Goal: Task Accomplishment & Management: Complete application form

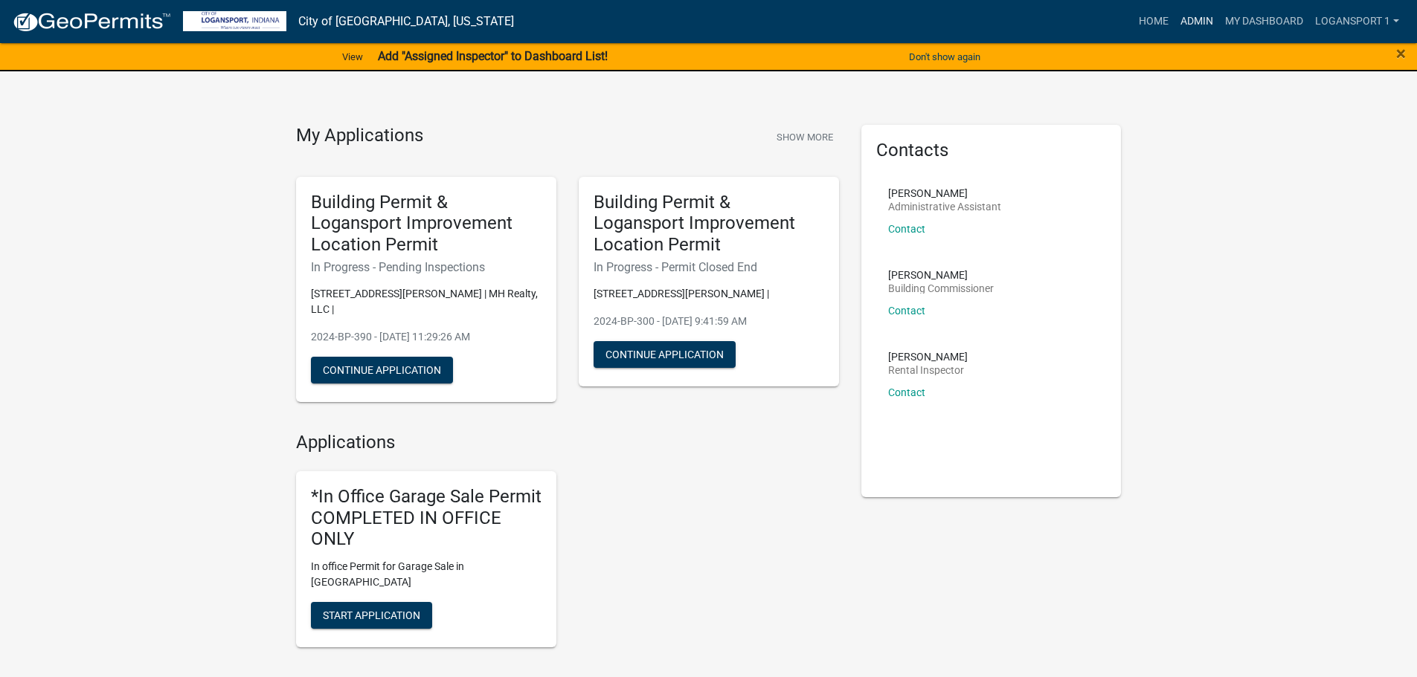
click at [1197, 16] on link "Admin" at bounding box center [1196, 21] width 45 height 28
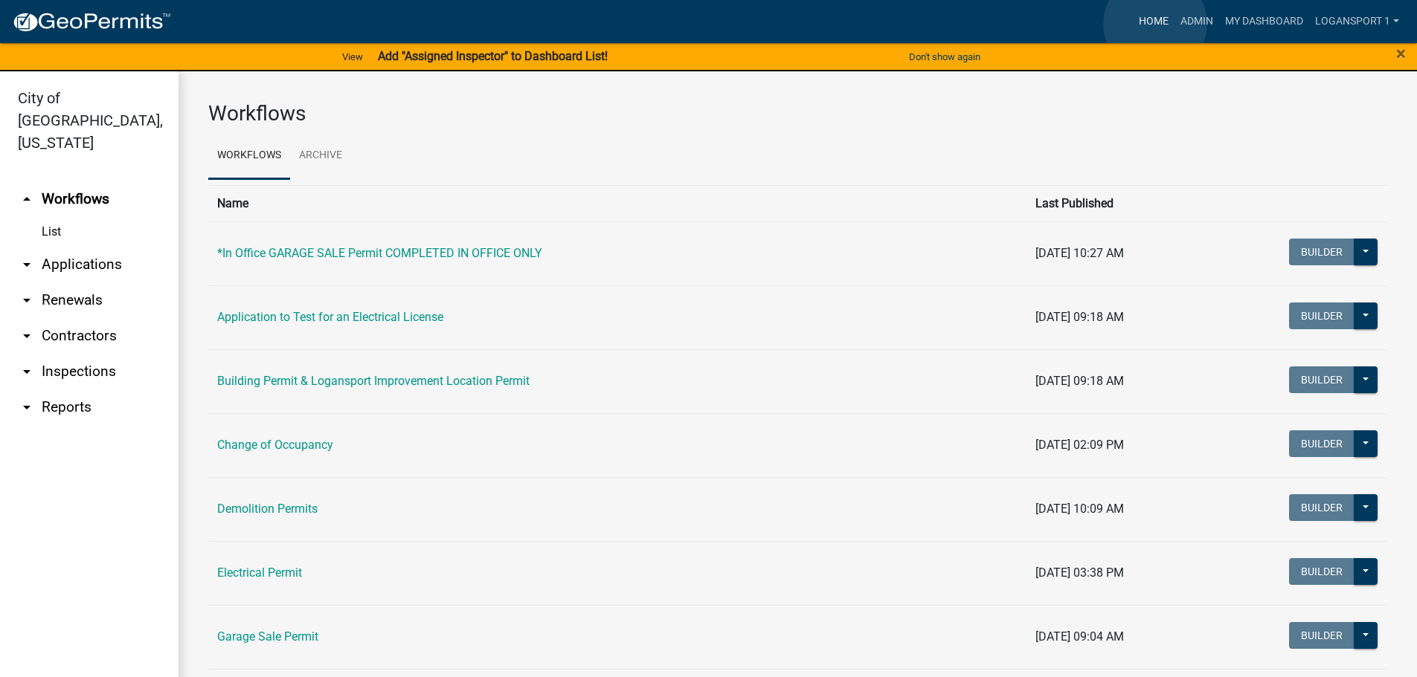
click at [1155, 24] on link "Home" at bounding box center [1154, 21] width 42 height 28
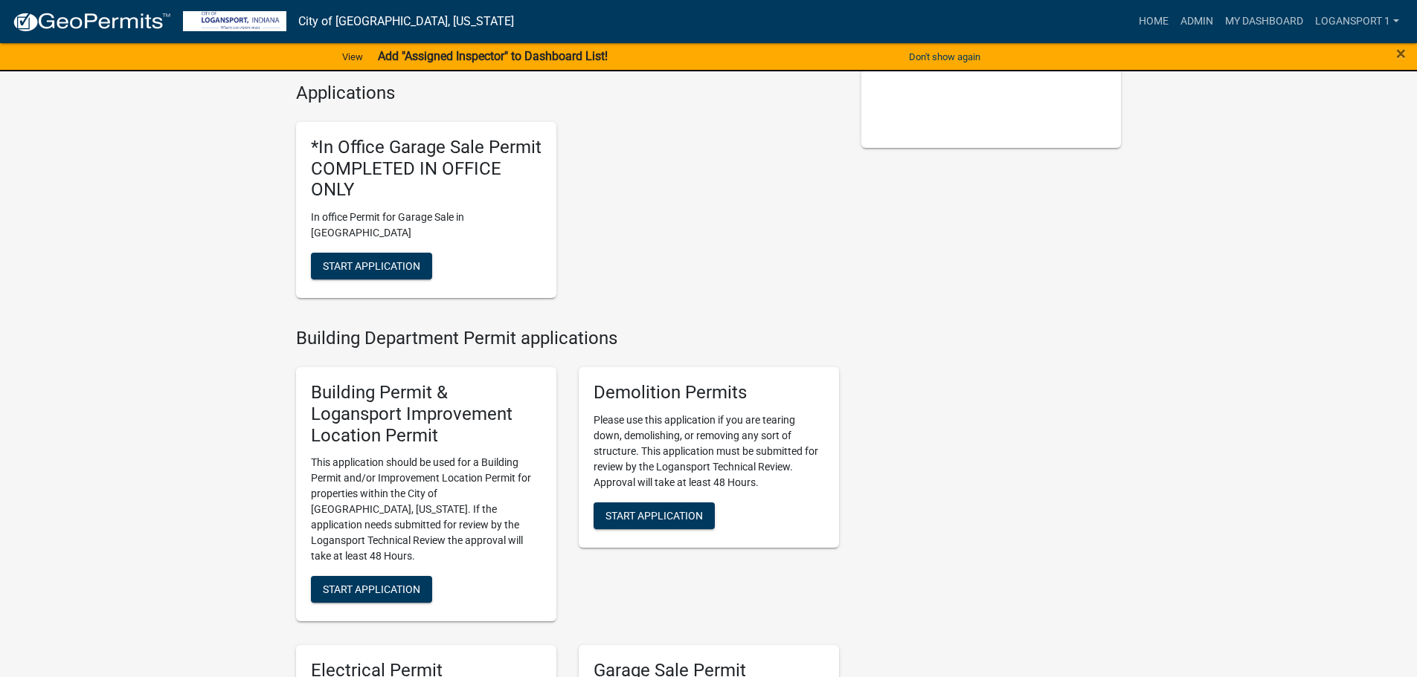
scroll to position [446, 0]
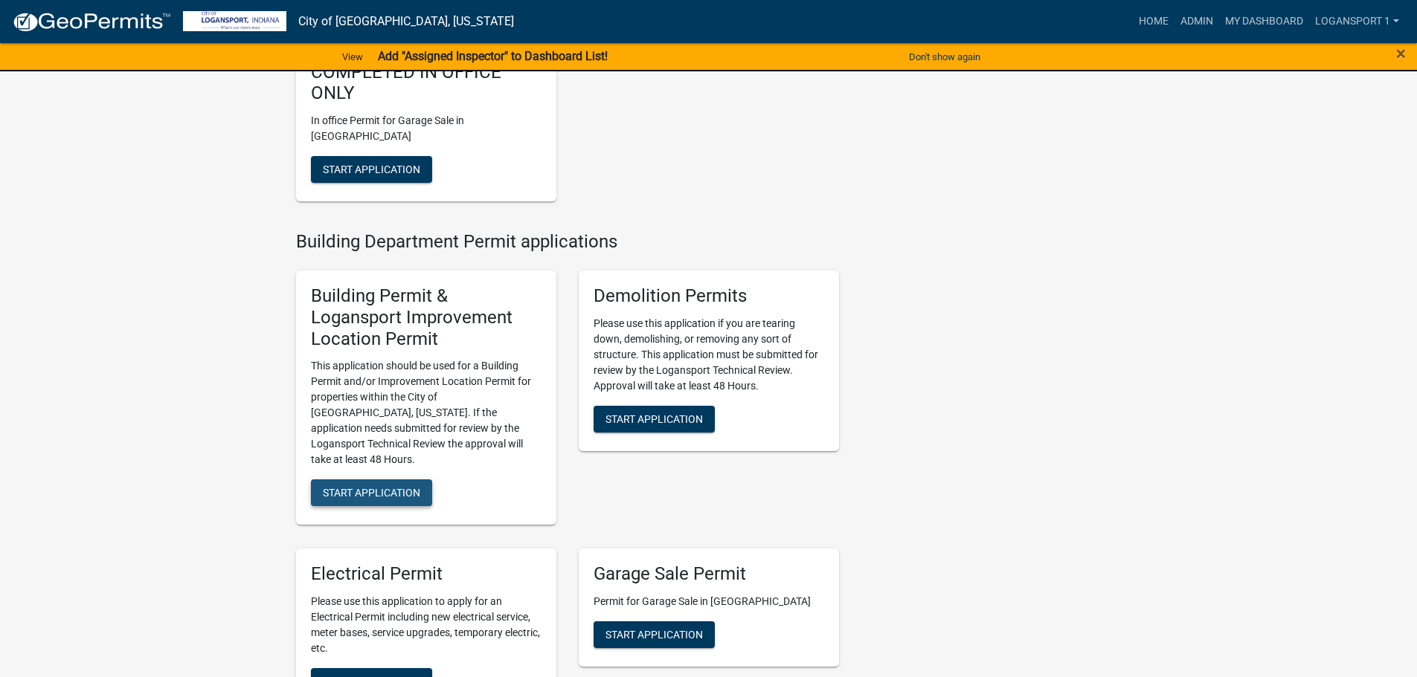
click at [389, 487] on span "Start Application" at bounding box center [371, 493] width 97 height 12
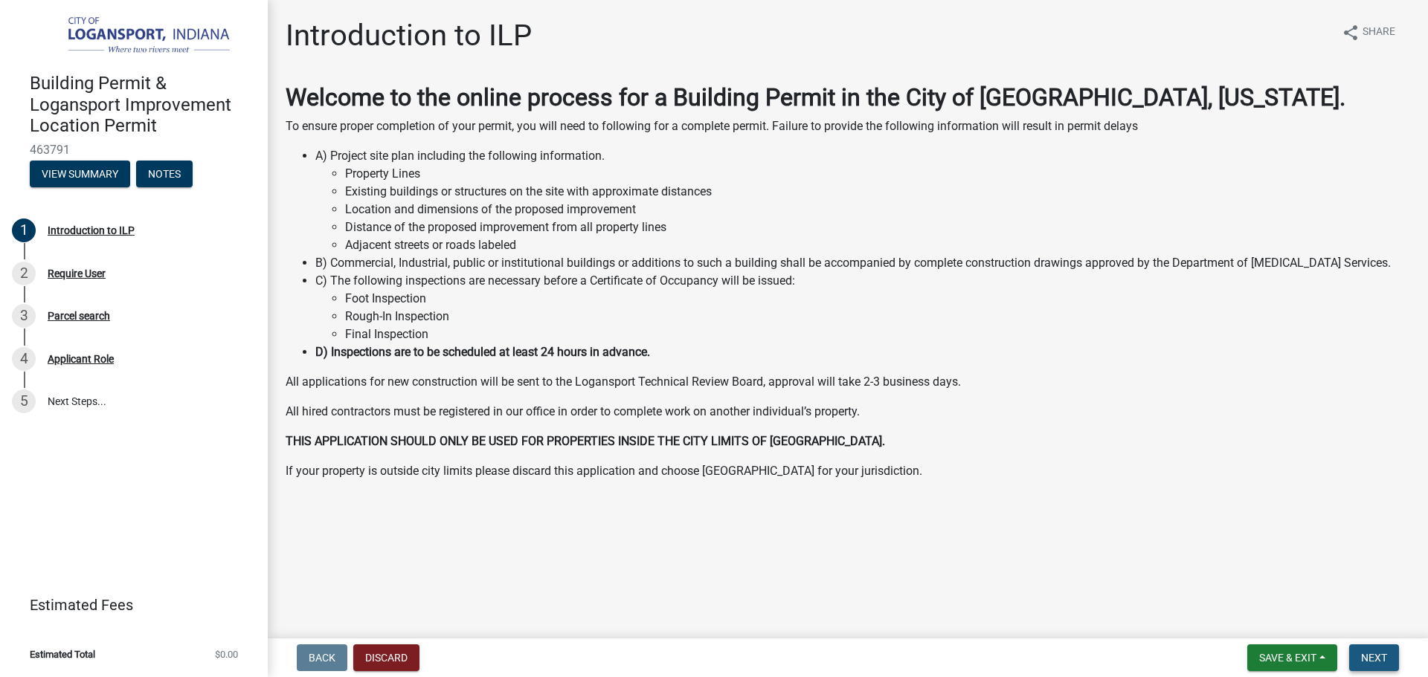
click at [1385, 663] on span "Next" at bounding box center [1374, 658] width 26 height 12
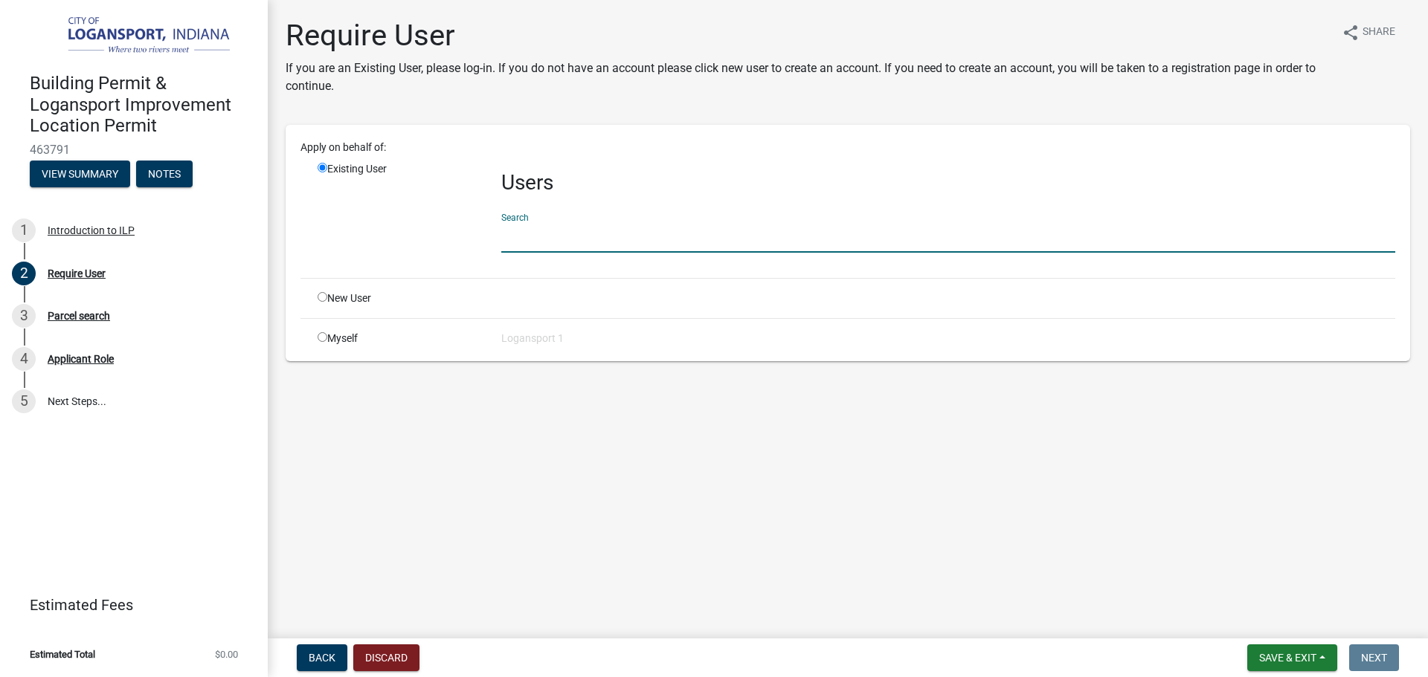
click at [585, 236] on input "text" at bounding box center [948, 237] width 894 height 30
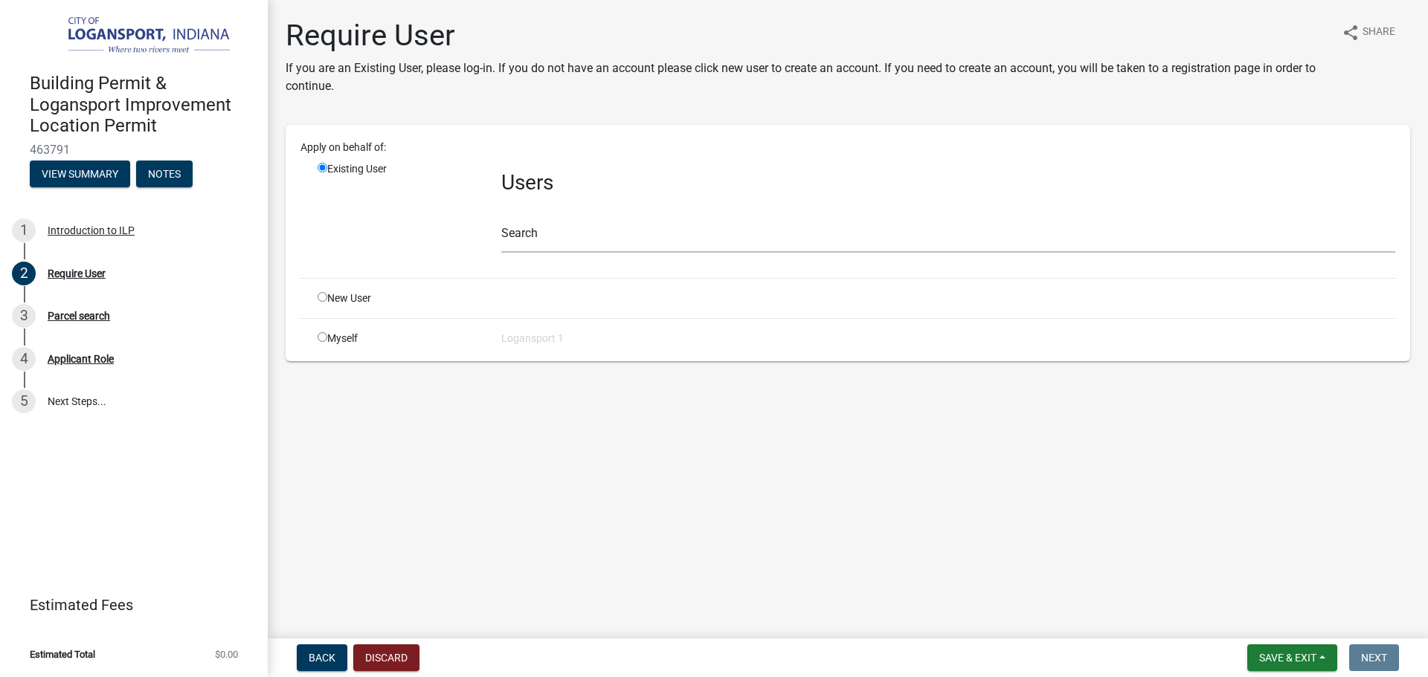
click at [321, 297] on input "radio" at bounding box center [323, 297] width 10 height 10
radio input "true"
radio input "false"
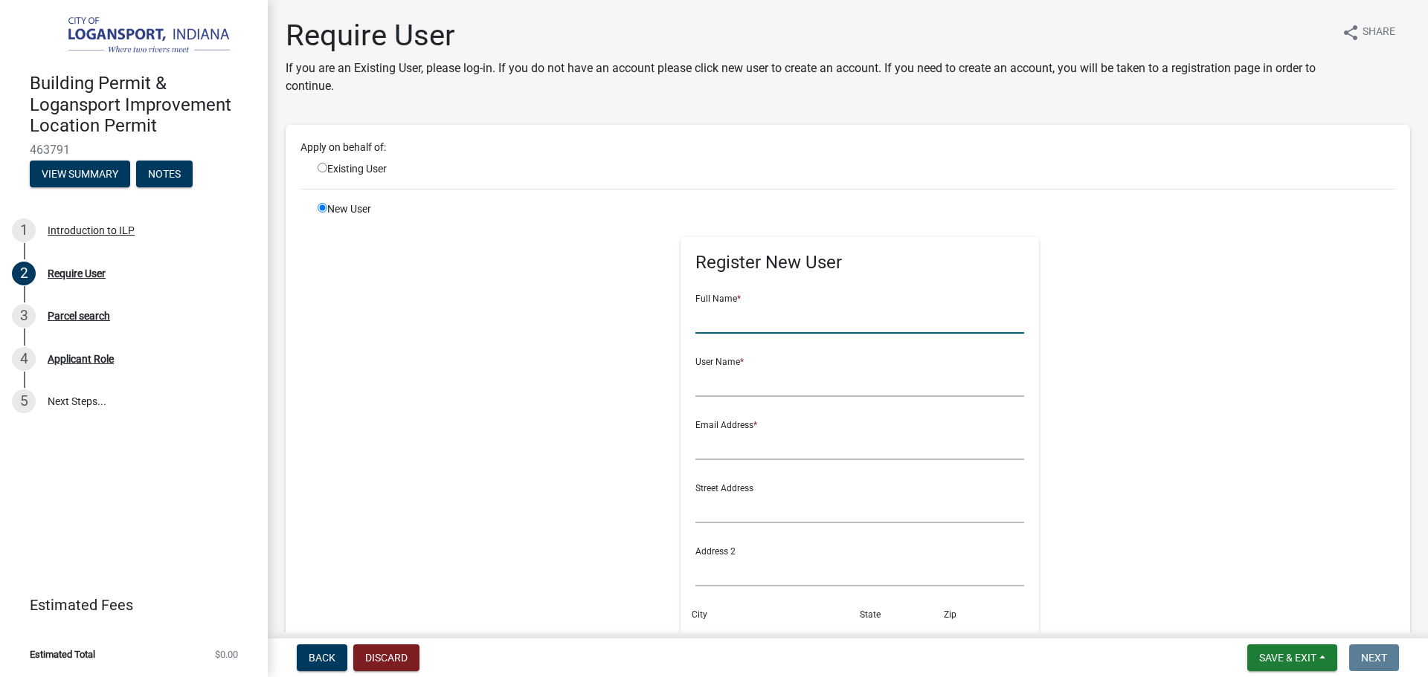
click at [796, 320] on input "text" at bounding box center [859, 318] width 329 height 30
click at [733, 326] on input "text" at bounding box center [859, 318] width 329 height 30
click at [698, 330] on input "text" at bounding box center [859, 318] width 329 height 30
type input "T"
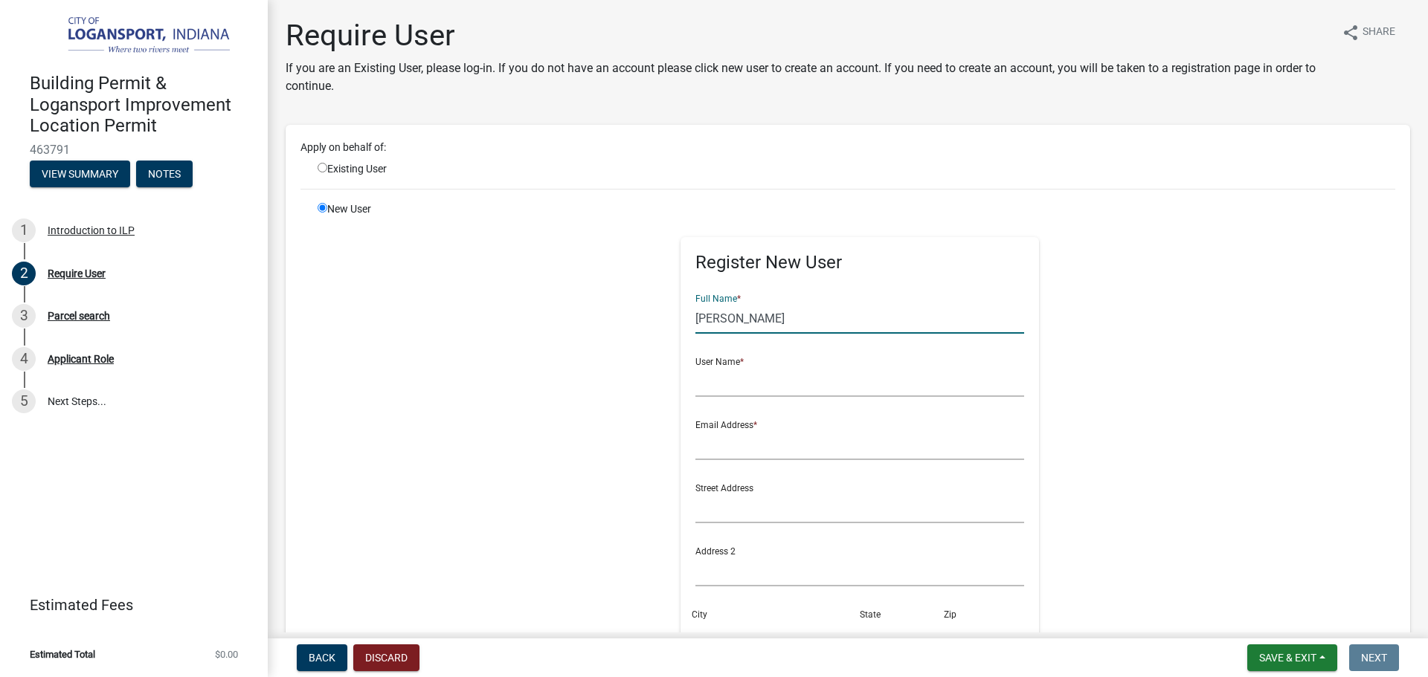
type input "[PERSON_NAME]"
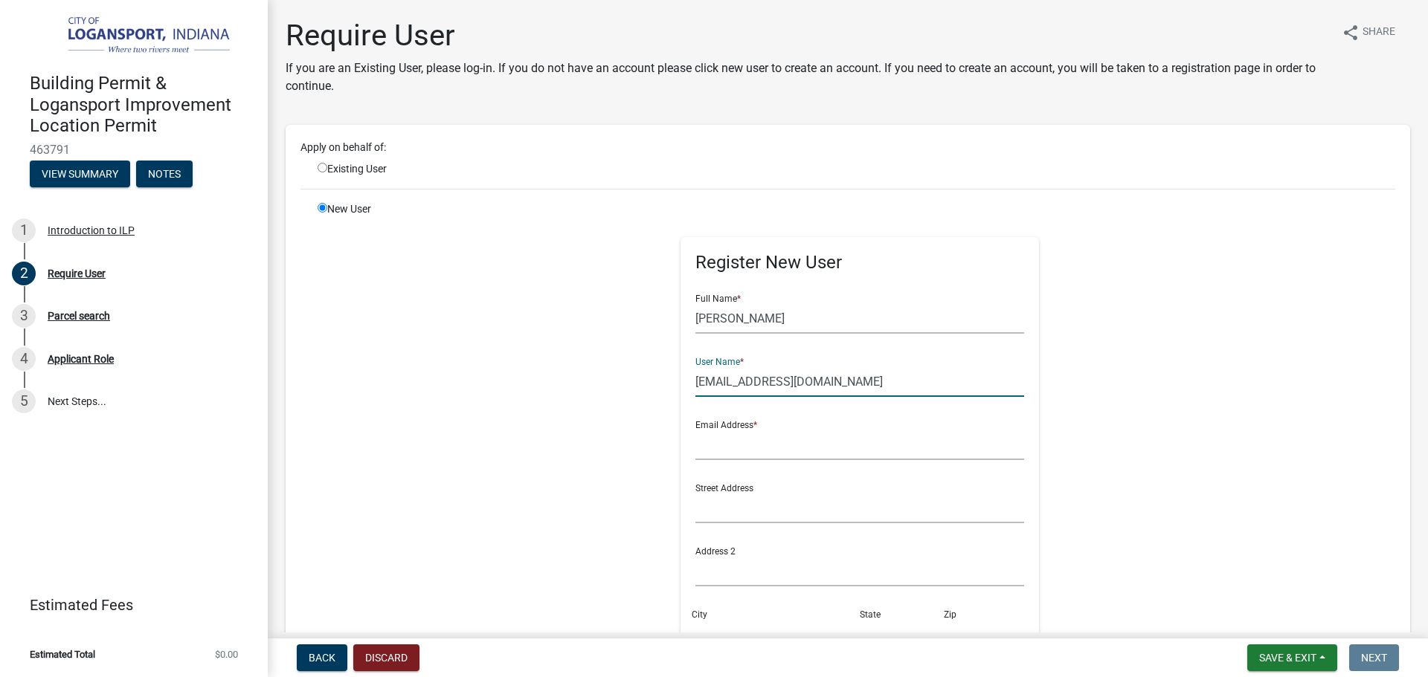
type input "[EMAIL_ADDRESS][DOMAIN_NAME]"
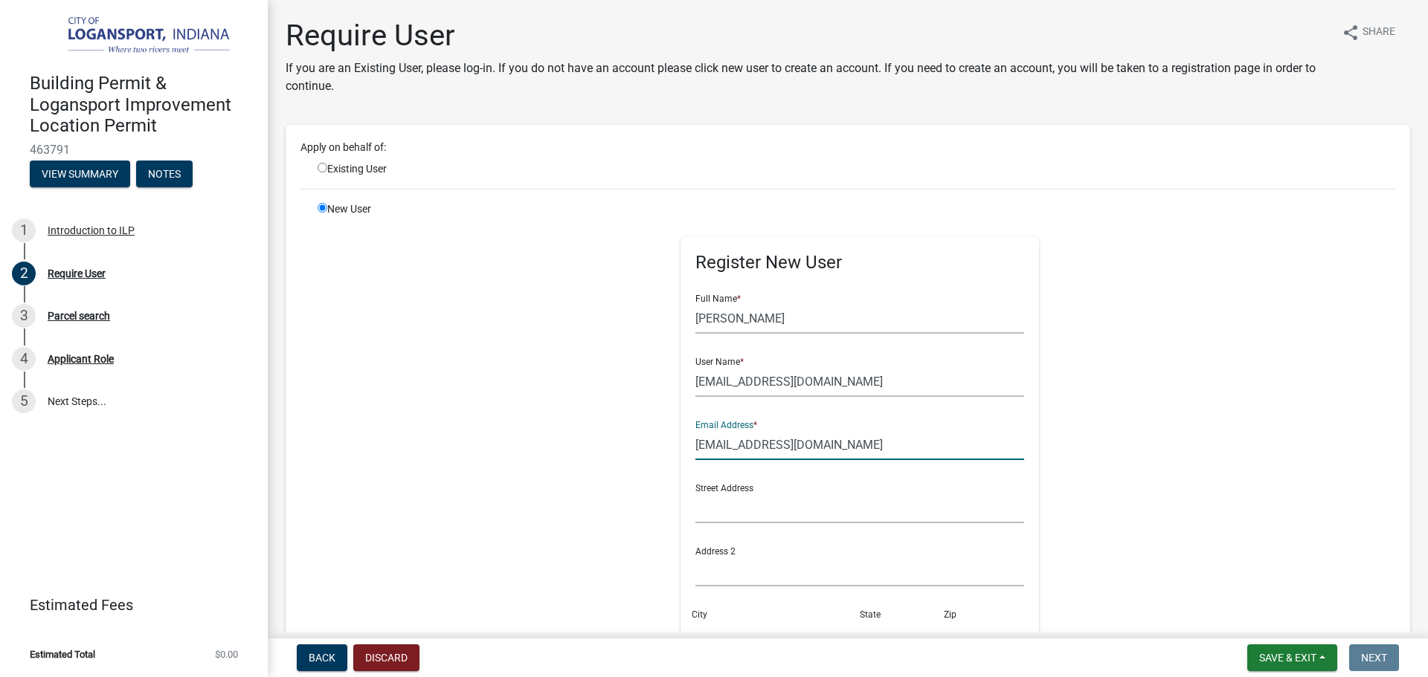
type input "[EMAIL_ADDRESS][DOMAIN_NAME]"
type input "[STREET_ADDRESS]"
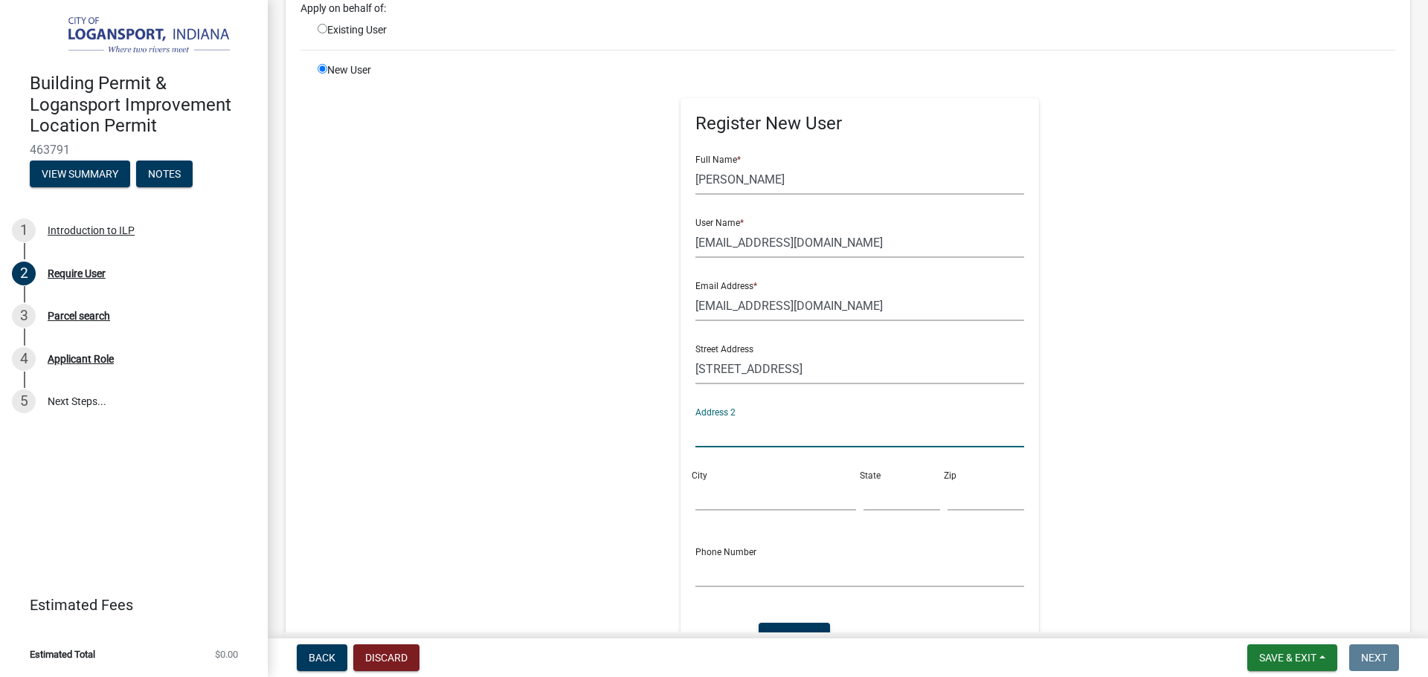
scroll to position [149, 0]
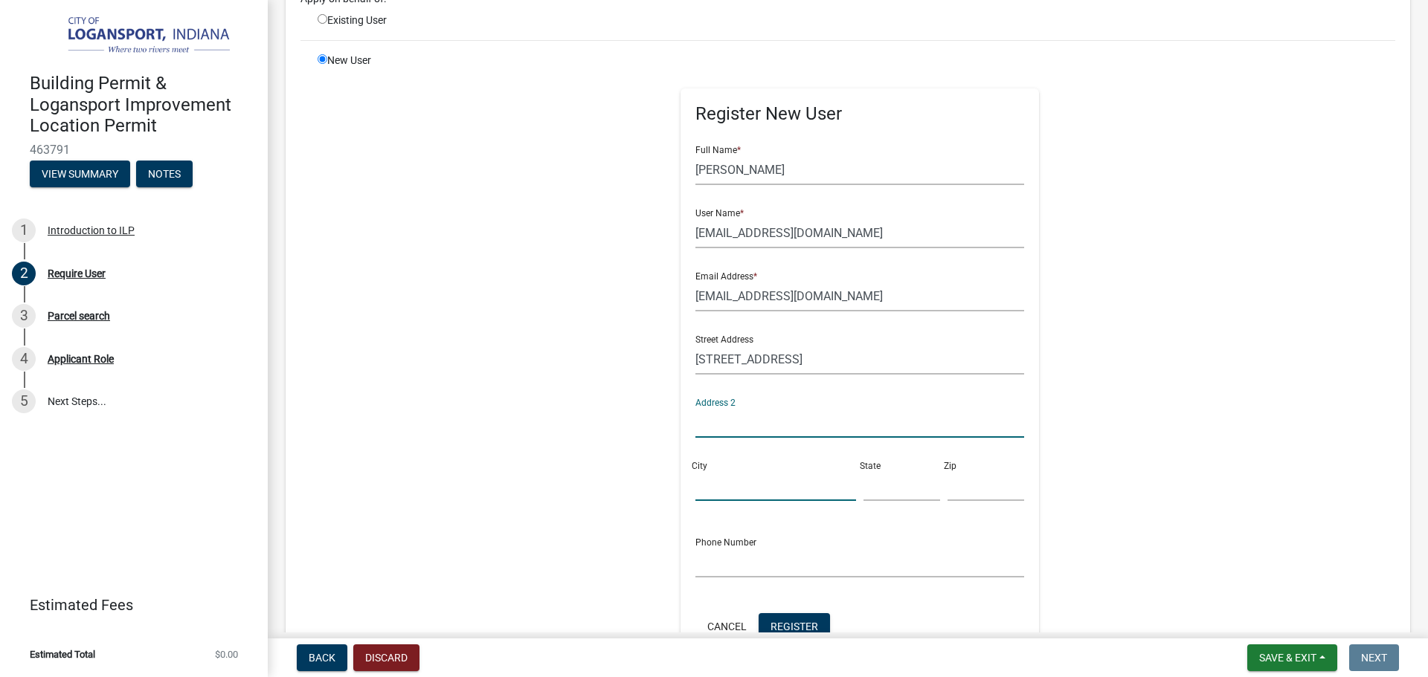
click at [733, 488] on input "City" at bounding box center [775, 486] width 161 height 30
type input "Logansport"
type input "IN"
type input "46947"
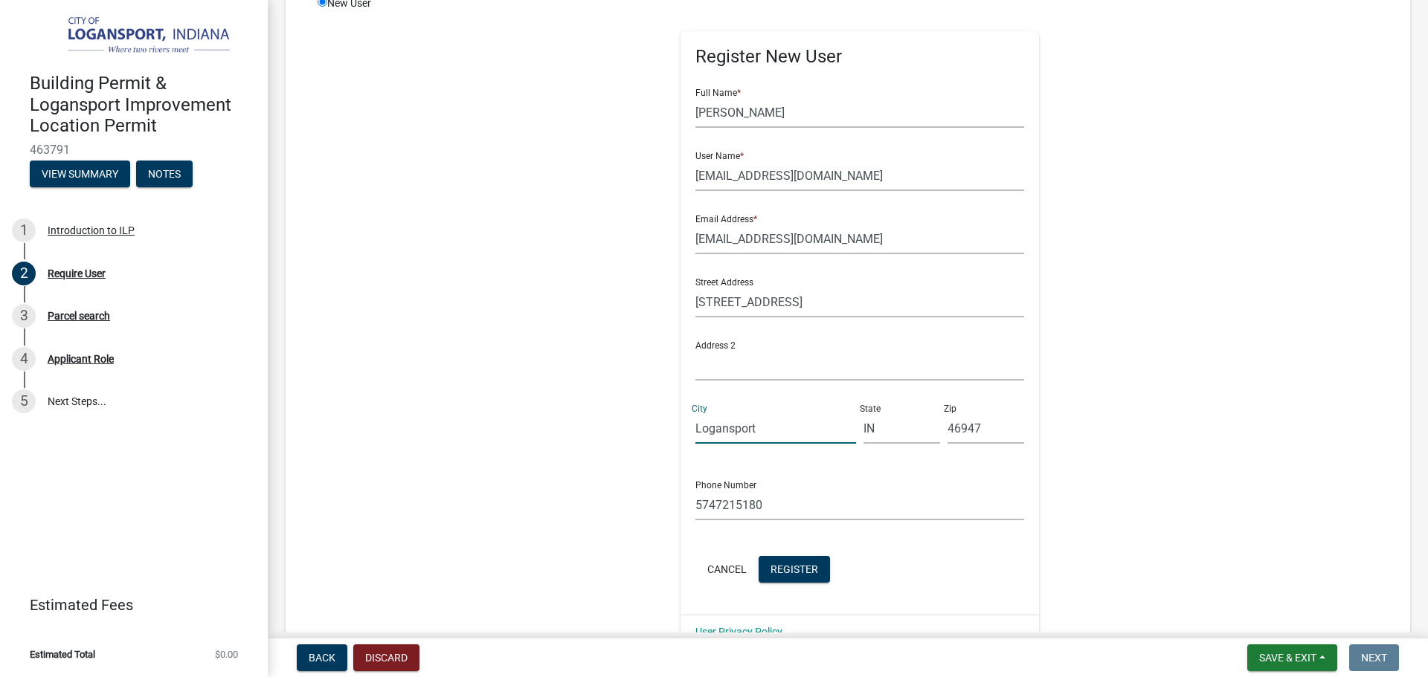
scroll to position [223, 0]
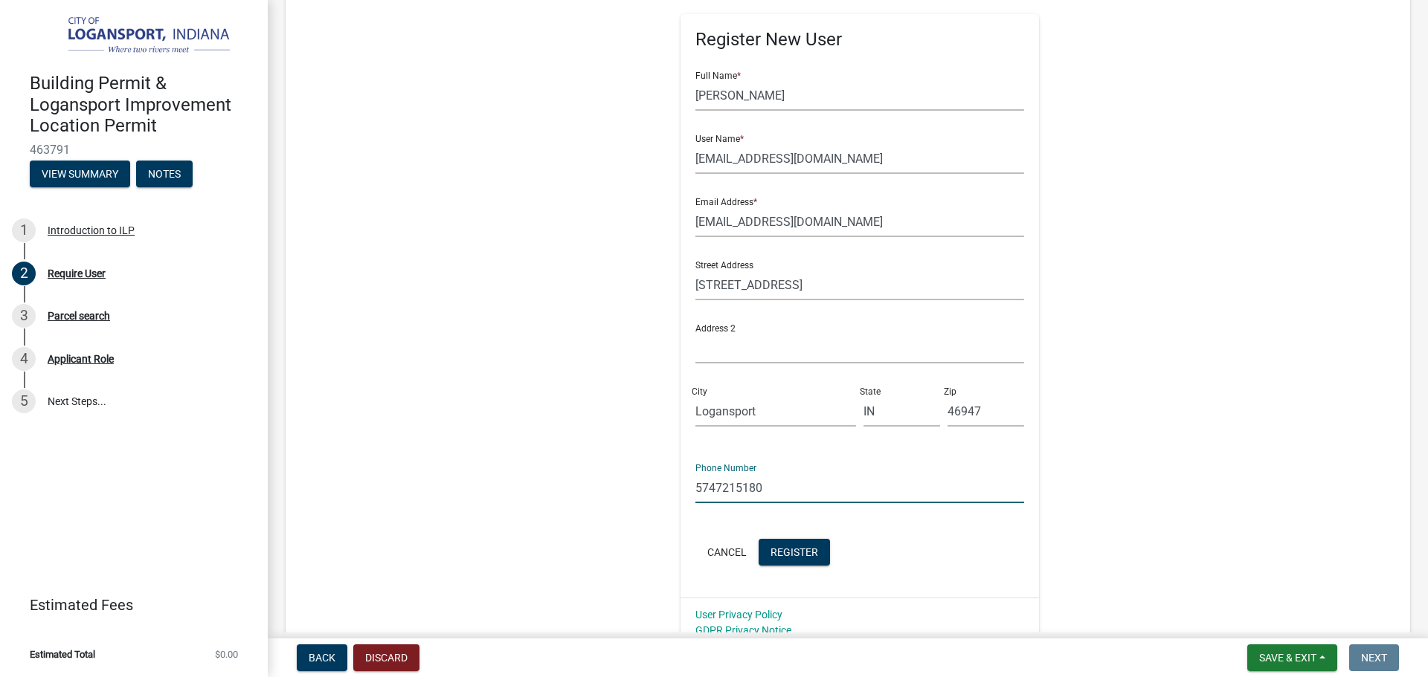
click at [767, 492] on input "5747215180" at bounding box center [859, 488] width 329 height 30
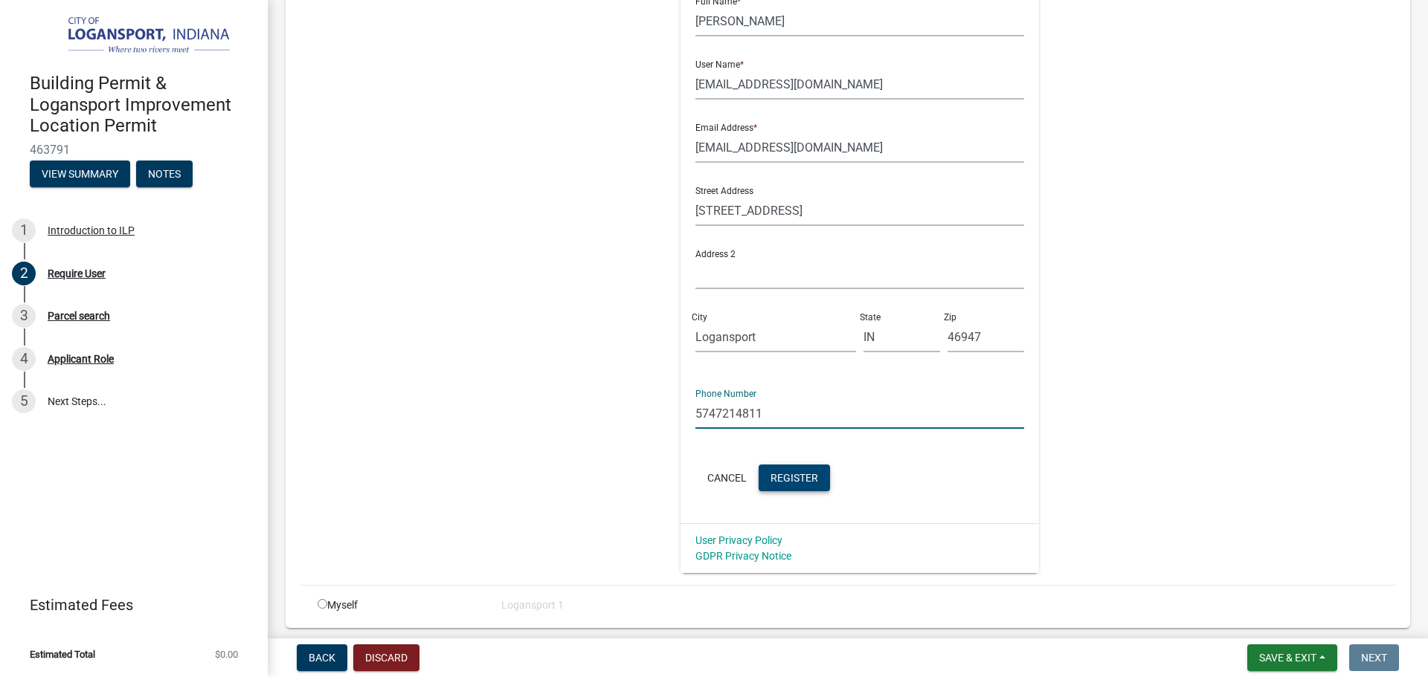
type input "5747214811"
click at [771, 480] on span "Register" at bounding box center [794, 477] width 48 height 12
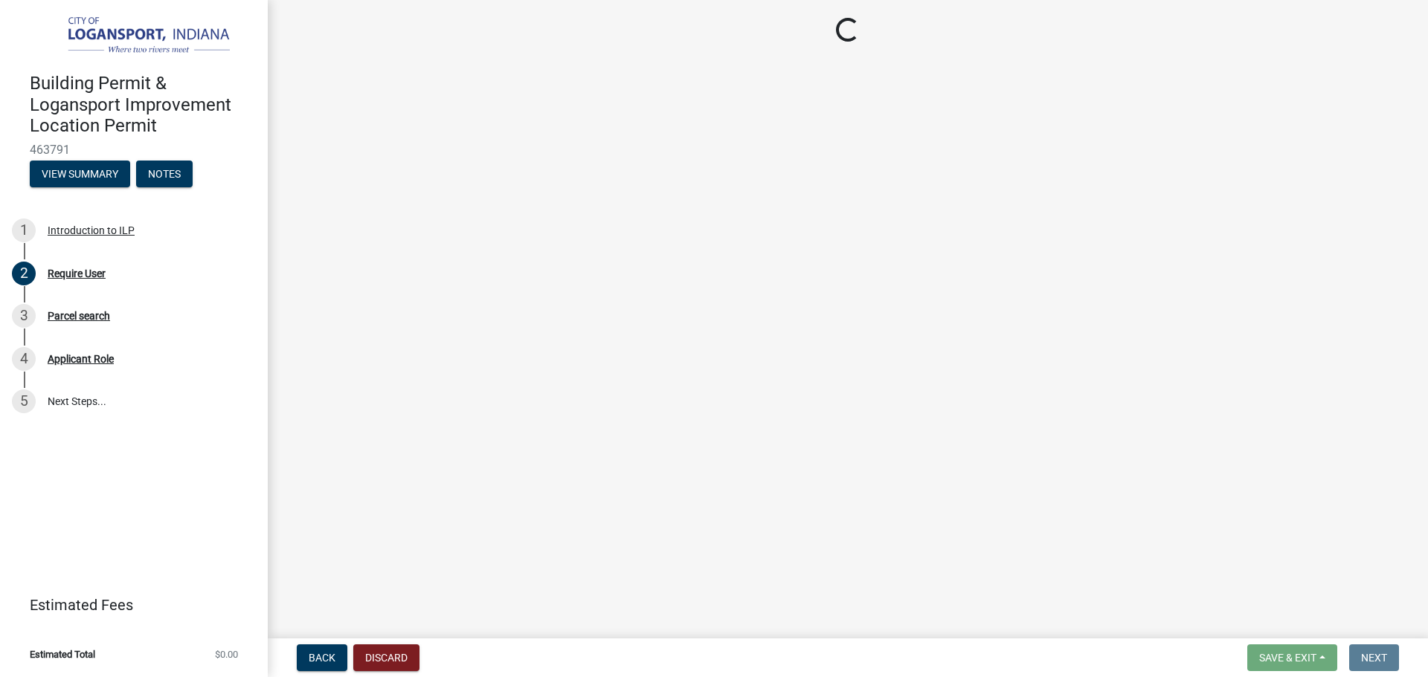
scroll to position [0, 0]
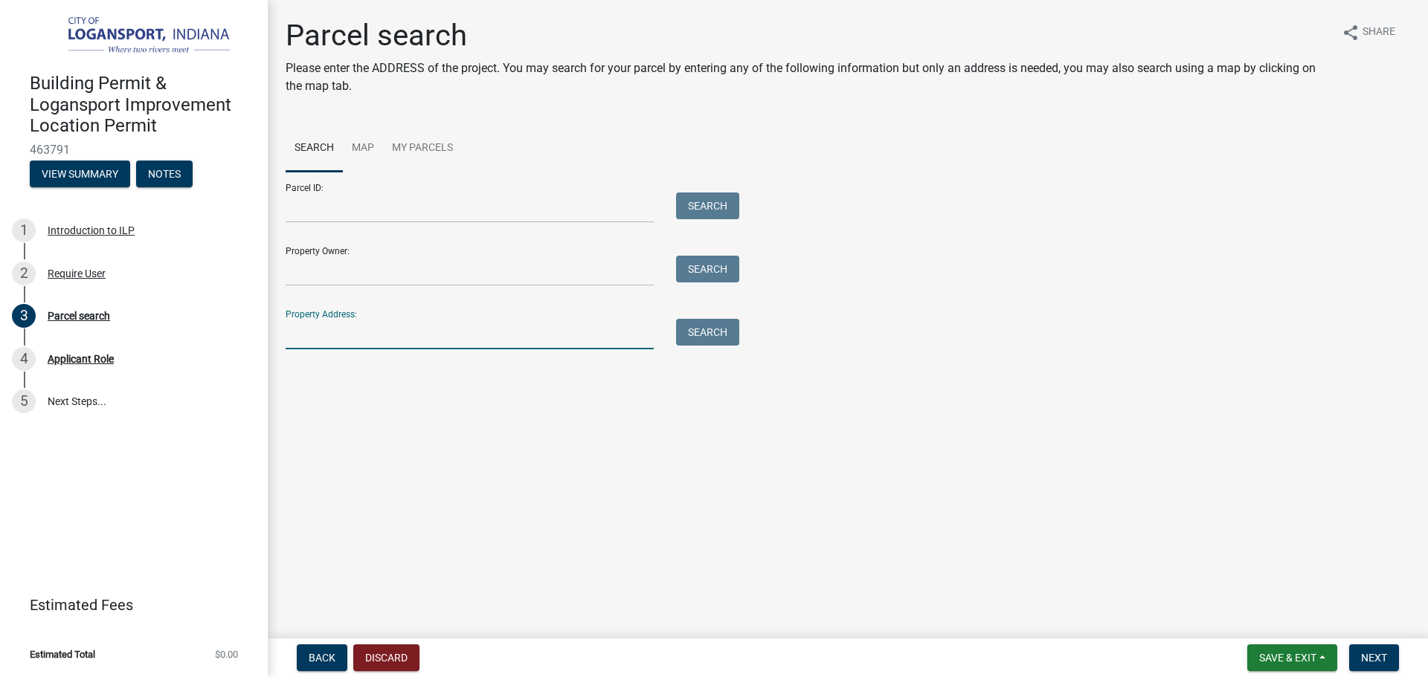
click at [505, 349] on input "Property Address:" at bounding box center [470, 334] width 368 height 30
type input "416 E Rose"
click at [707, 334] on button "Search" at bounding box center [707, 332] width 63 height 27
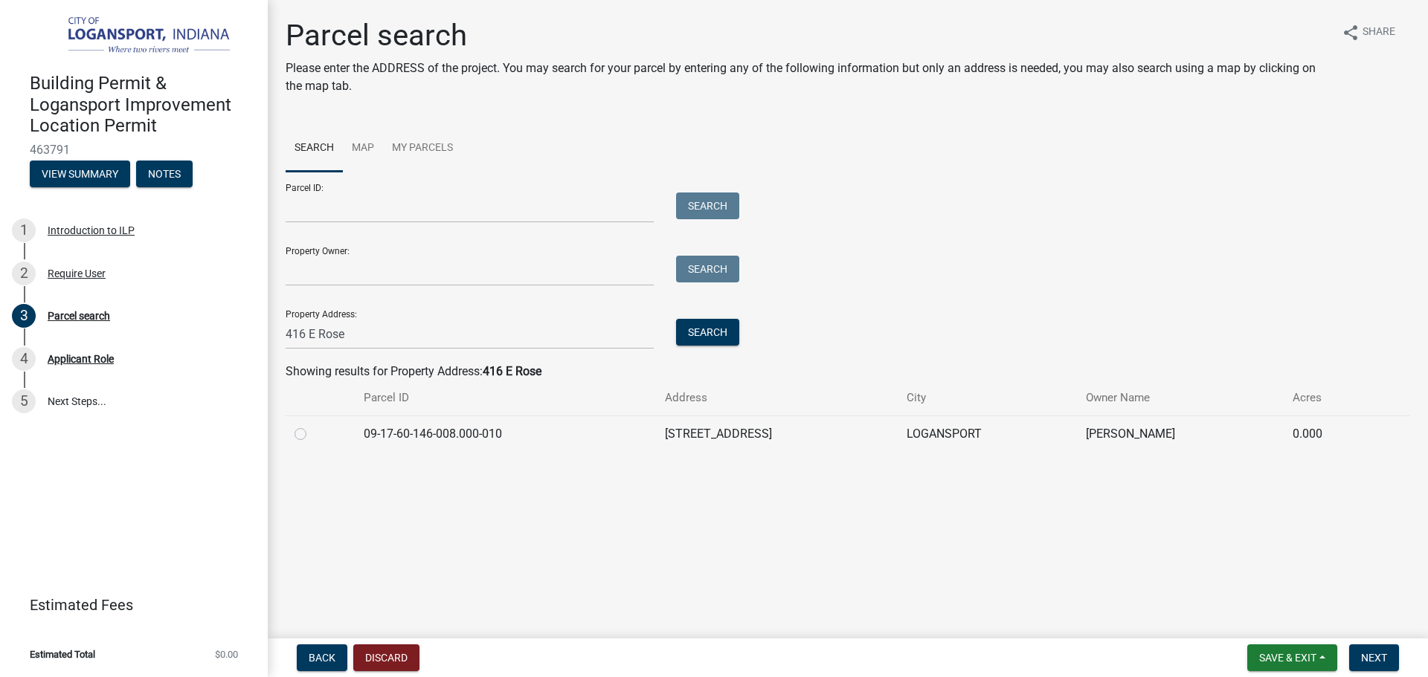
click at [312, 425] on label at bounding box center [312, 425] width 0 height 0
click at [312, 435] on input "radio" at bounding box center [317, 430] width 10 height 10
radio input "true"
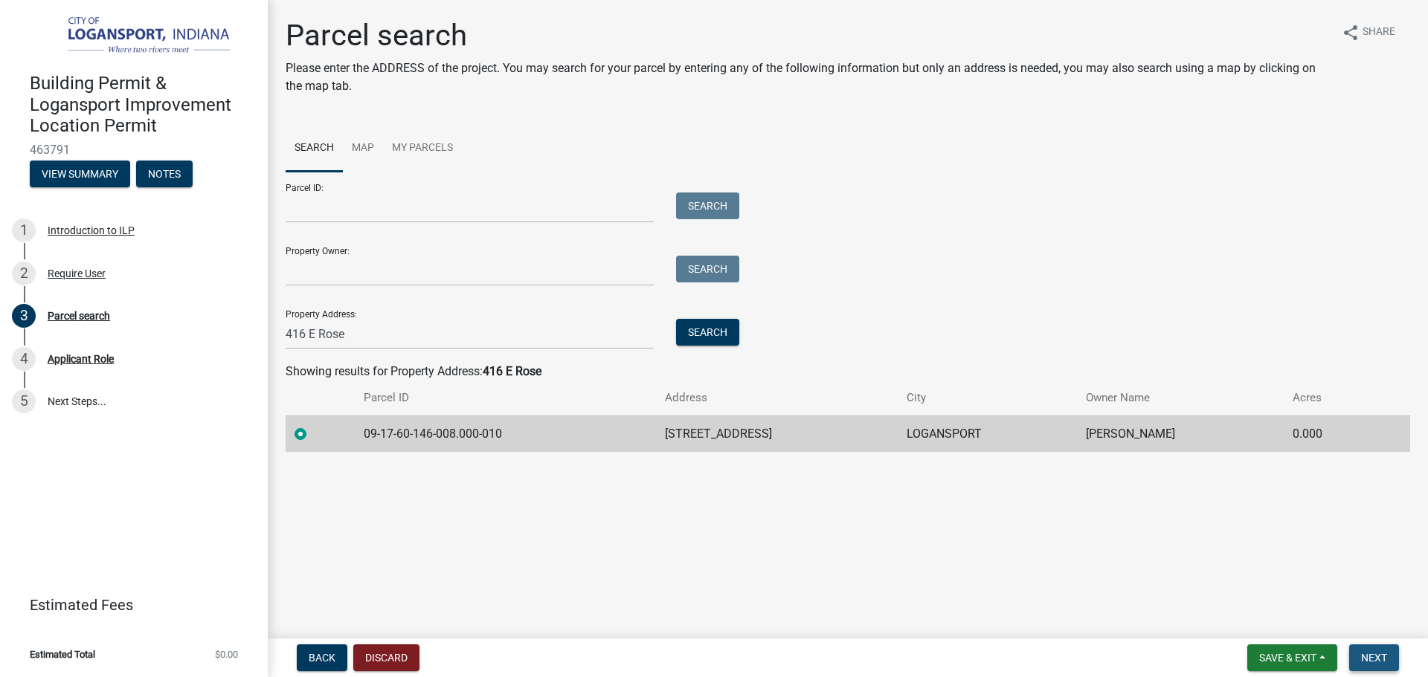
click at [1375, 651] on button "Next" at bounding box center [1374, 658] width 50 height 27
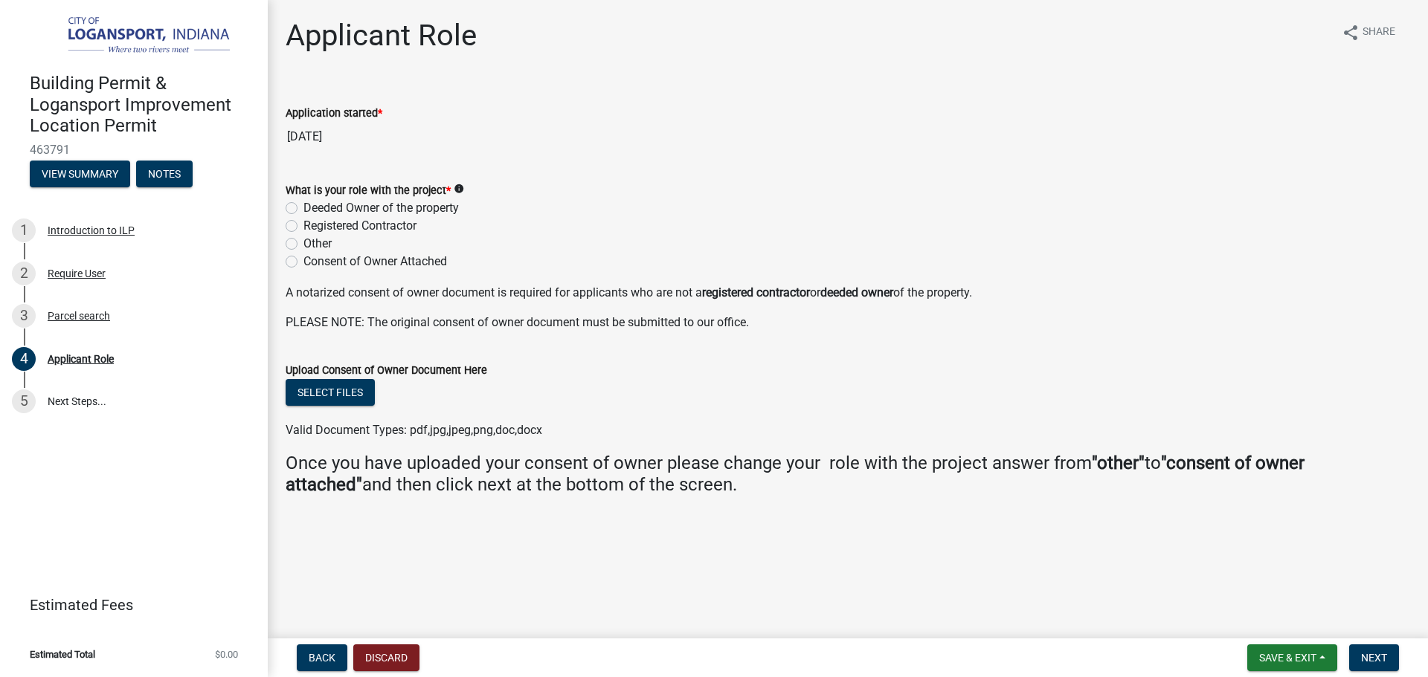
click at [303, 207] on label "Deeded Owner of the property" at bounding box center [380, 208] width 155 height 18
click at [303, 207] on input "Deeded Owner of the property" at bounding box center [308, 204] width 10 height 10
radio input "true"
click at [1375, 654] on span "Next" at bounding box center [1374, 658] width 26 height 12
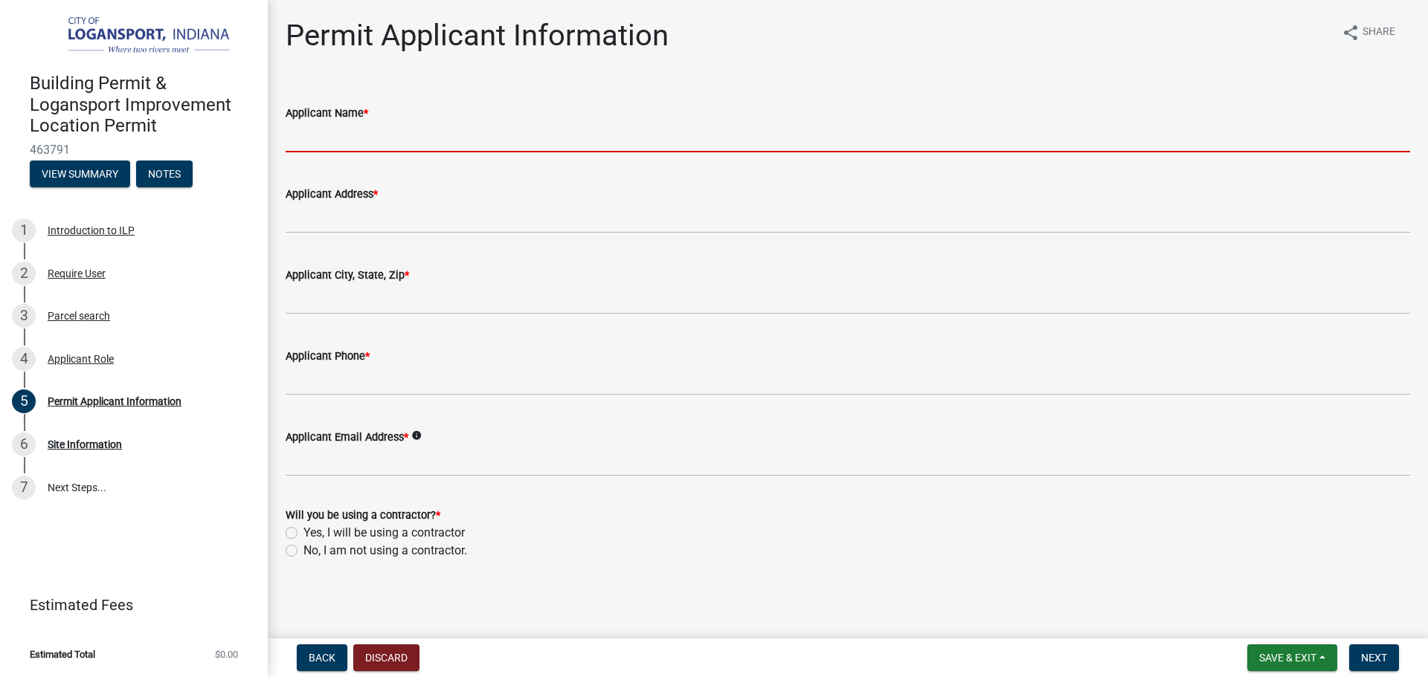
click at [383, 142] on input "Applicant Name *" at bounding box center [848, 137] width 1124 height 30
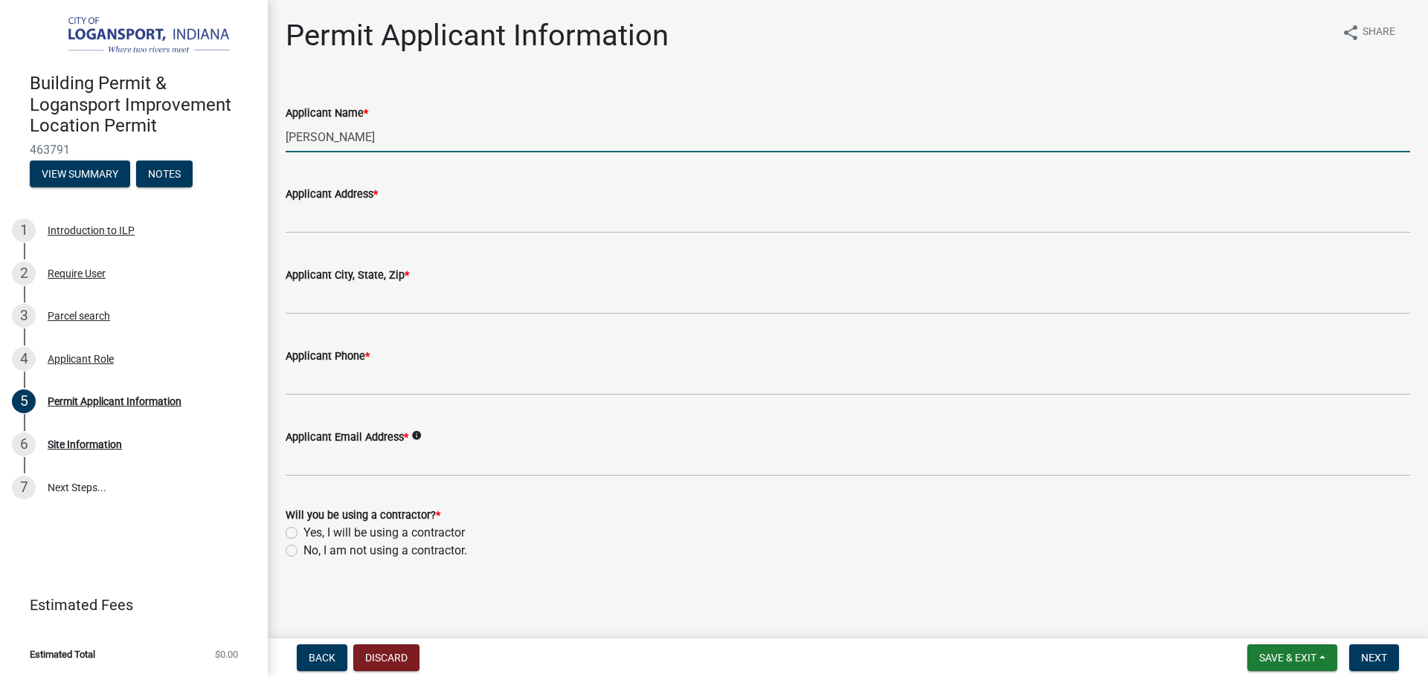
type input "[PERSON_NAME]"
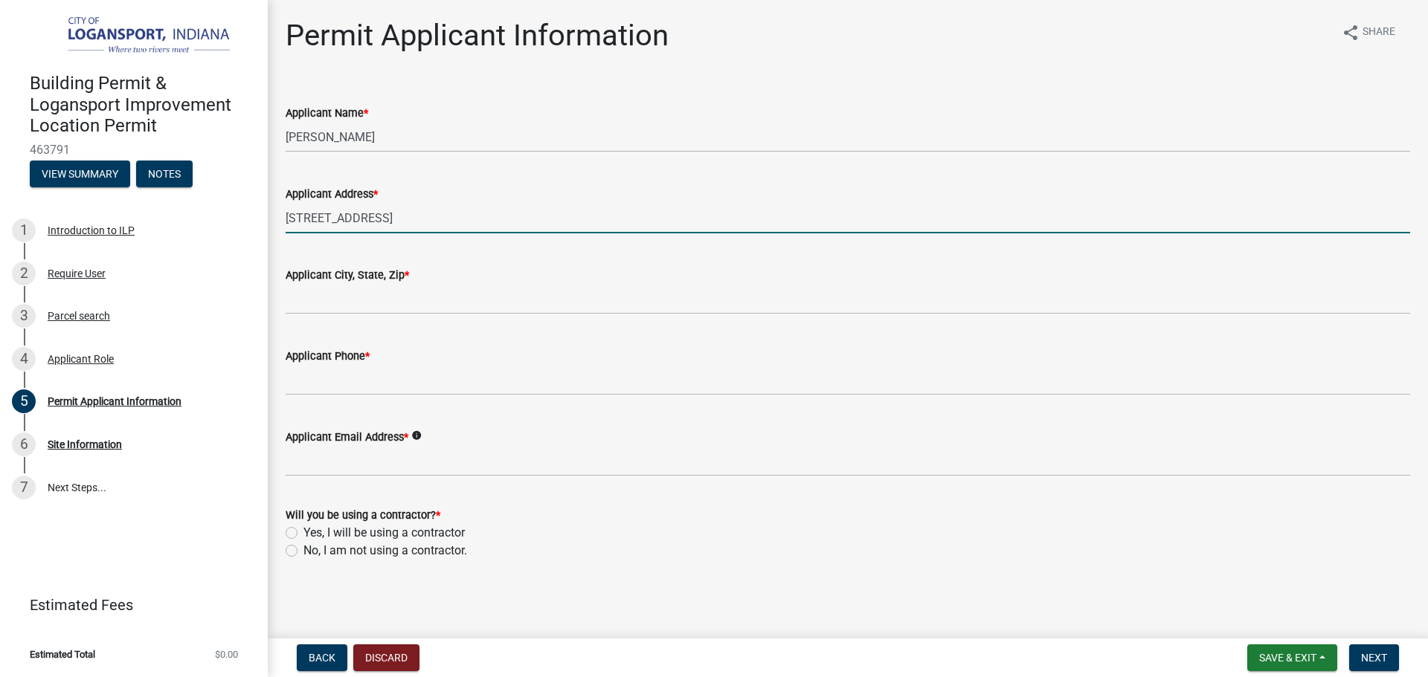
type input "[STREET_ADDRESS]"
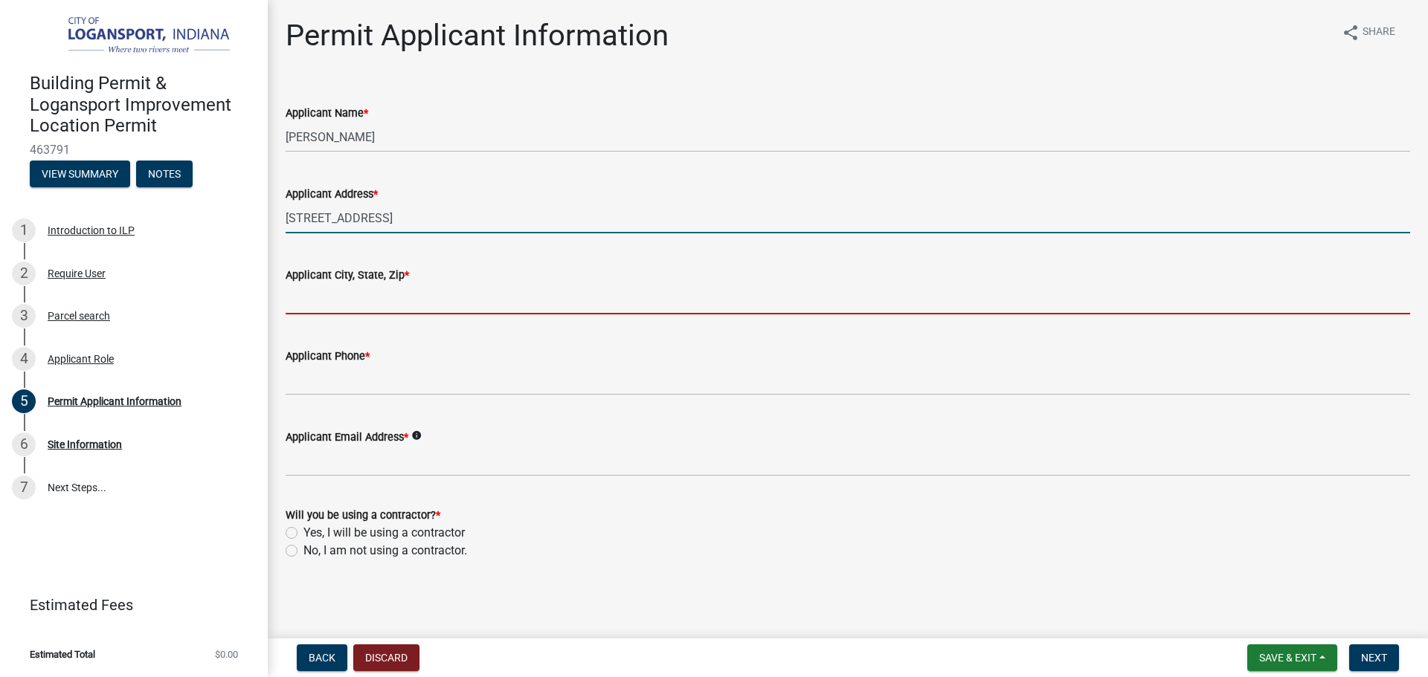
click at [330, 286] on input "Applicant City, State, Zip *" at bounding box center [848, 299] width 1124 height 30
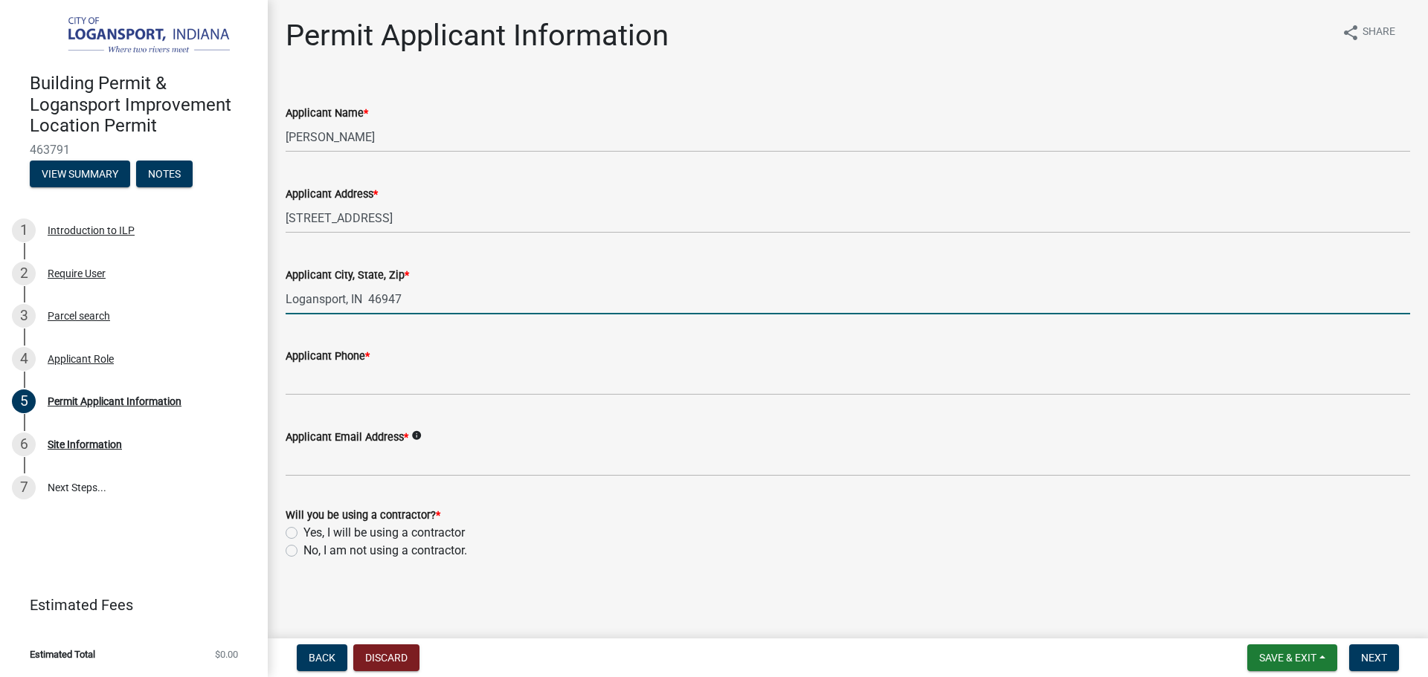
type input "Logansport, IN 46947"
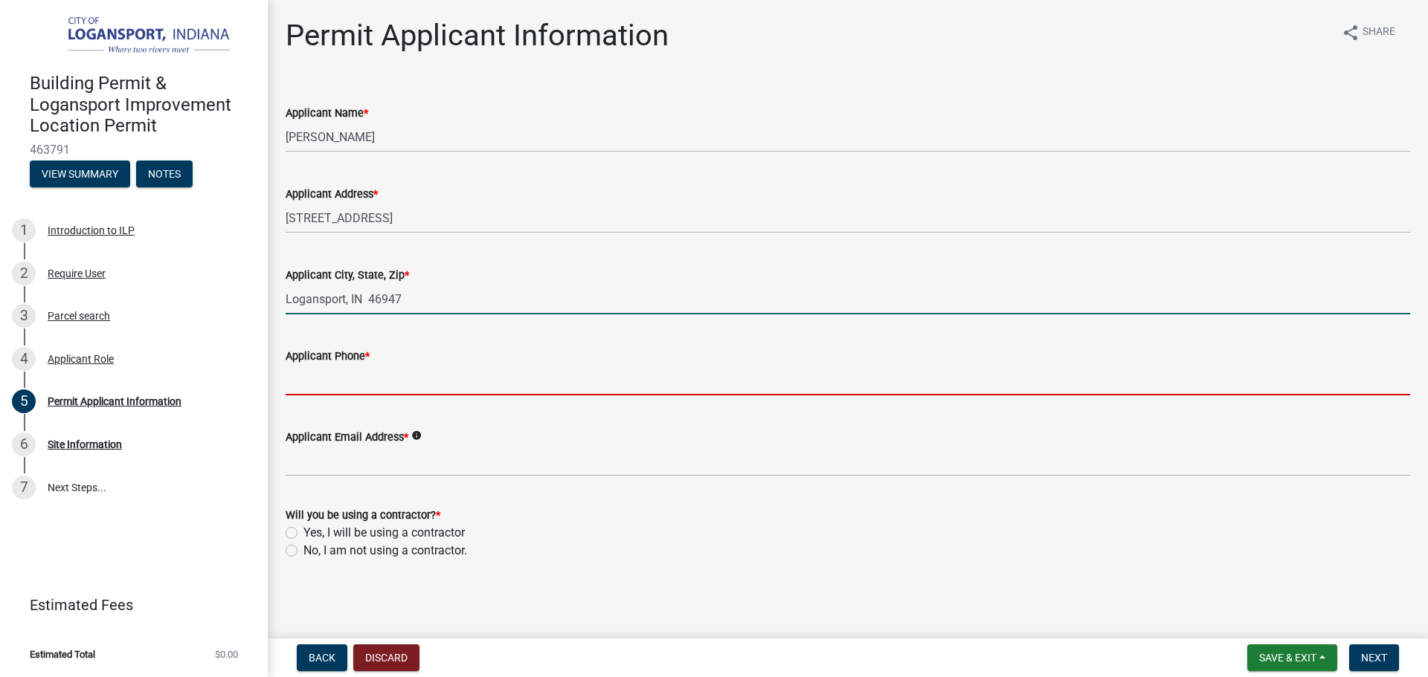
click at [306, 385] on input "Applicant Phone *" at bounding box center [848, 380] width 1124 height 30
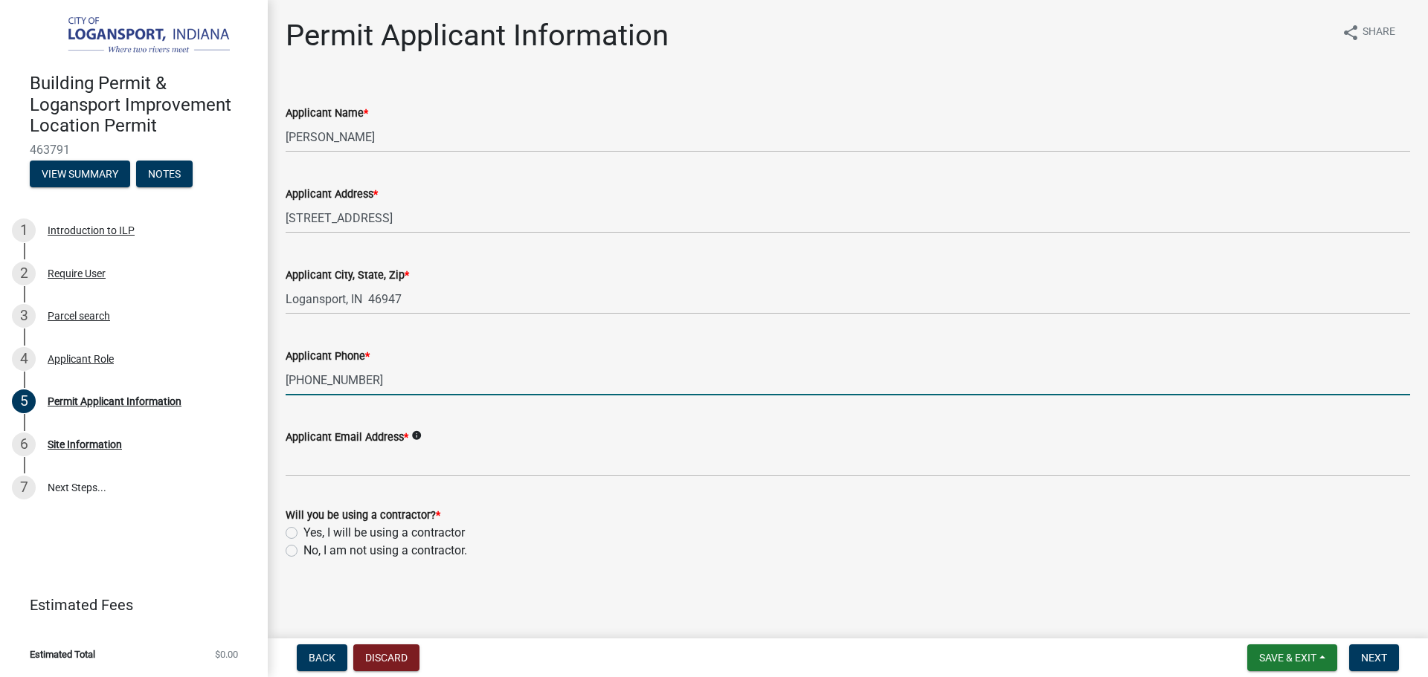
type input "[PHONE_NUMBER]"
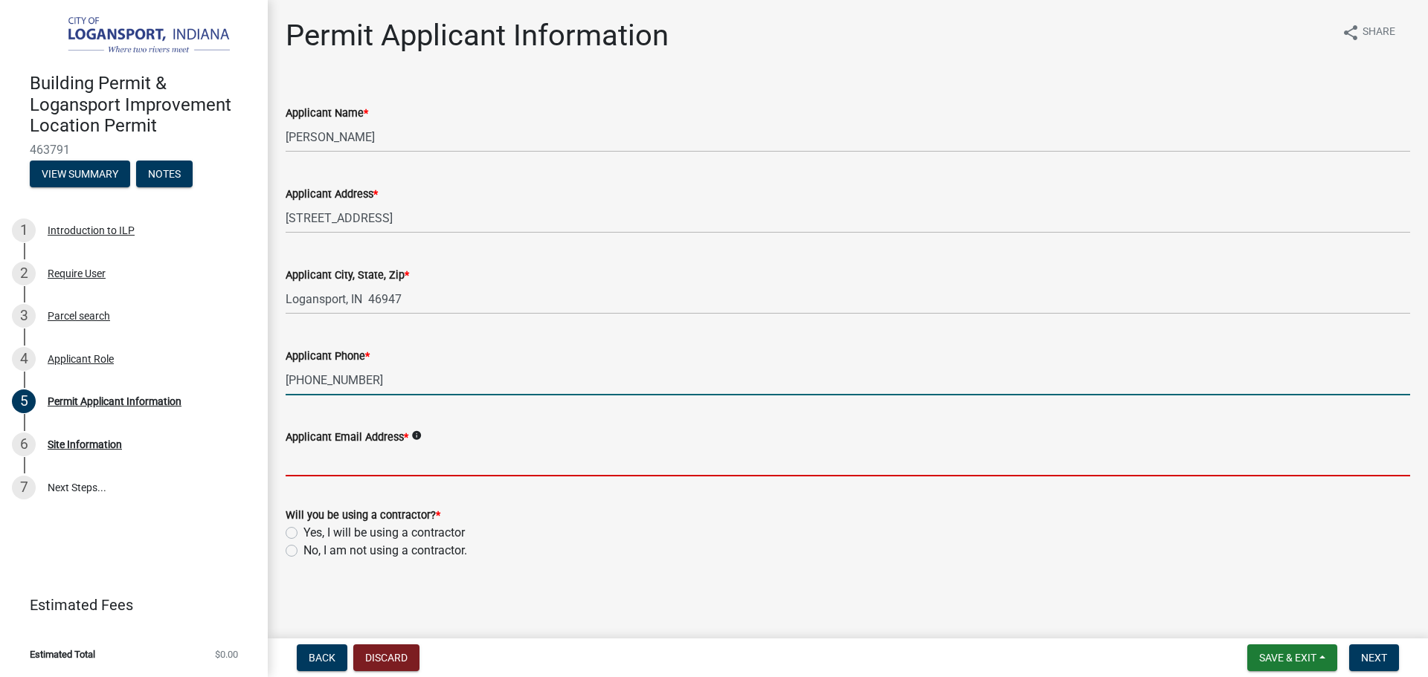
click at [310, 467] on input "Applicant Email Address *" at bounding box center [848, 461] width 1124 height 30
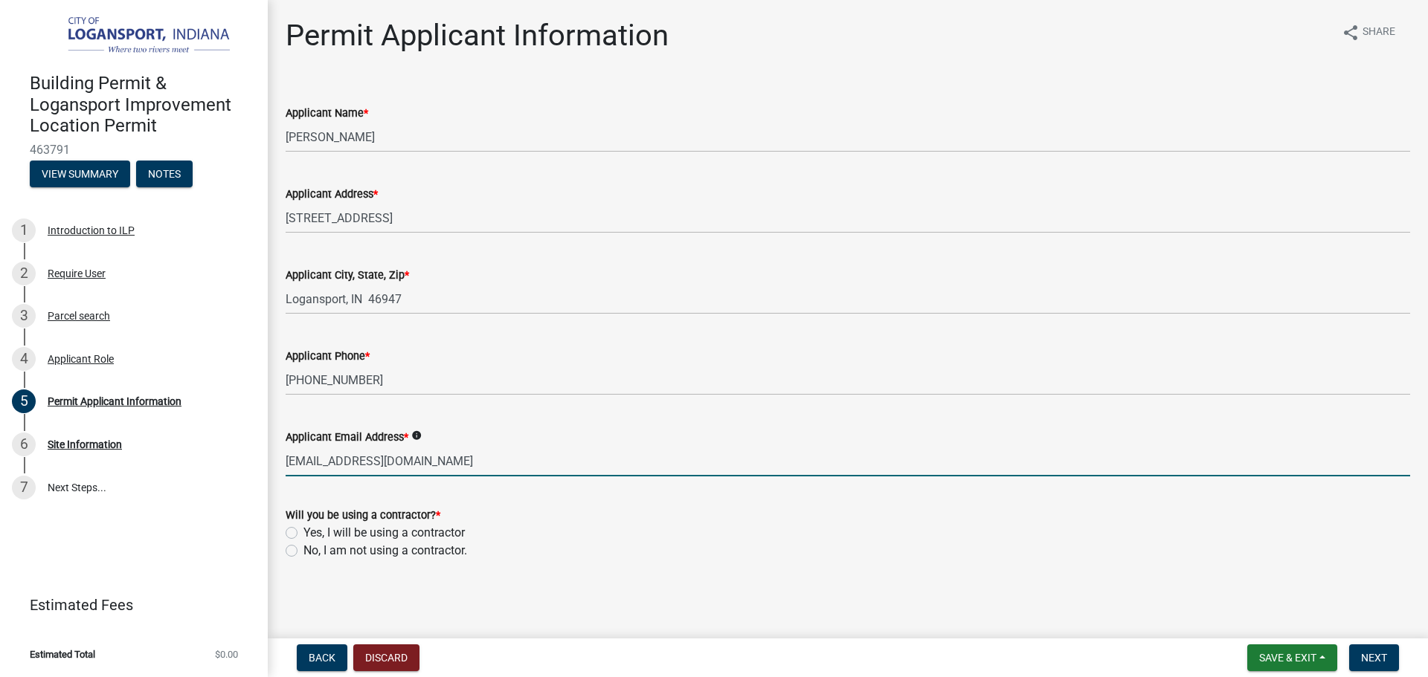
type input "[EMAIL_ADDRESS][DOMAIN_NAME]"
click at [303, 535] on label "Yes, I will be using a contractor" at bounding box center [383, 533] width 161 height 18
click at [303, 534] on input "Yes, I will be using a contractor" at bounding box center [308, 529] width 10 height 10
radio input "true"
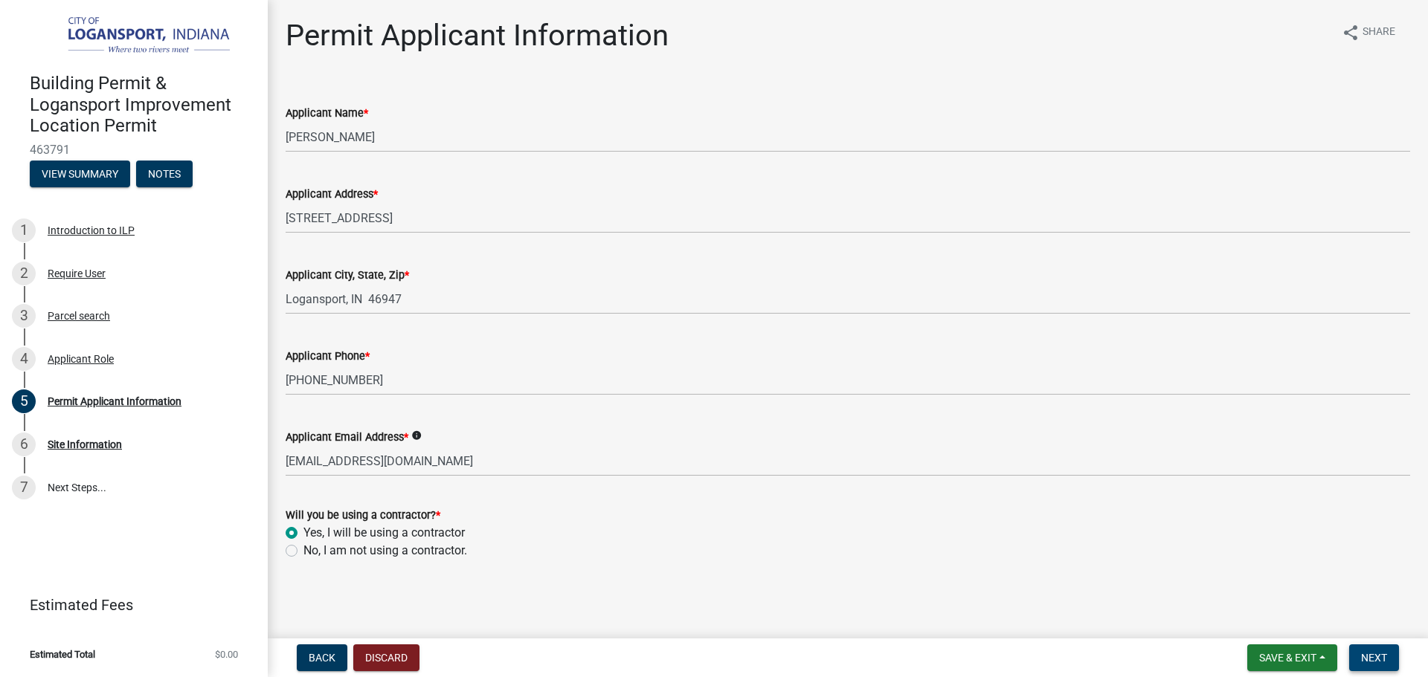
click at [1371, 656] on span "Next" at bounding box center [1374, 658] width 26 height 12
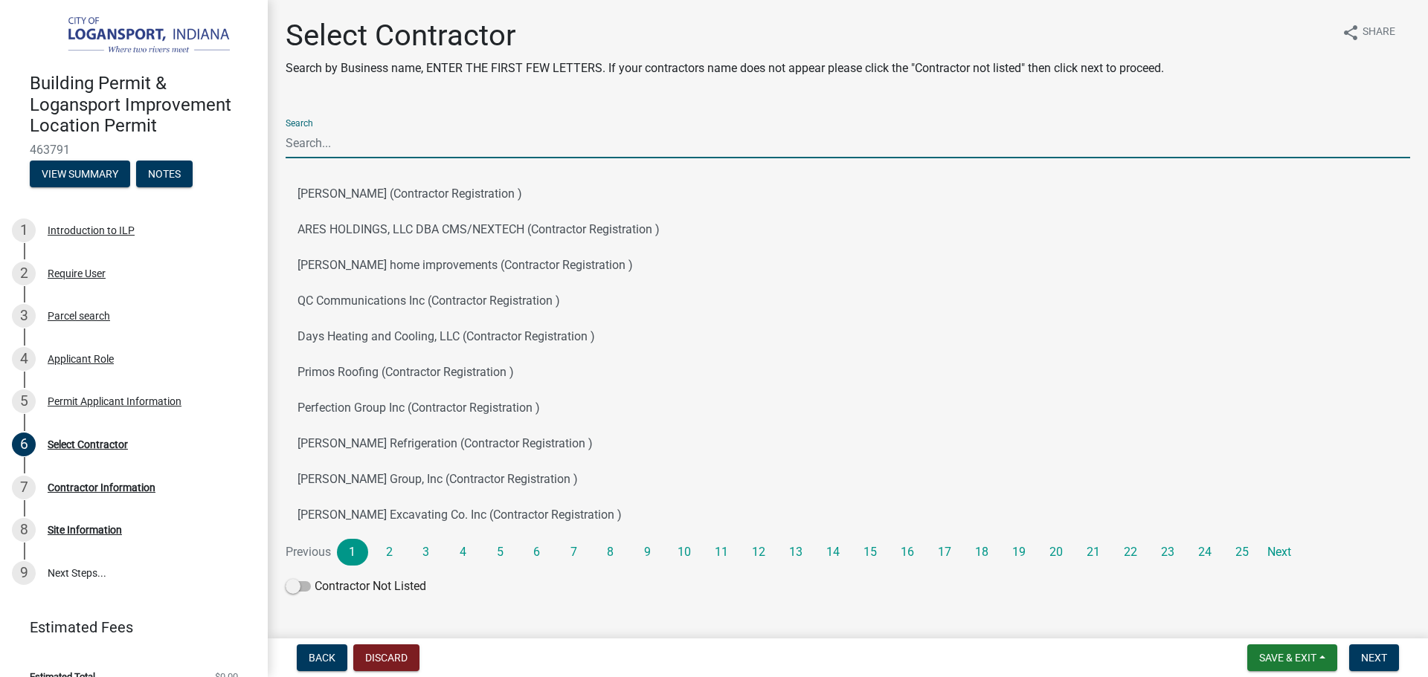
click at [312, 149] on input "Search" at bounding box center [848, 143] width 1124 height 30
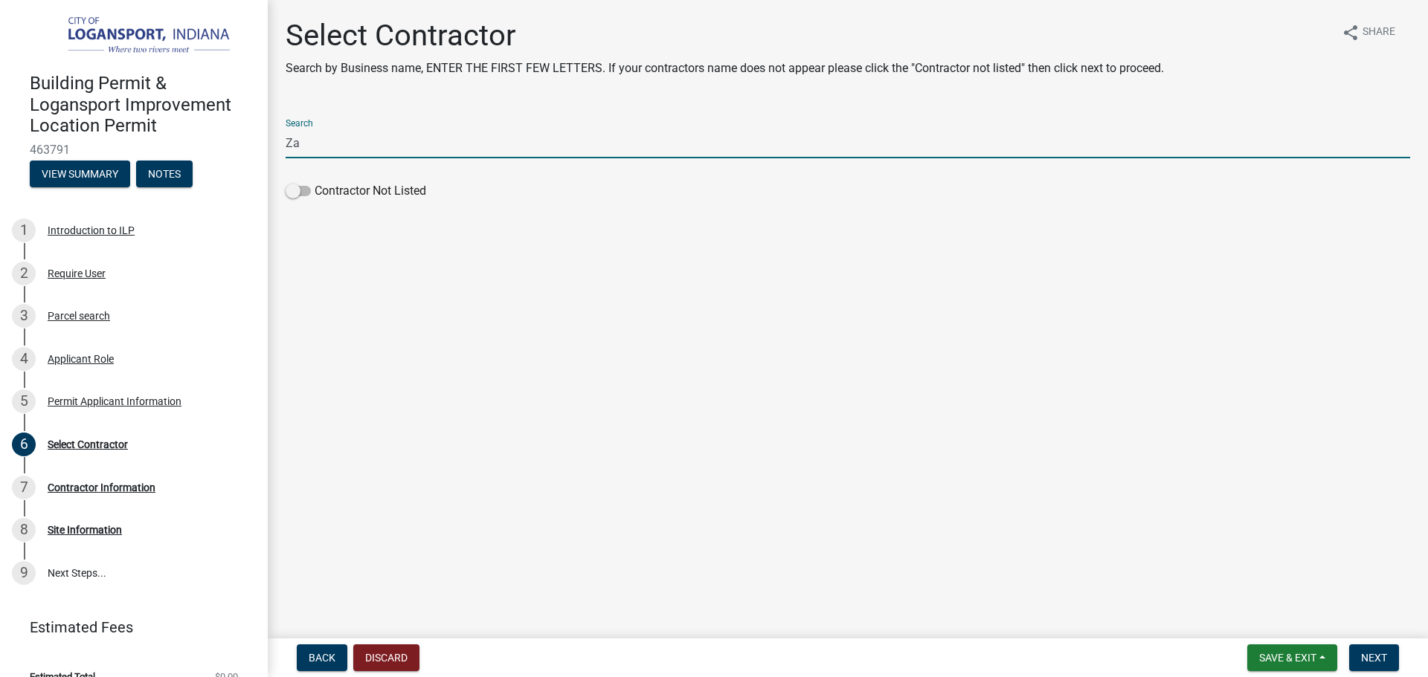
type input "Z"
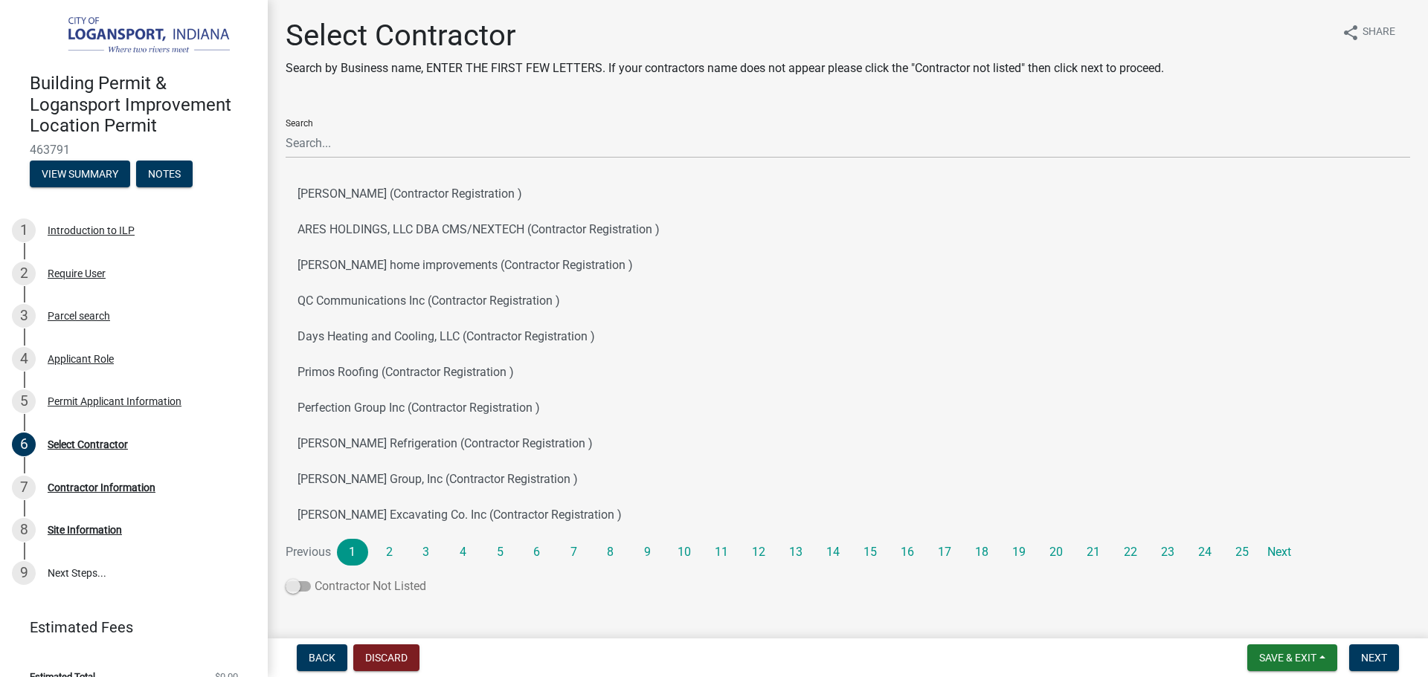
click at [299, 588] on span at bounding box center [298, 587] width 25 height 10
click at [315, 578] on input "Contractor Not Listed" at bounding box center [315, 578] width 0 height 0
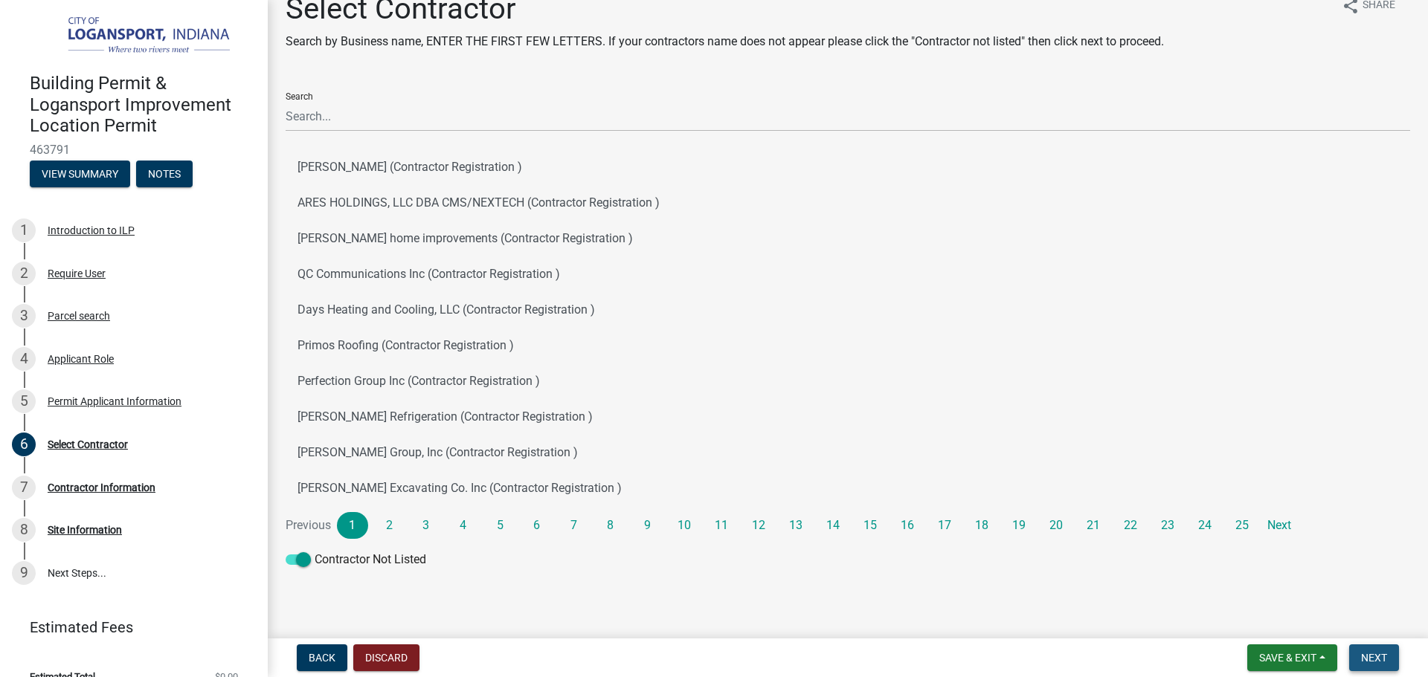
click at [1378, 655] on span "Next" at bounding box center [1374, 658] width 26 height 12
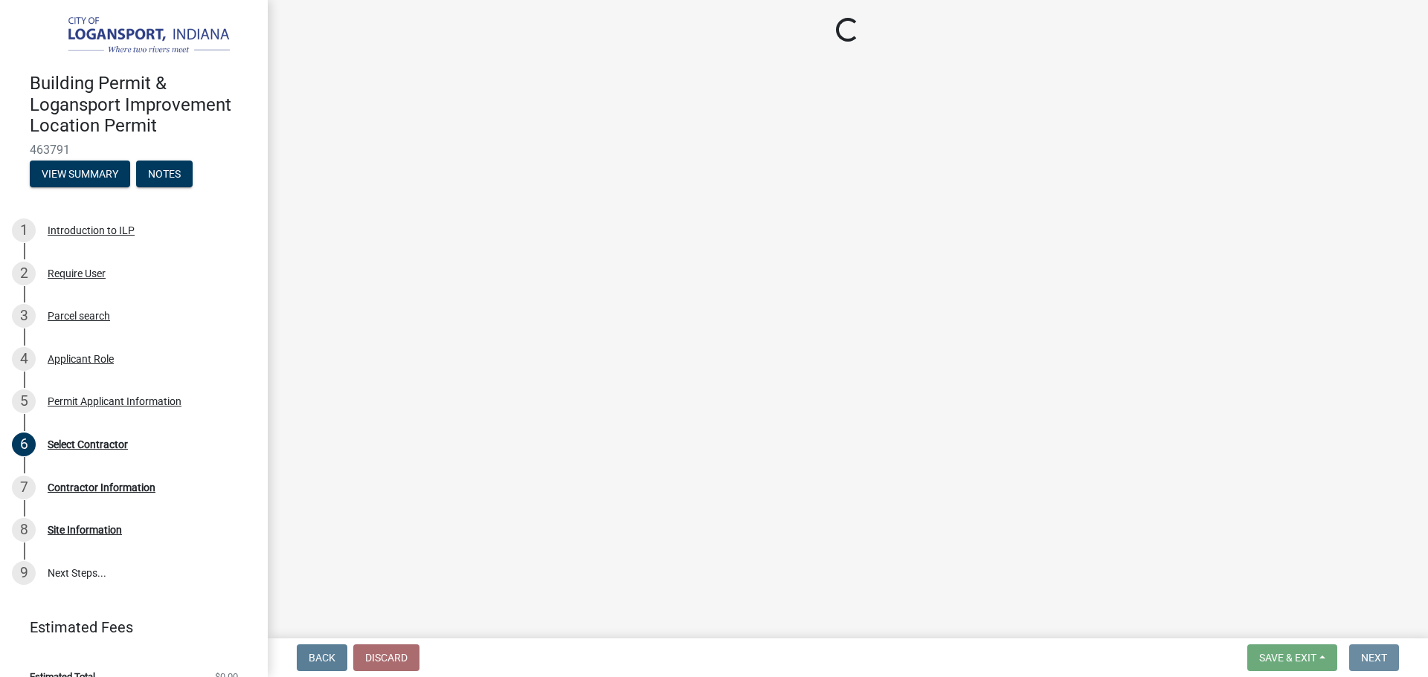
scroll to position [0, 0]
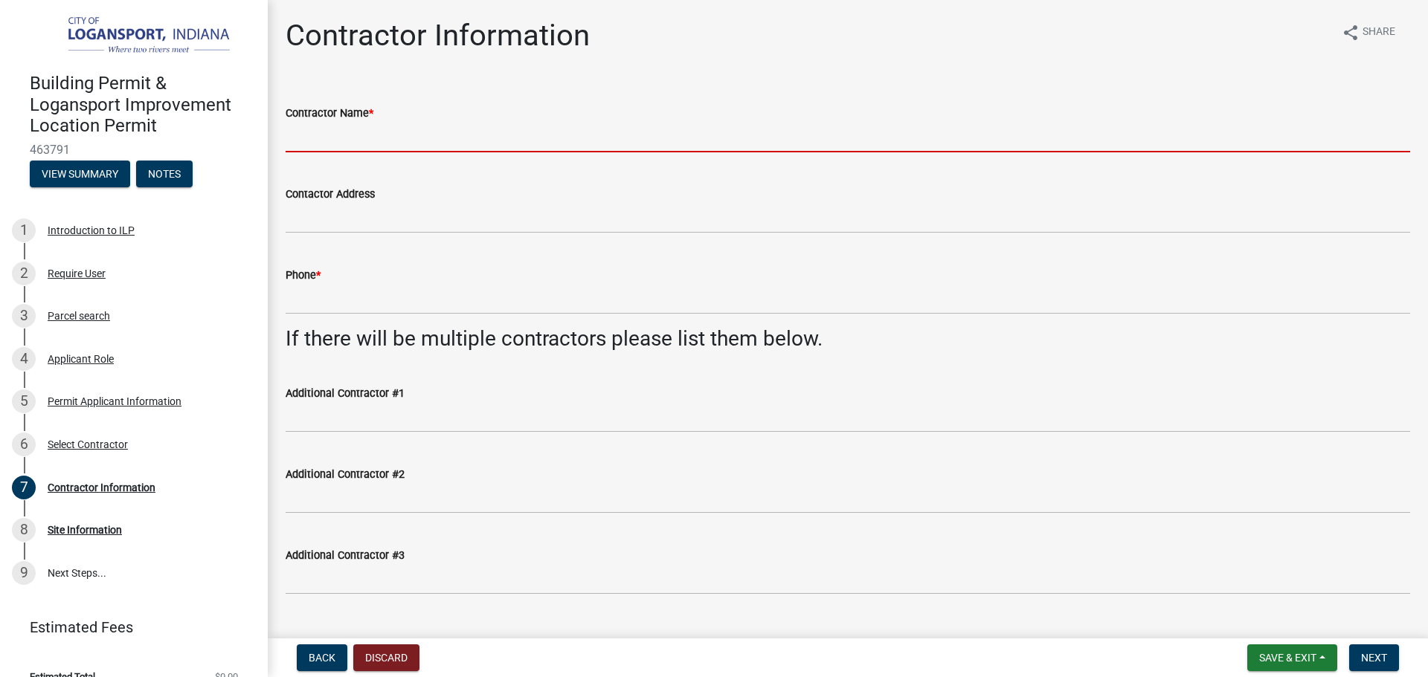
click at [358, 134] on input "Contractor Name *" at bounding box center [848, 137] width 1124 height 30
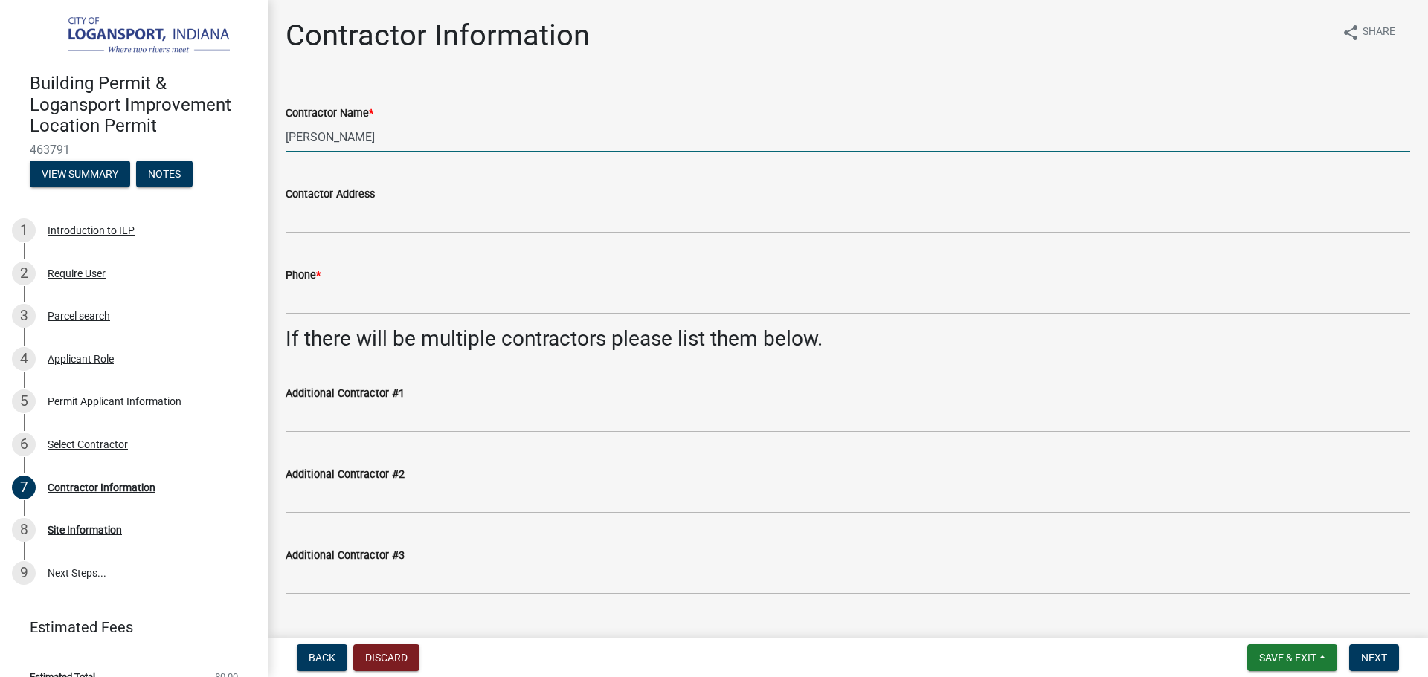
click at [300, 134] on input "[PERSON_NAME]" at bounding box center [848, 137] width 1124 height 30
type input "[PERSON_NAME]"
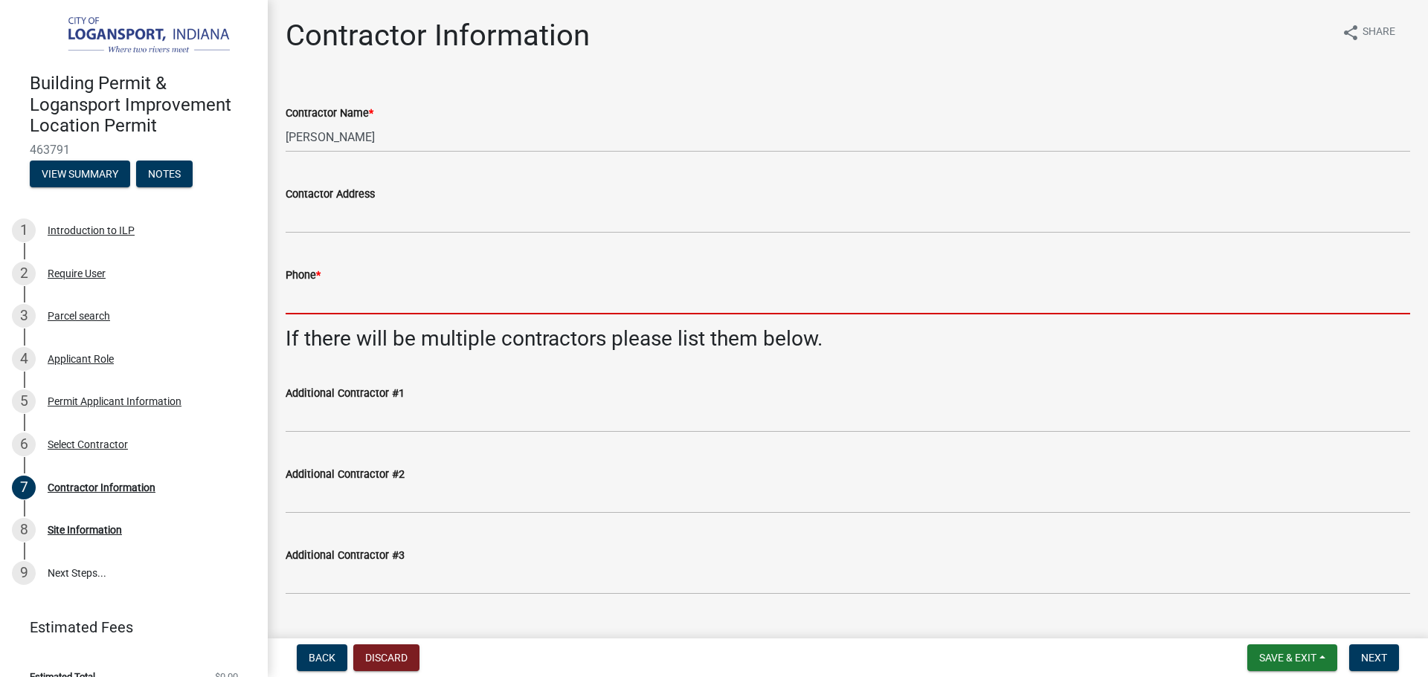
click at [350, 303] on input "Phone *" at bounding box center [848, 299] width 1124 height 30
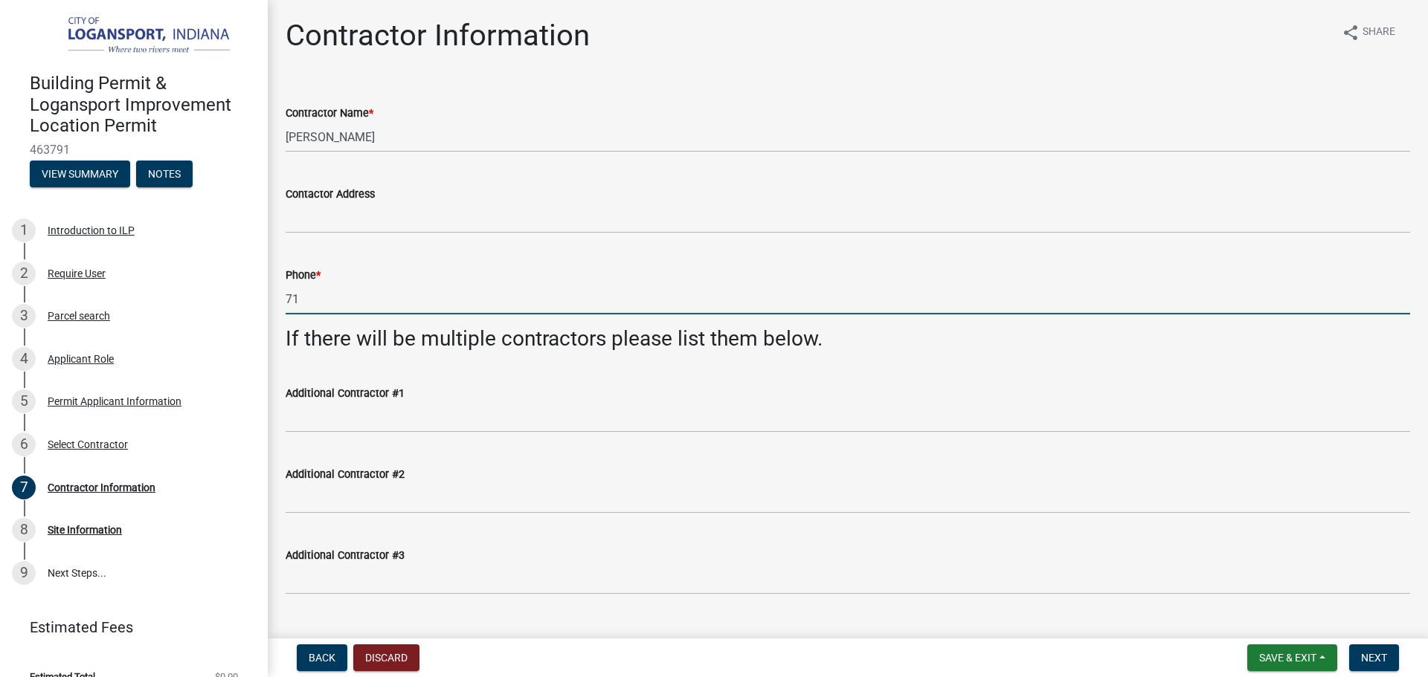
type input "7"
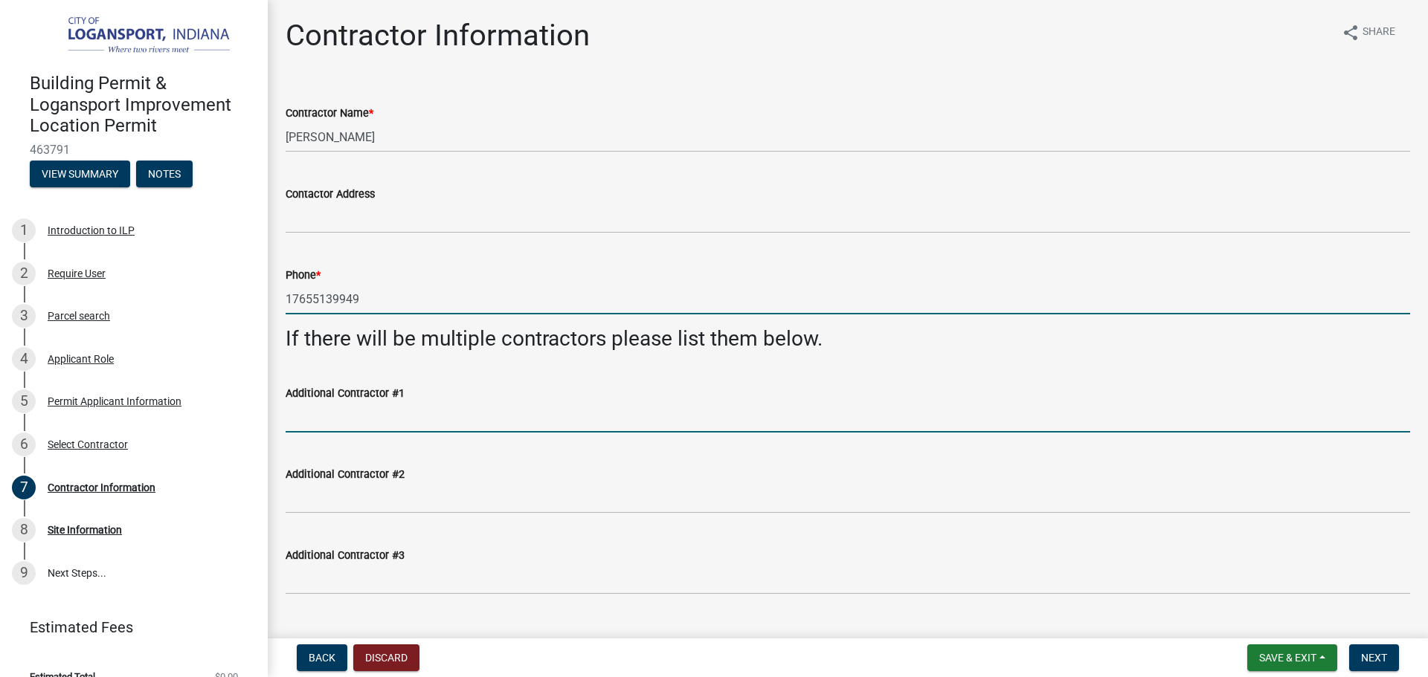
click at [485, 402] on input "Additional Contractor #1" at bounding box center [848, 417] width 1124 height 30
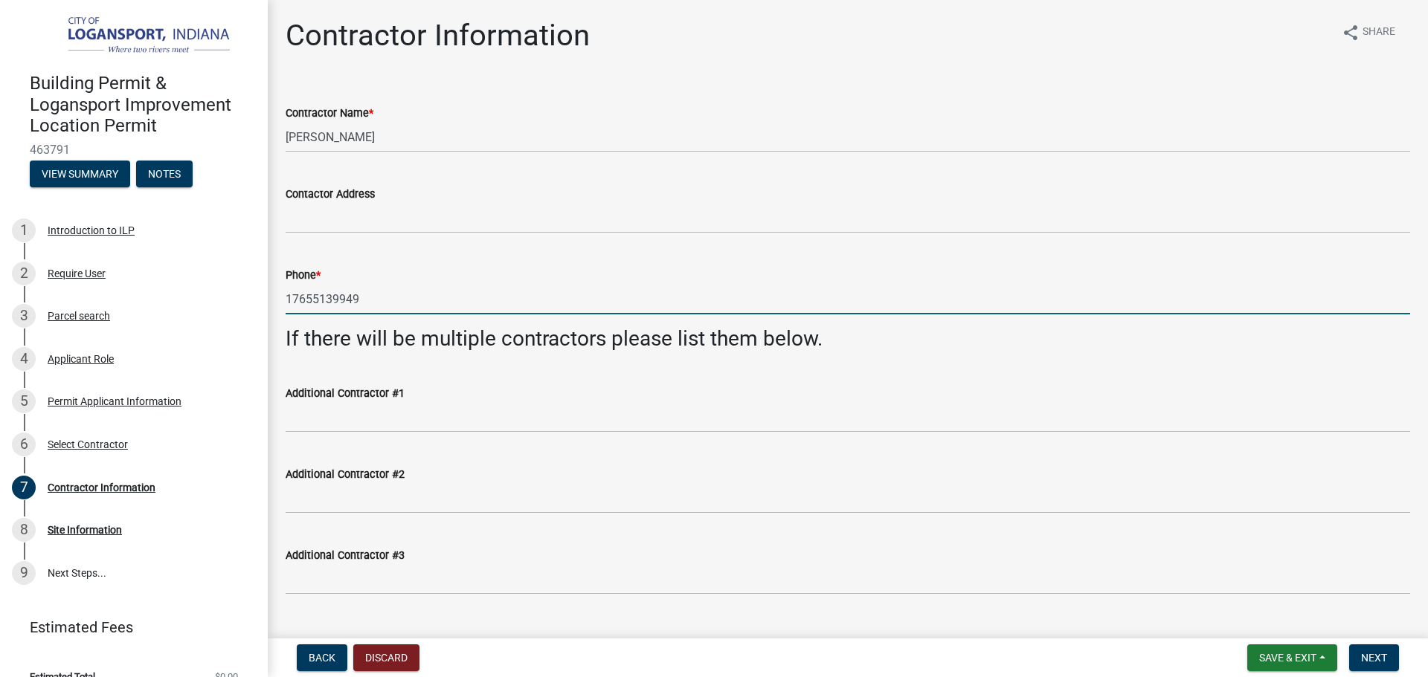
click at [294, 294] on input "17655139949" at bounding box center [848, 299] width 1124 height 30
type input "7655139949"
click at [1403, 668] on form "Save & Exit Save Save & Exit Next" at bounding box center [1323, 658] width 164 height 27
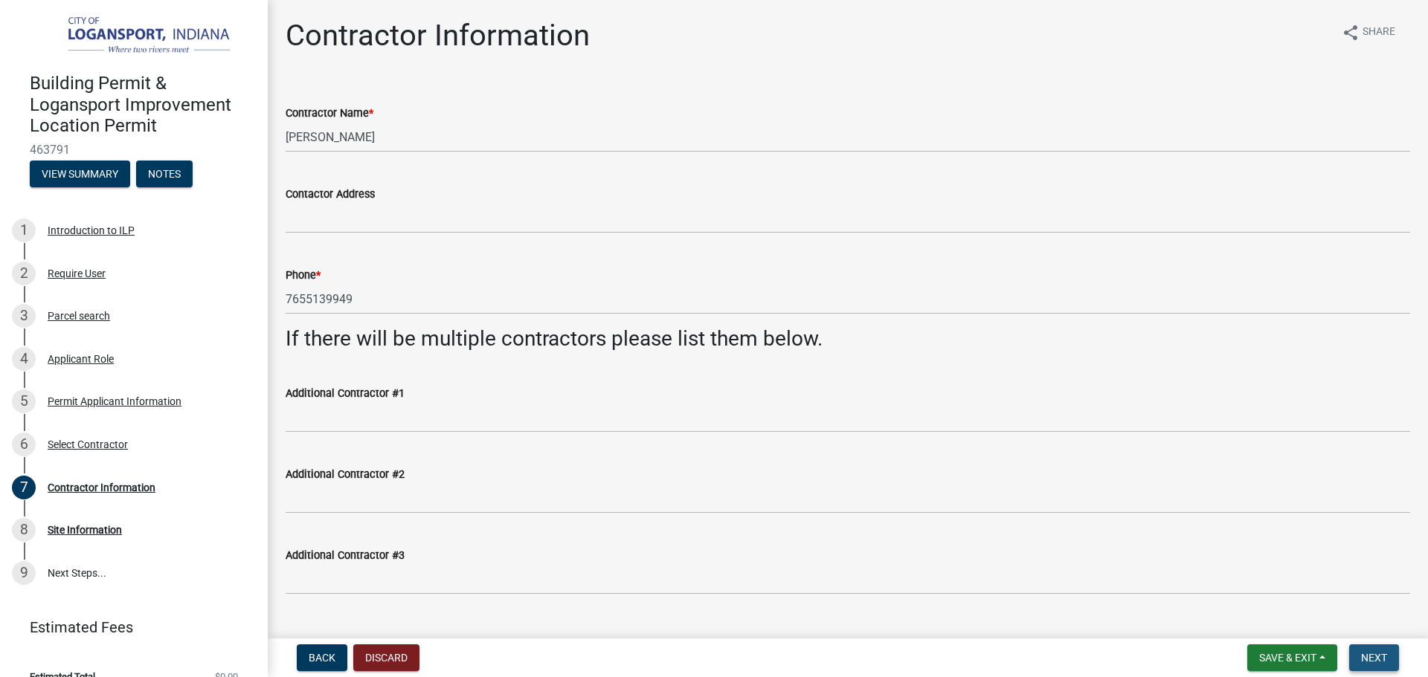
click at [1381, 660] on span "Next" at bounding box center [1374, 658] width 26 height 12
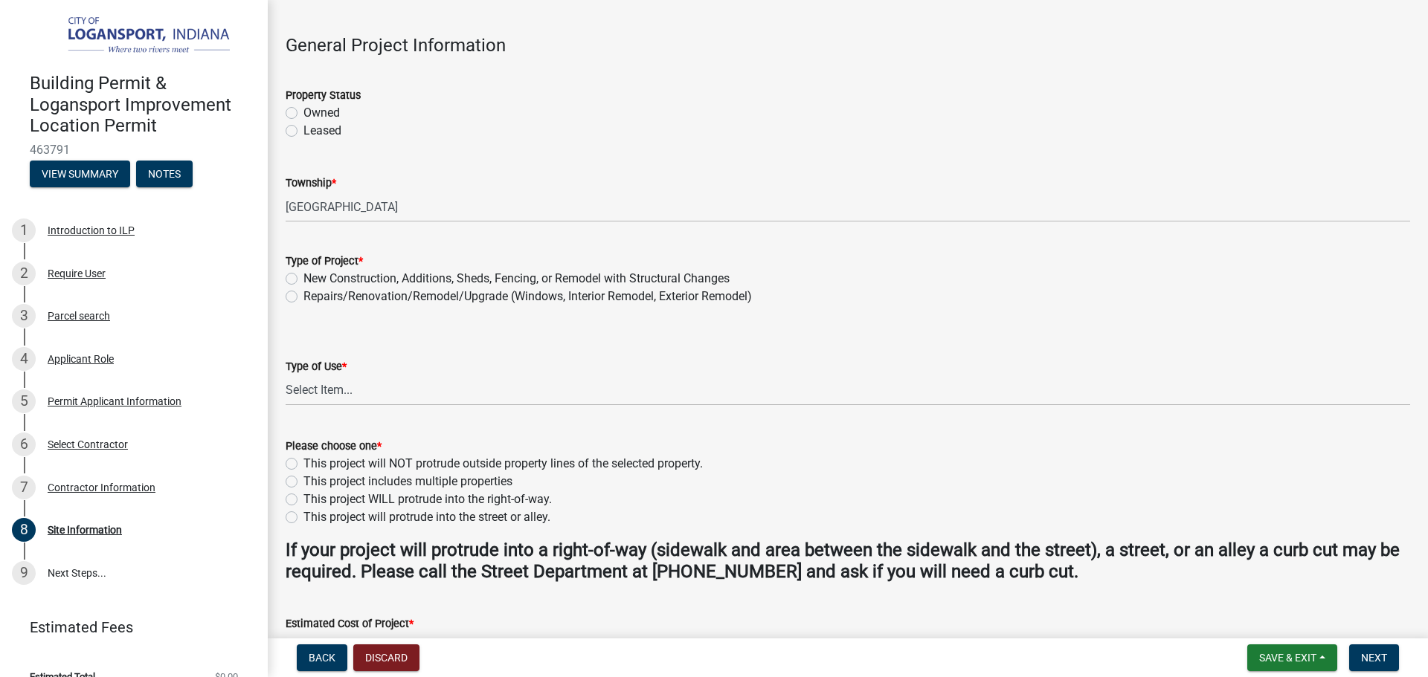
scroll to position [74, 0]
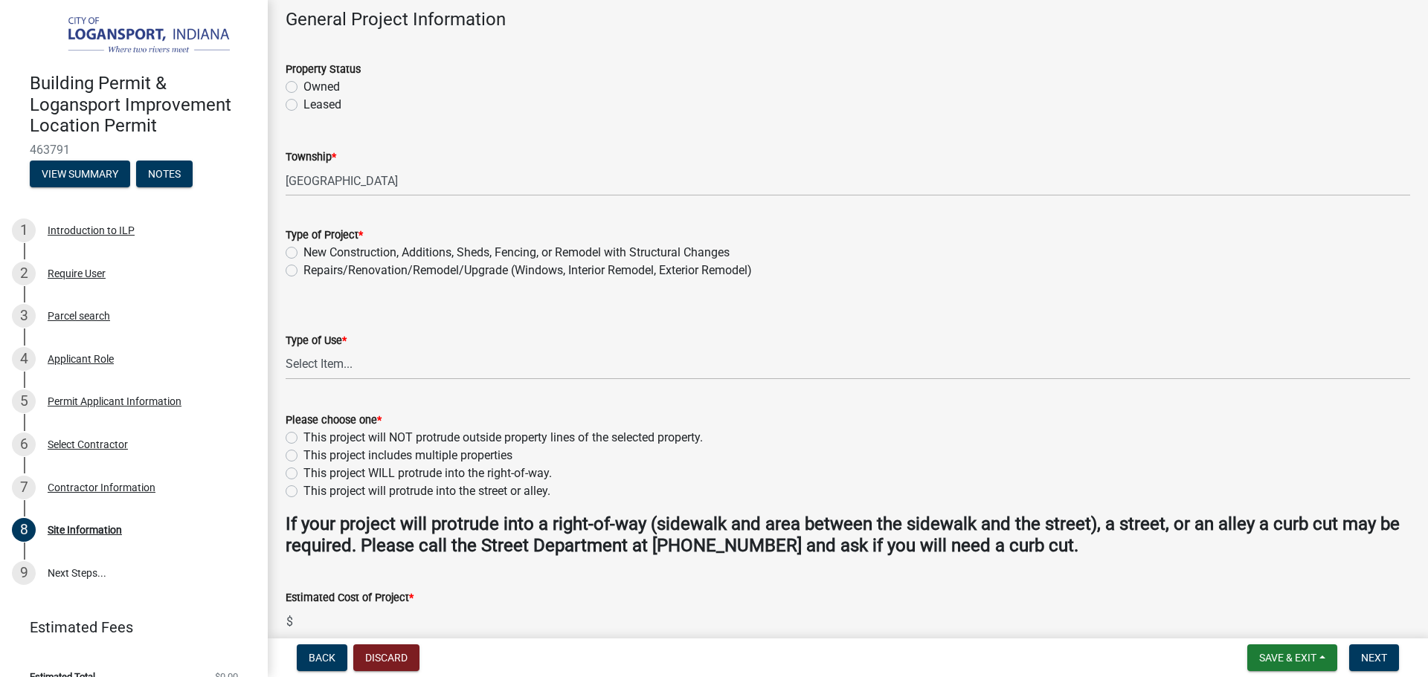
click at [303, 90] on label "Owned" at bounding box center [321, 87] width 36 height 18
click at [303, 88] on input "Owned" at bounding box center [308, 83] width 10 height 10
radio input "true"
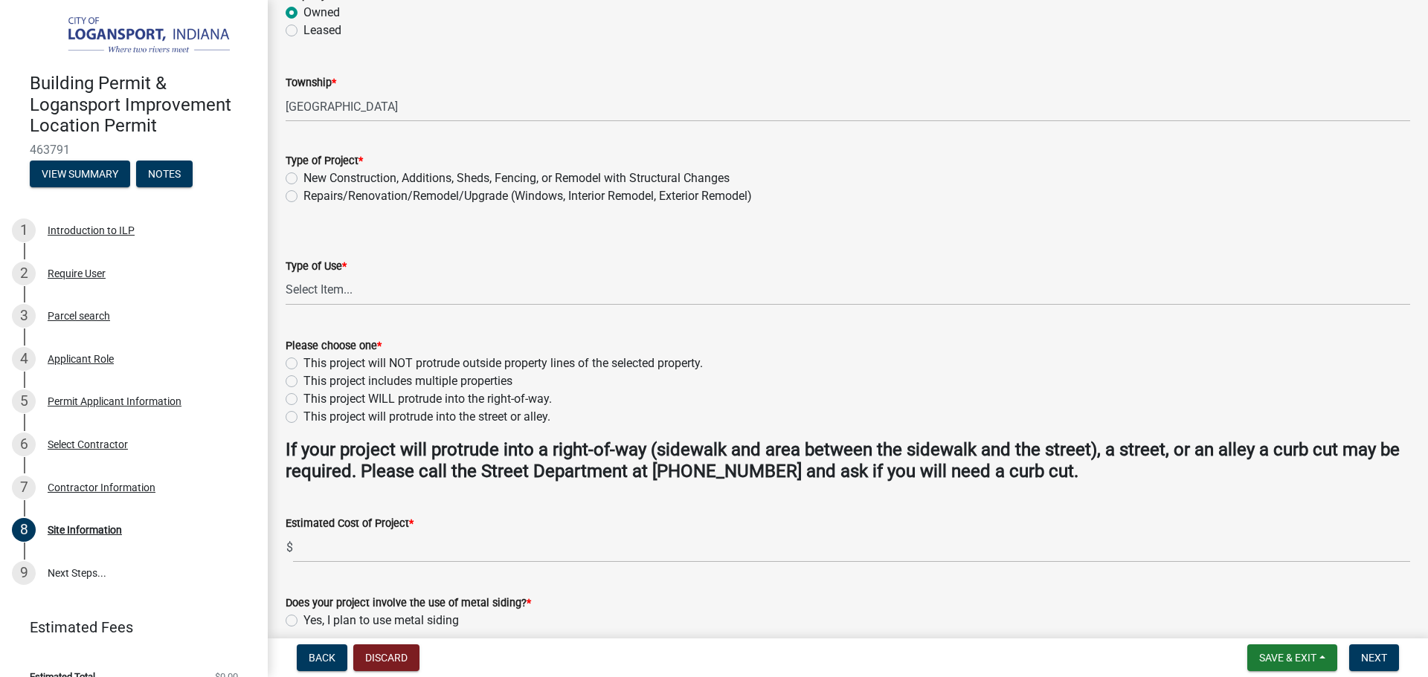
click at [303, 196] on label "Repairs/Renovation/Remodel/Upgrade (Windows, Interior Remodel, Exterior Remodel)" at bounding box center [527, 196] width 448 height 18
click at [303, 196] on input "Repairs/Renovation/Remodel/Upgrade (Windows, Interior Remodel, Exterior Remodel)" at bounding box center [308, 192] width 10 height 10
radio input "true"
click at [315, 286] on select "Select Item... Residential Commercial/Industrial Agricultural Public/Semi Public" at bounding box center [848, 290] width 1124 height 30
click at [286, 275] on select "Select Item... Residential Commercial/Industrial Agricultural Public/Semi Public" at bounding box center [848, 290] width 1124 height 30
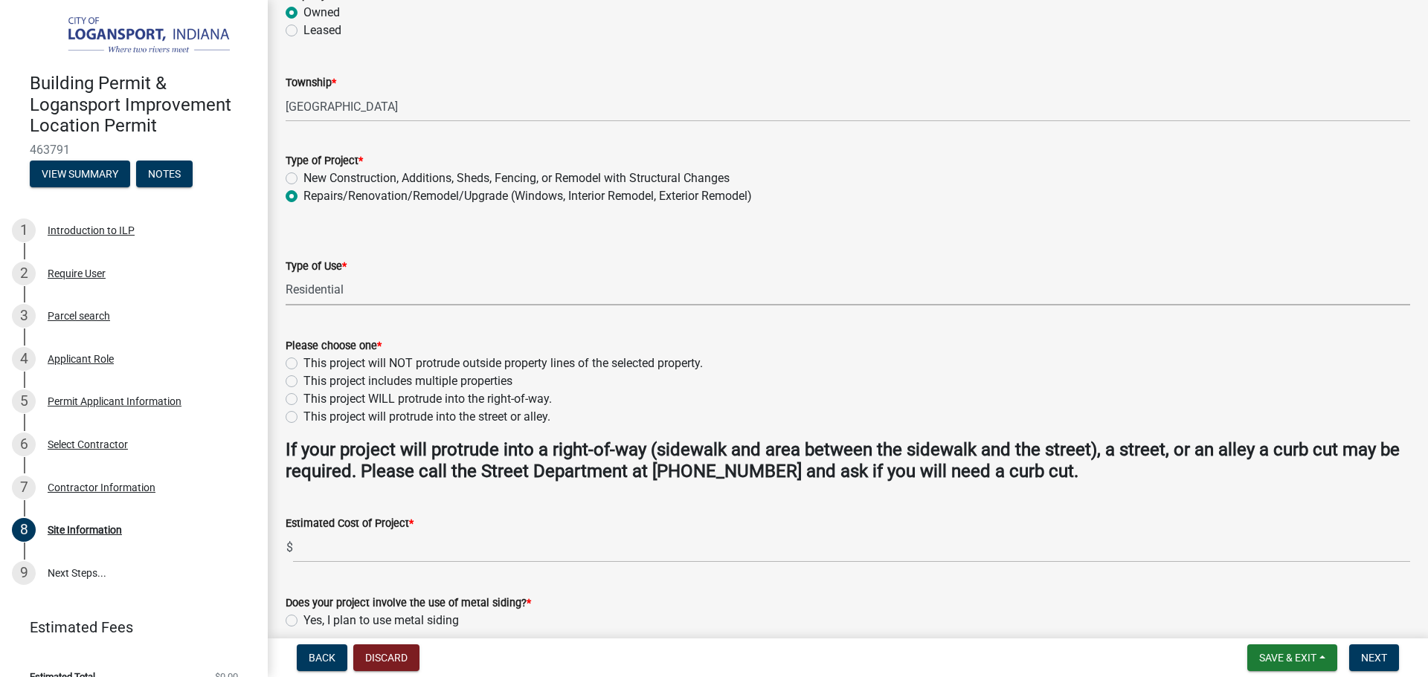
select select "62802869-e470-474a-8a4c-8dbe1ccdd5ac"
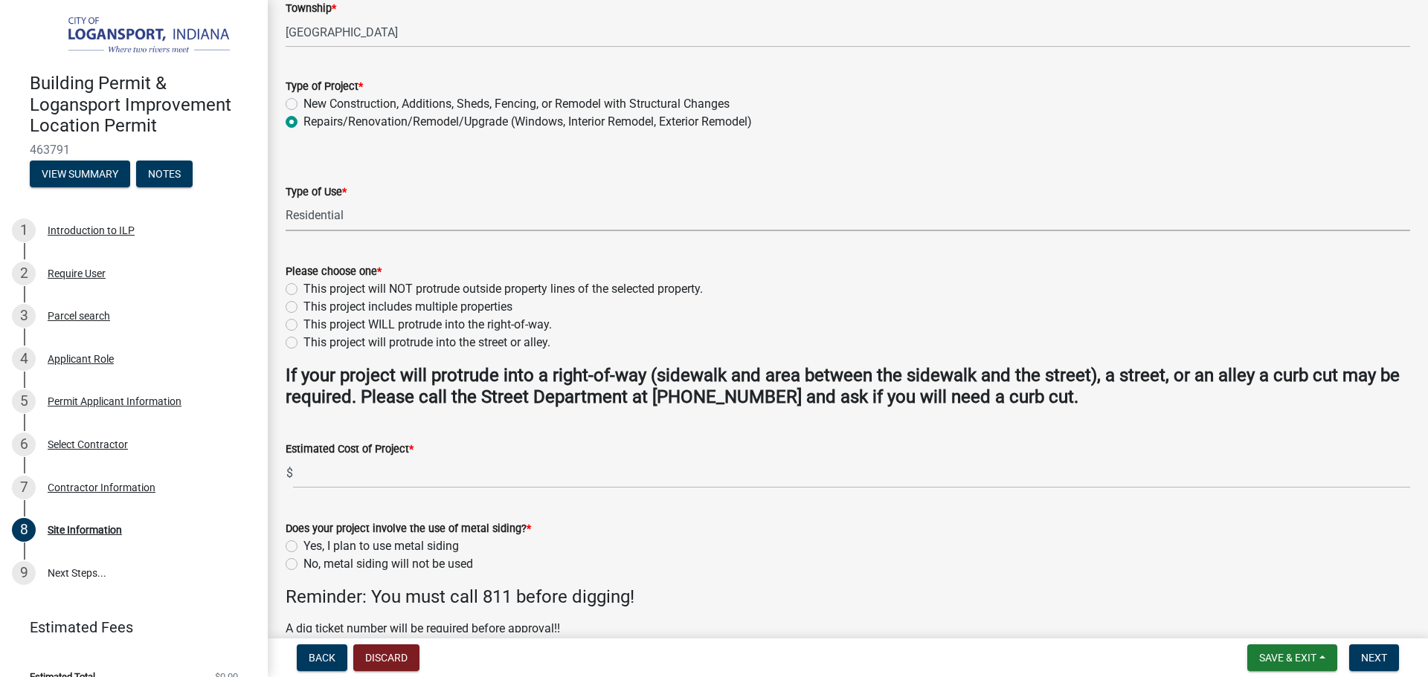
click at [303, 293] on label "This project will NOT protrude outside property lines of the selected property." at bounding box center [502, 289] width 399 height 18
click at [303, 290] on input "This project will NOT protrude outside property lines of the selected property." at bounding box center [308, 285] width 10 height 10
radio input "true"
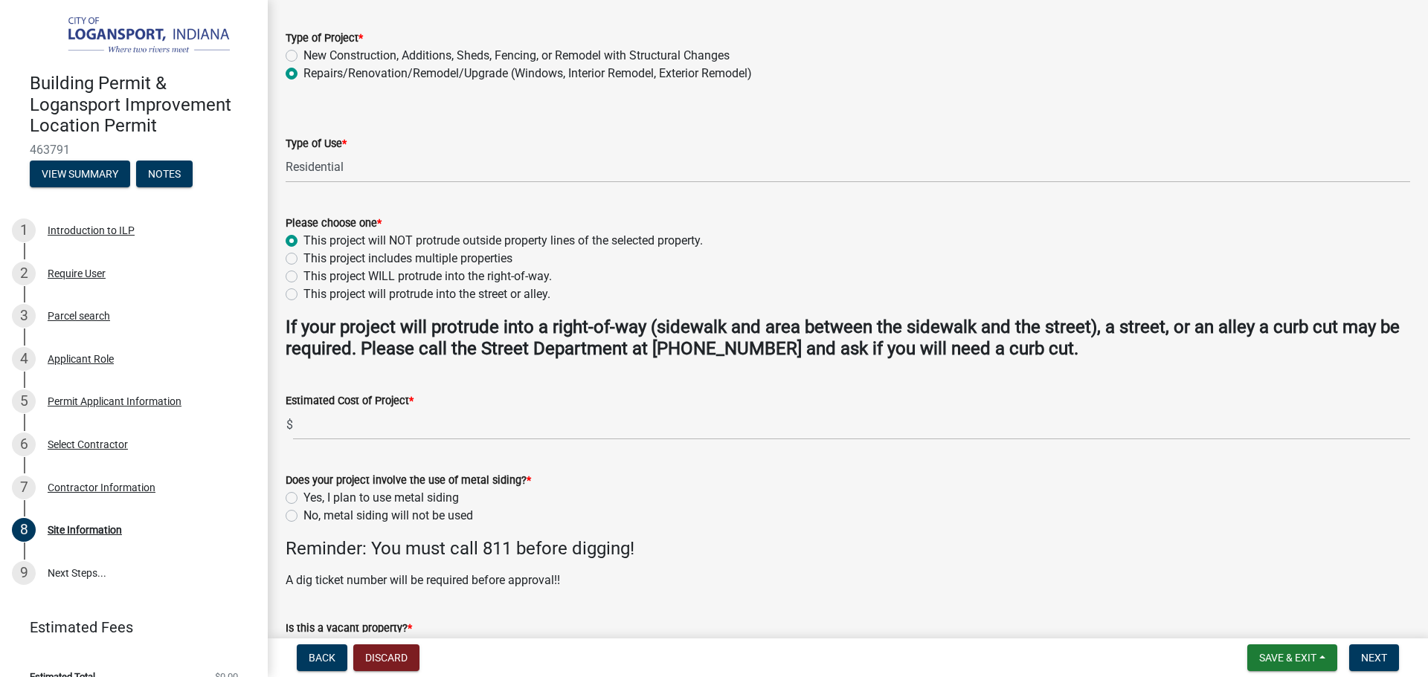
scroll to position [297, 0]
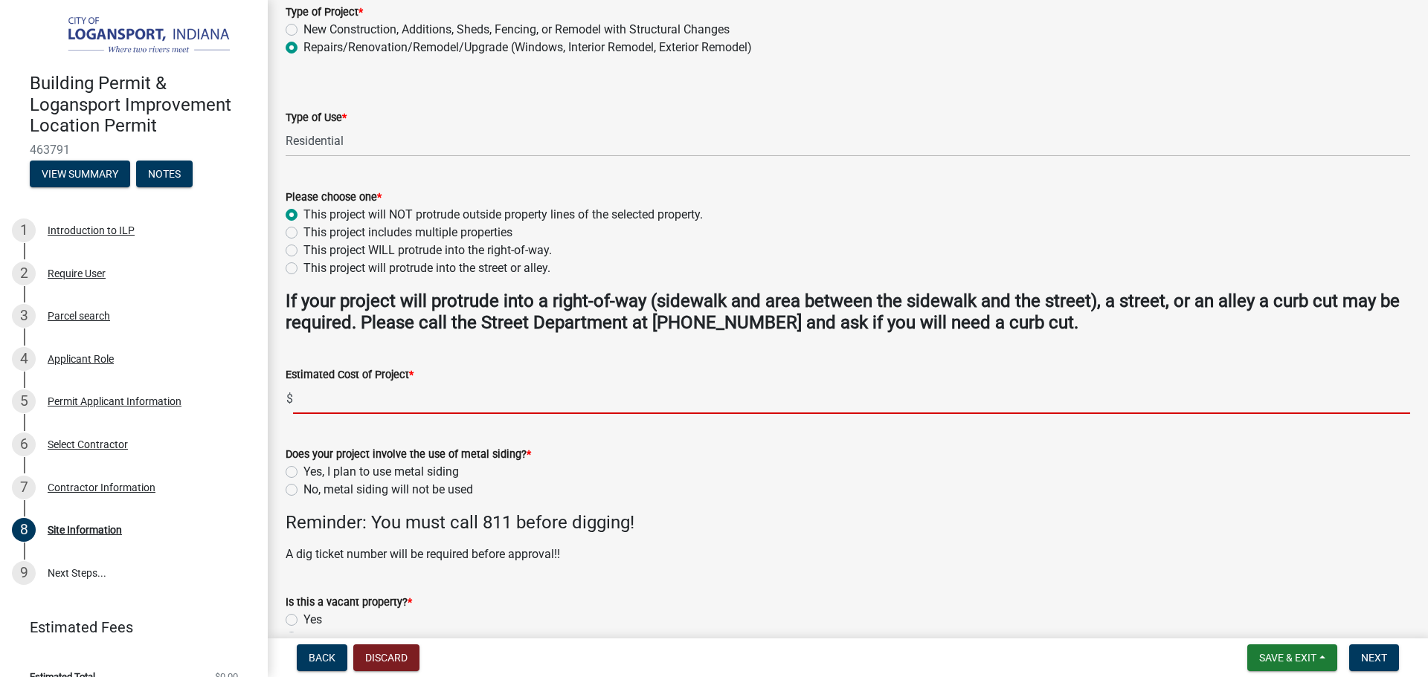
click at [333, 394] on input "text" at bounding box center [851, 399] width 1117 height 30
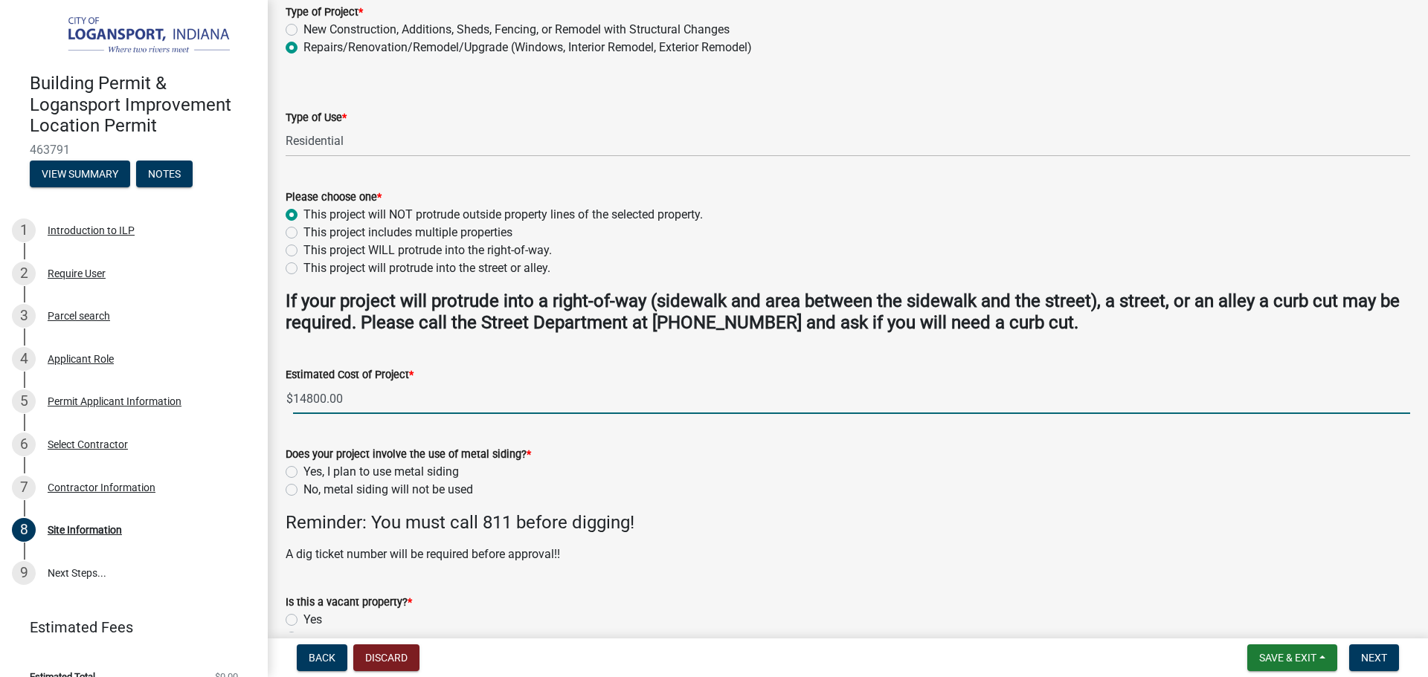
type input "14800"
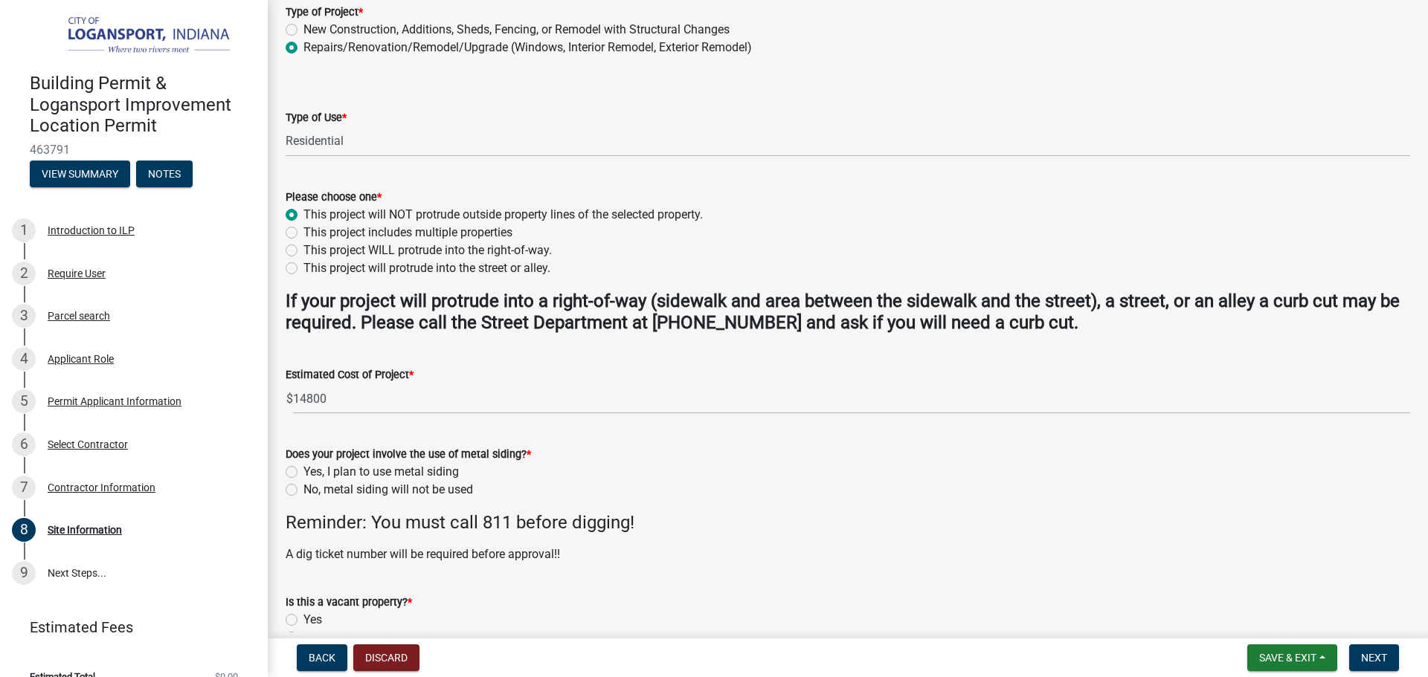
click at [573, 454] on div "Does your project involve the use of metal siding? *" at bounding box center [848, 454] width 1124 height 18
click at [303, 491] on label "No, metal siding will not be used" at bounding box center [388, 490] width 170 height 18
click at [303, 491] on input "No, metal siding will not be used" at bounding box center [308, 486] width 10 height 10
radio input "true"
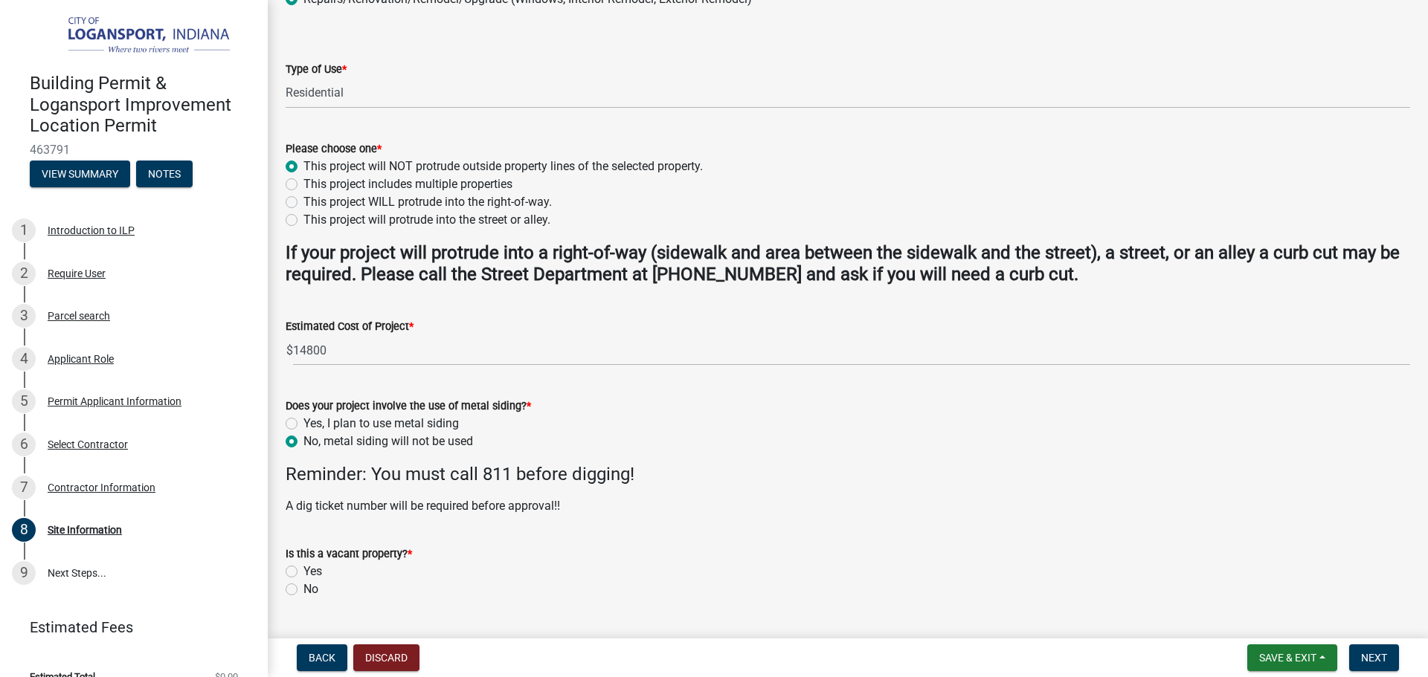
scroll to position [372, 0]
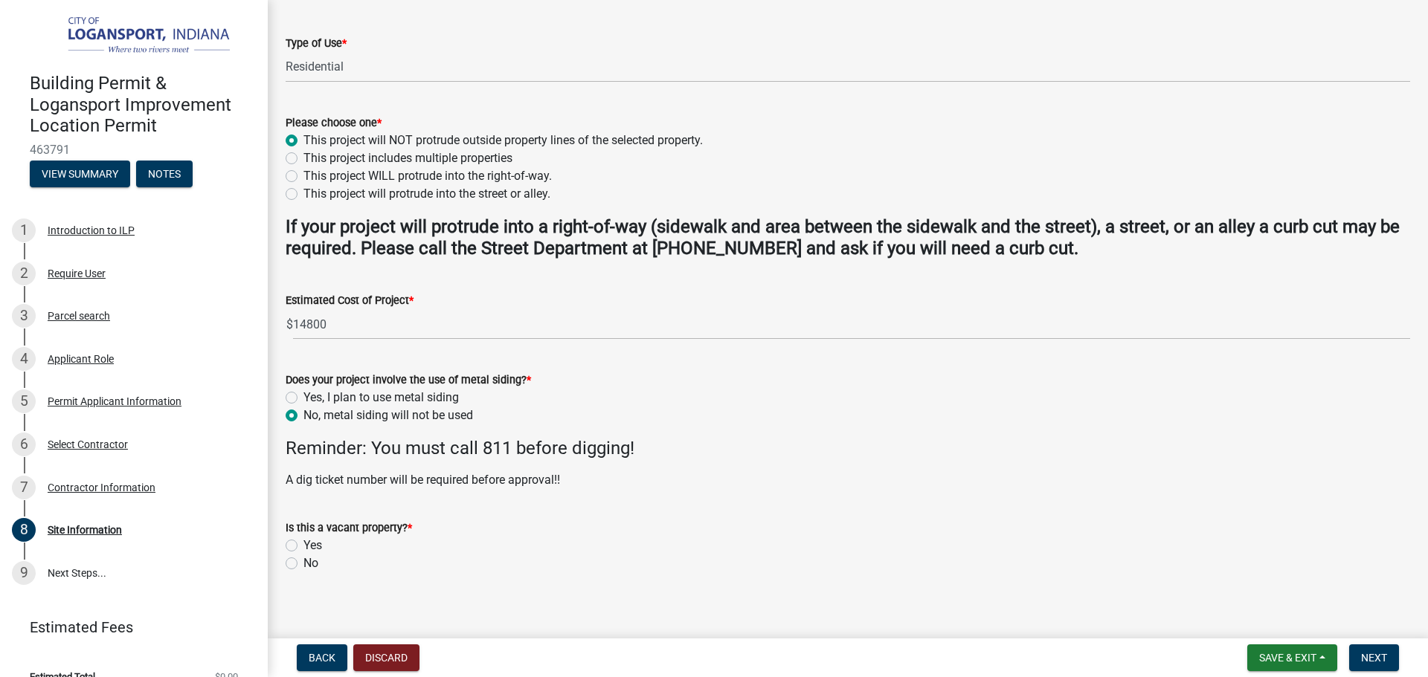
click at [303, 563] on label "No" at bounding box center [310, 564] width 15 height 18
click at [303, 563] on input "No" at bounding box center [308, 560] width 10 height 10
radio input "true"
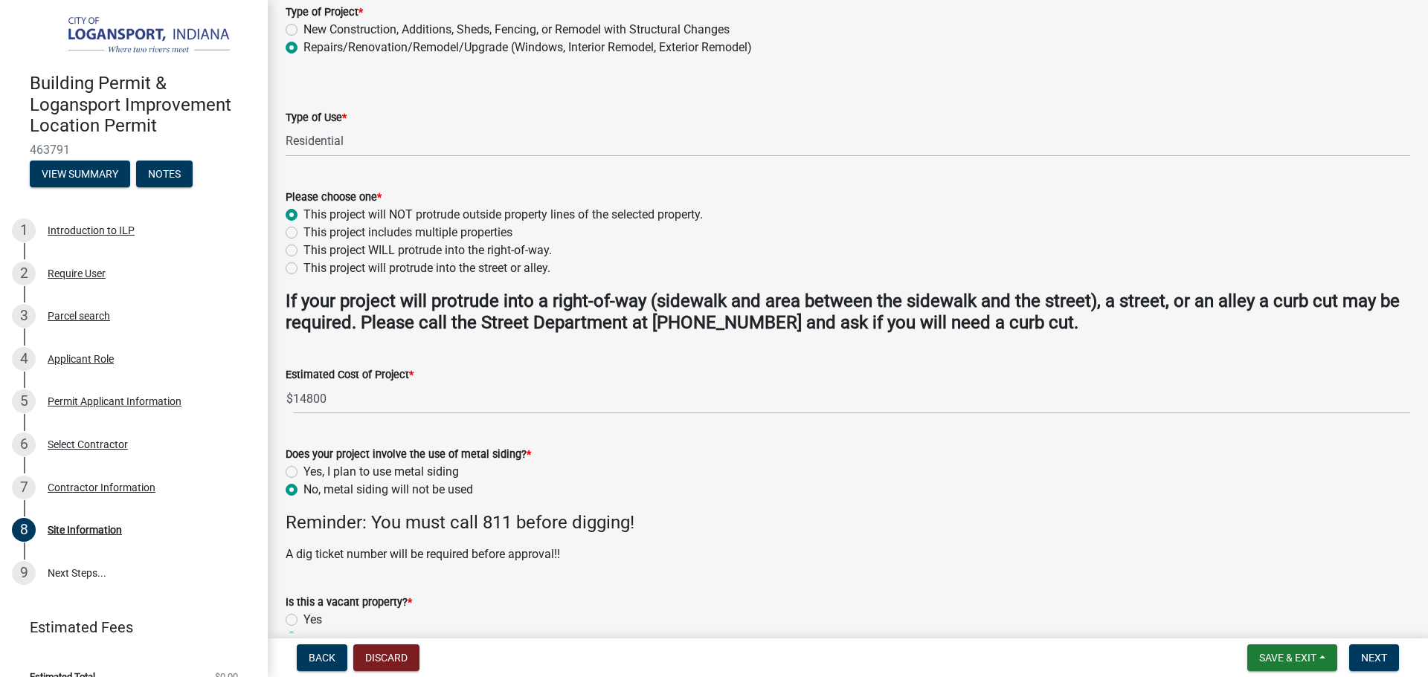
scroll to position [383, 0]
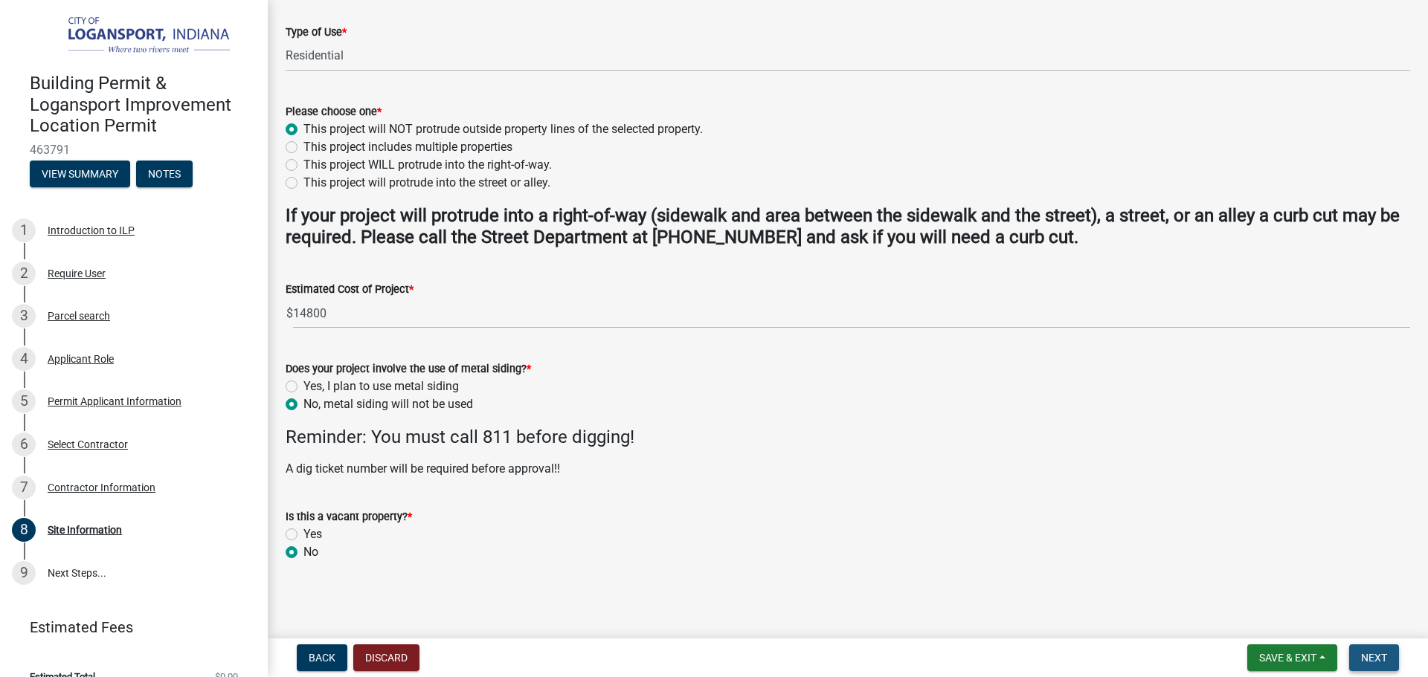
click at [1387, 658] on span "Next" at bounding box center [1374, 658] width 26 height 12
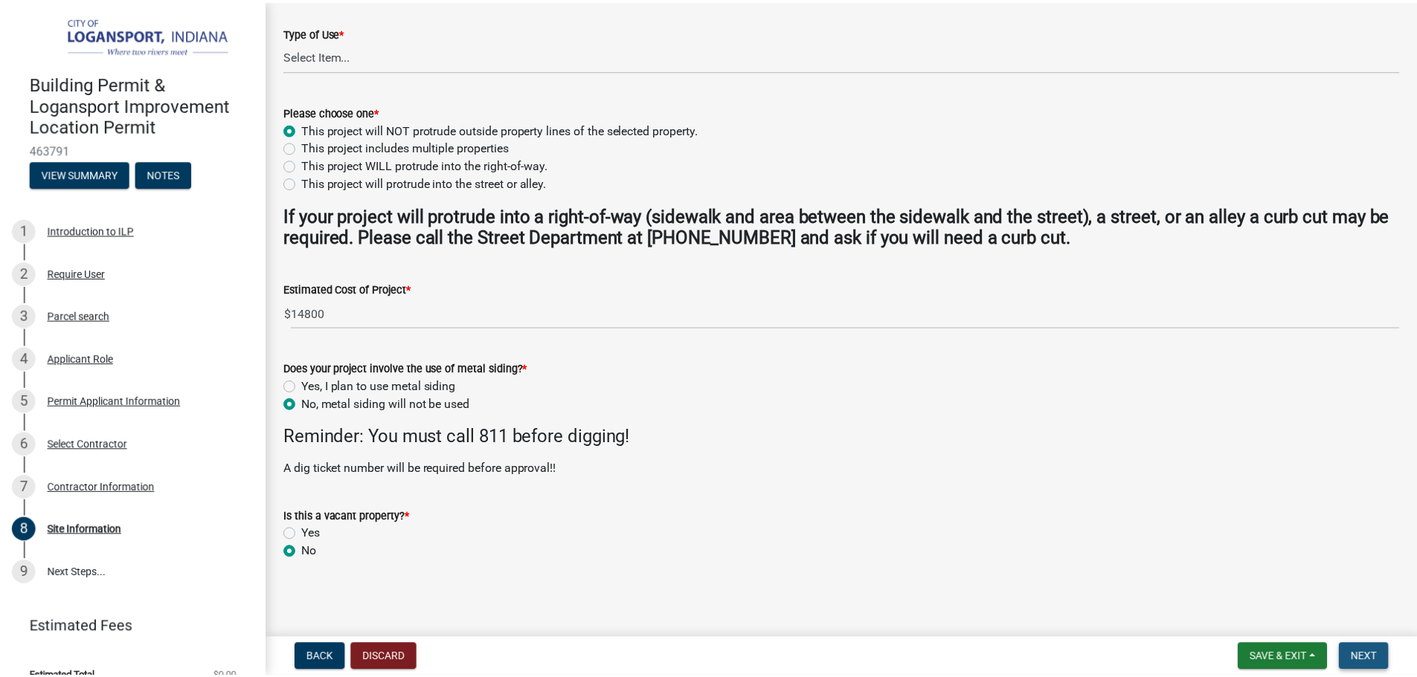
scroll to position [0, 0]
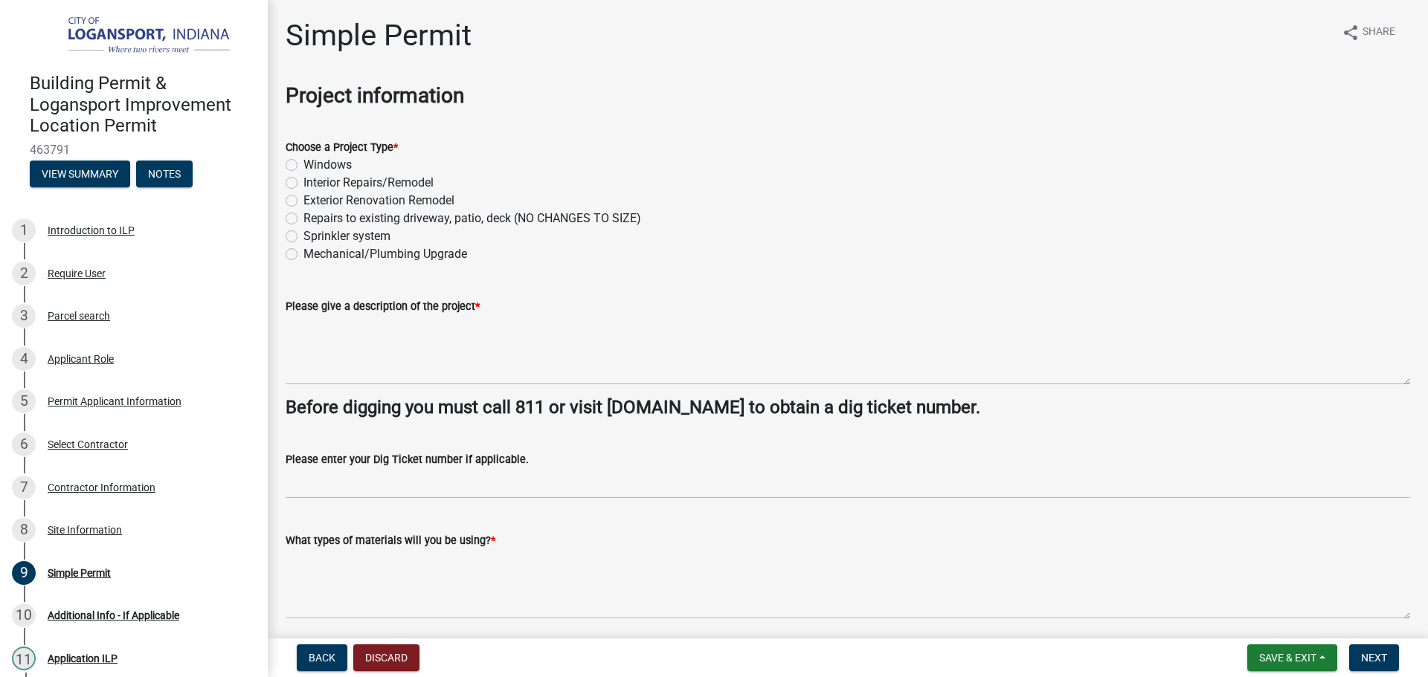
click at [303, 198] on label "Exterior Renovation Remodel" at bounding box center [378, 201] width 151 height 18
click at [303, 198] on input "Exterior Renovation Remodel" at bounding box center [308, 197] width 10 height 10
radio input "true"
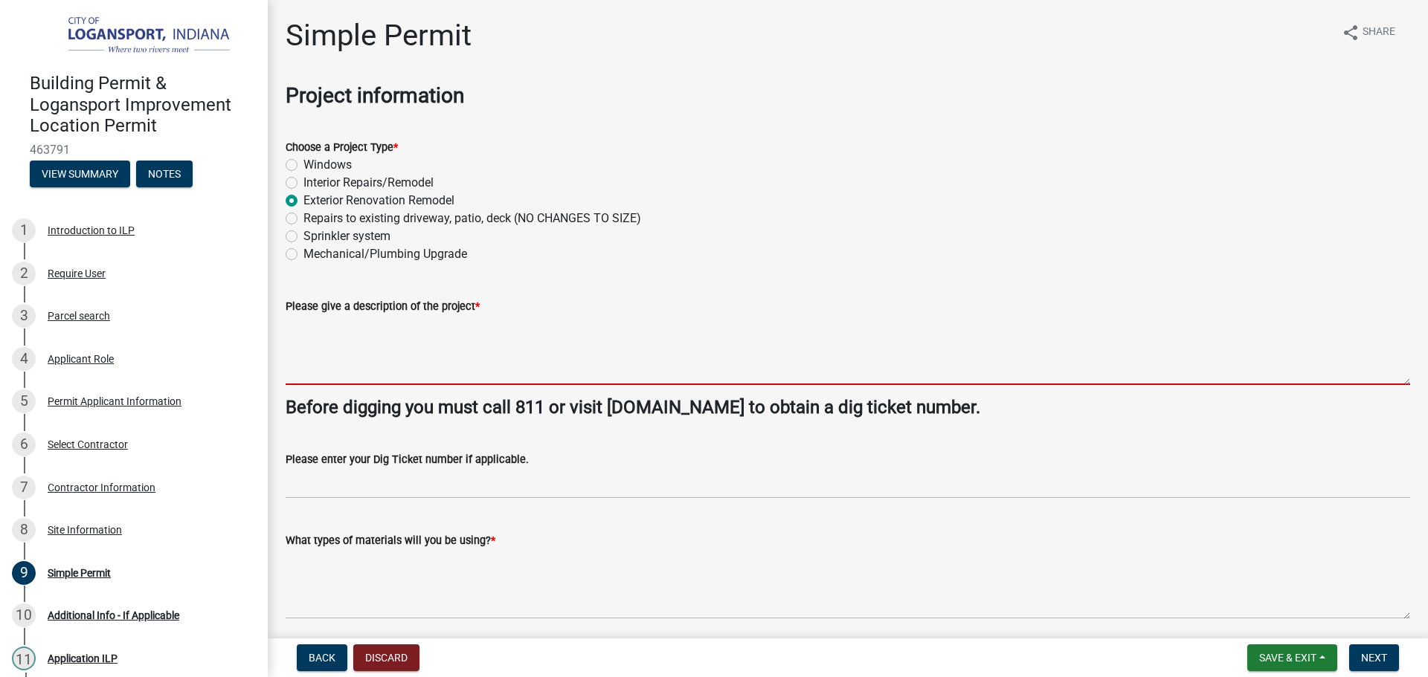
click at [330, 358] on textarea "Please give a description of the project *" at bounding box center [848, 350] width 1124 height 70
type textarea "R"
click at [1302, 661] on span "Save & Exit" at bounding box center [1287, 658] width 57 height 12
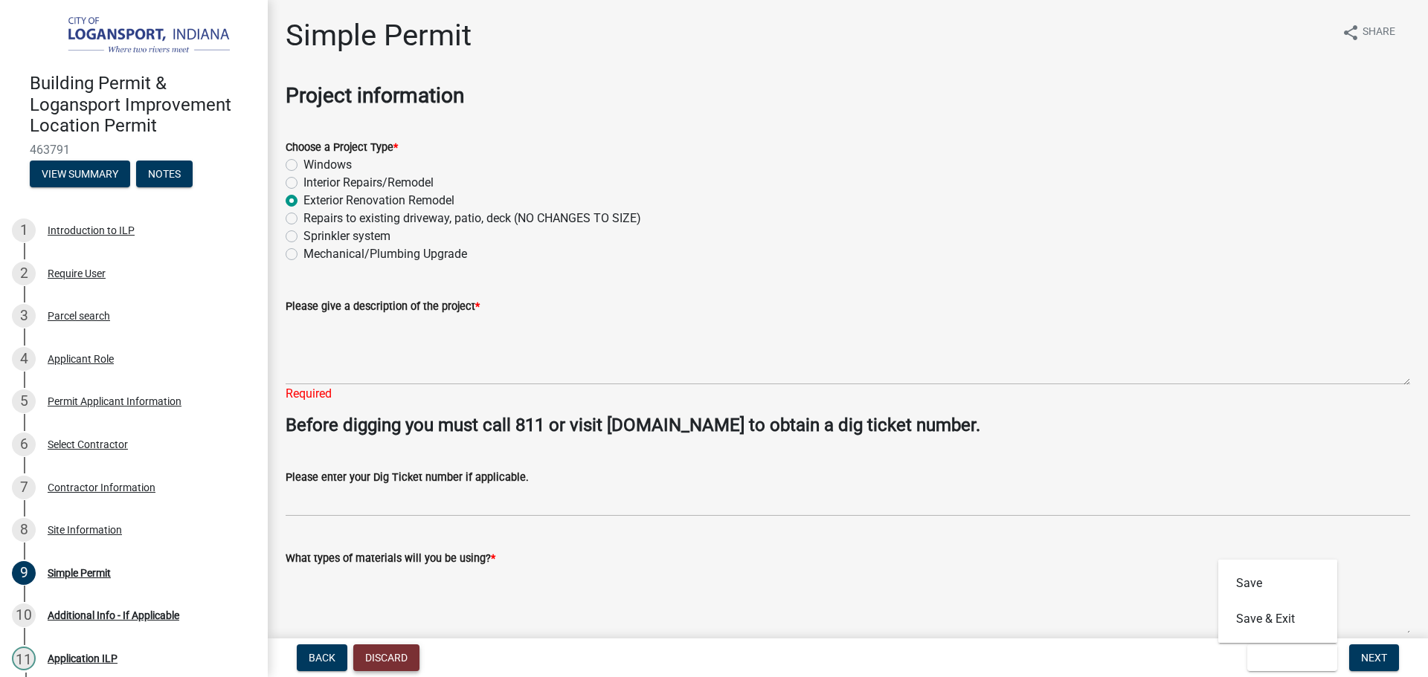
click at [373, 654] on button "Discard" at bounding box center [386, 658] width 66 height 27
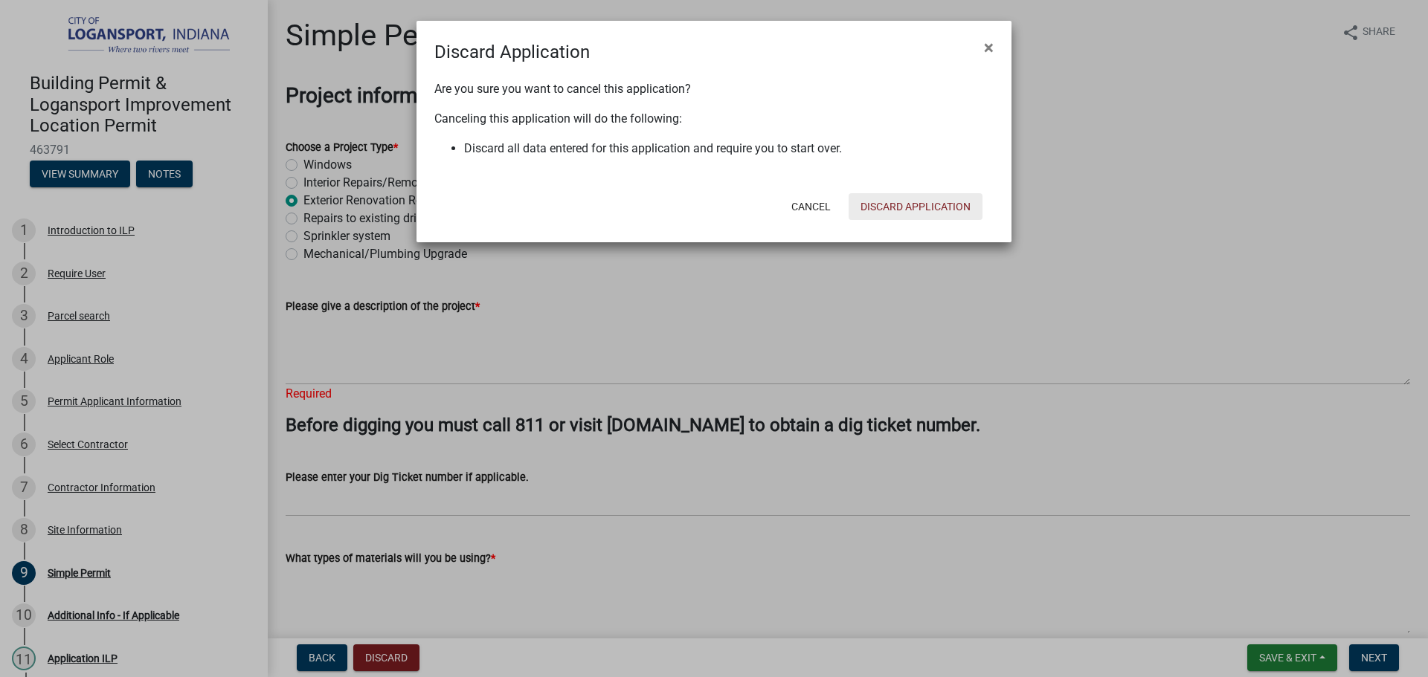
click at [908, 200] on button "Discard Application" at bounding box center [915, 206] width 134 height 27
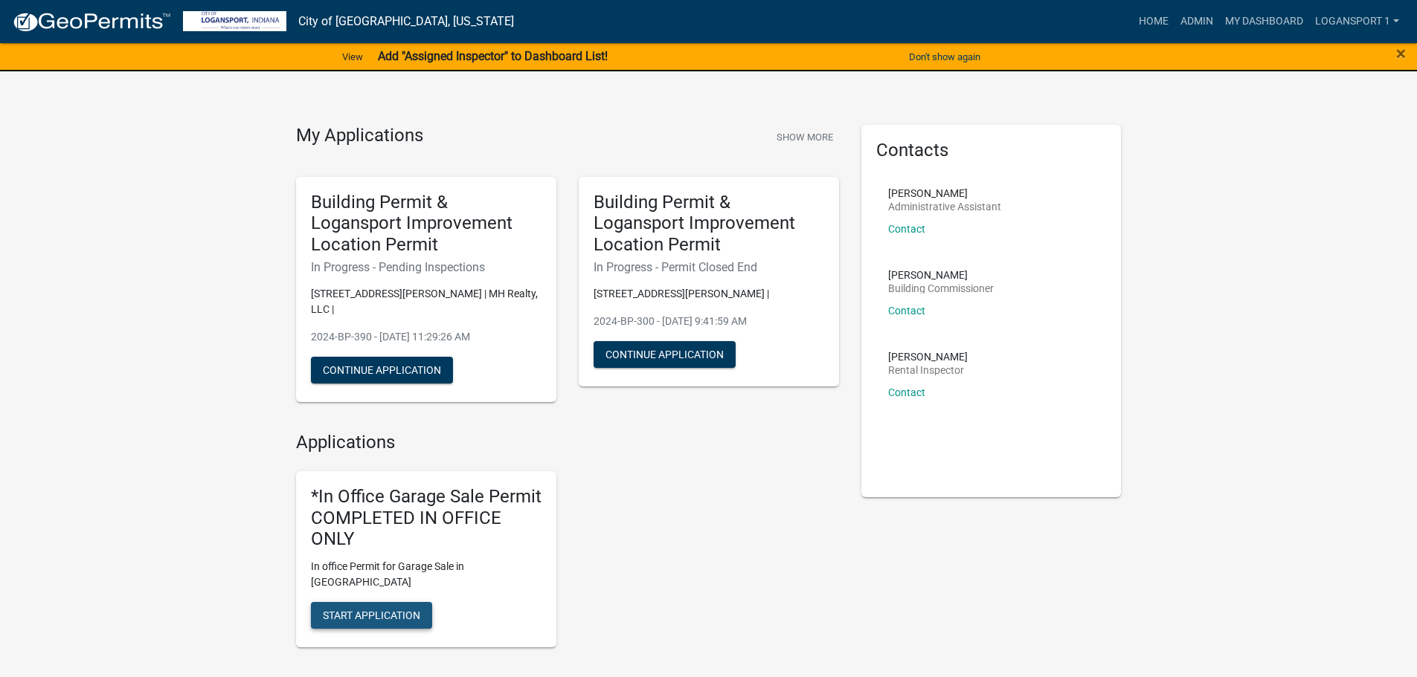
click at [346, 610] on span "Start Application" at bounding box center [371, 616] width 97 height 12
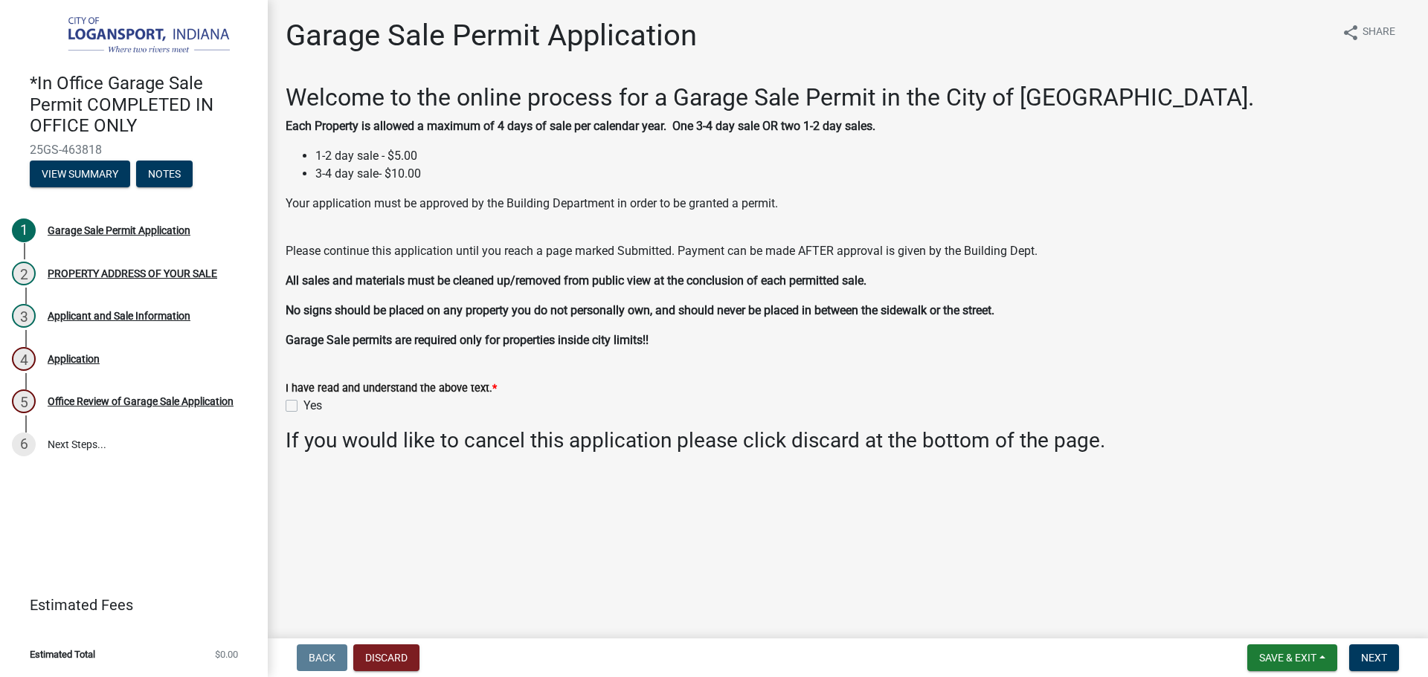
click at [303, 410] on label "Yes" at bounding box center [312, 406] width 19 height 18
click at [303, 407] on input "Yes" at bounding box center [308, 402] width 10 height 10
checkbox input "true"
click at [1387, 658] on span "Next" at bounding box center [1374, 658] width 26 height 12
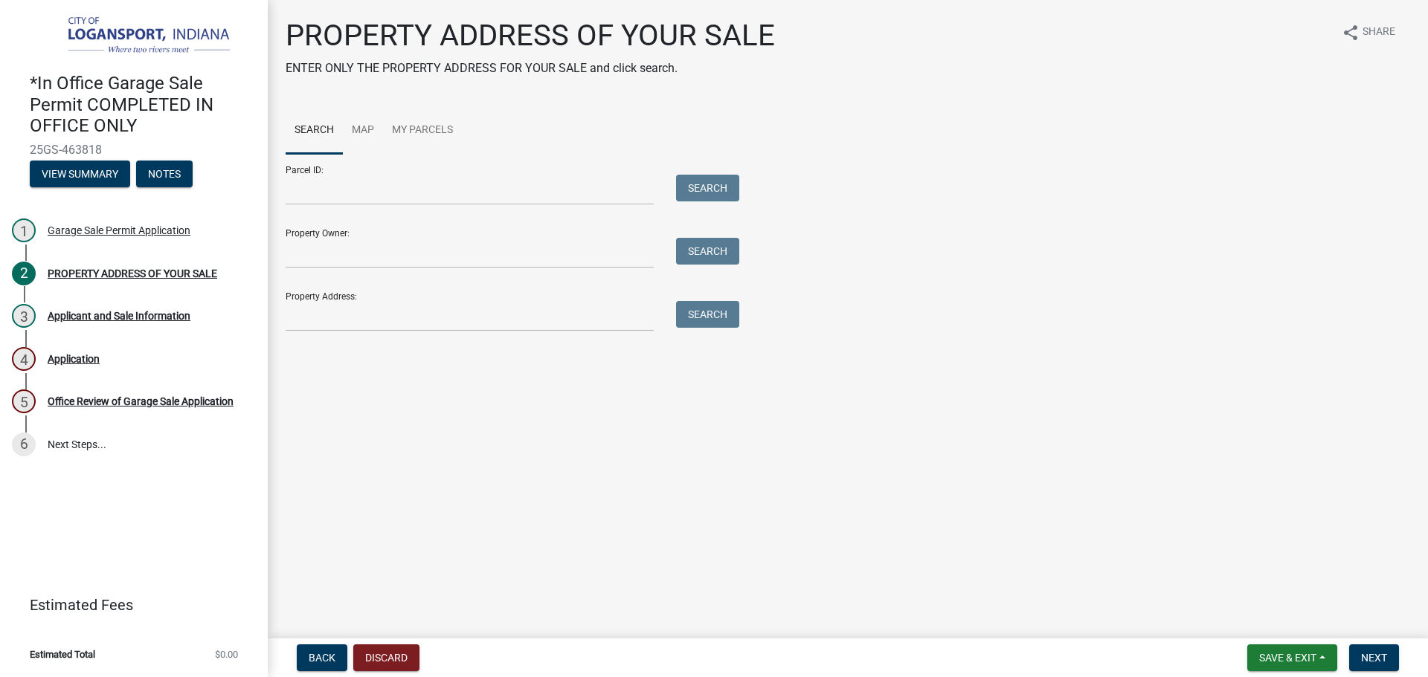
click at [358, 300] on div "Property Address: Search" at bounding box center [509, 305] width 446 height 51
click at [405, 312] on input "Property Address:" at bounding box center [470, 316] width 368 height 30
type input "1200 E Bro"
click at [697, 313] on button "Search" at bounding box center [707, 314] width 63 height 27
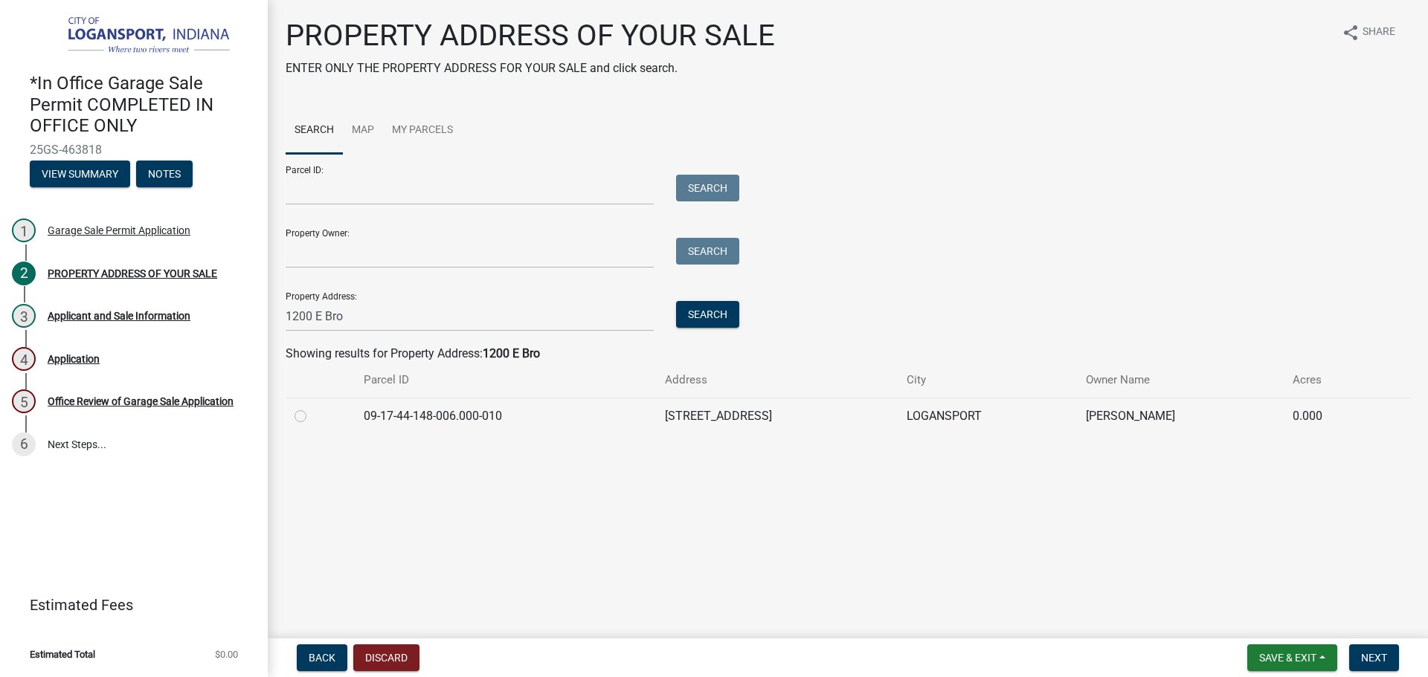
click at [312, 408] on label at bounding box center [312, 408] width 0 height 0
click at [312, 417] on input "radio" at bounding box center [317, 413] width 10 height 10
radio input "true"
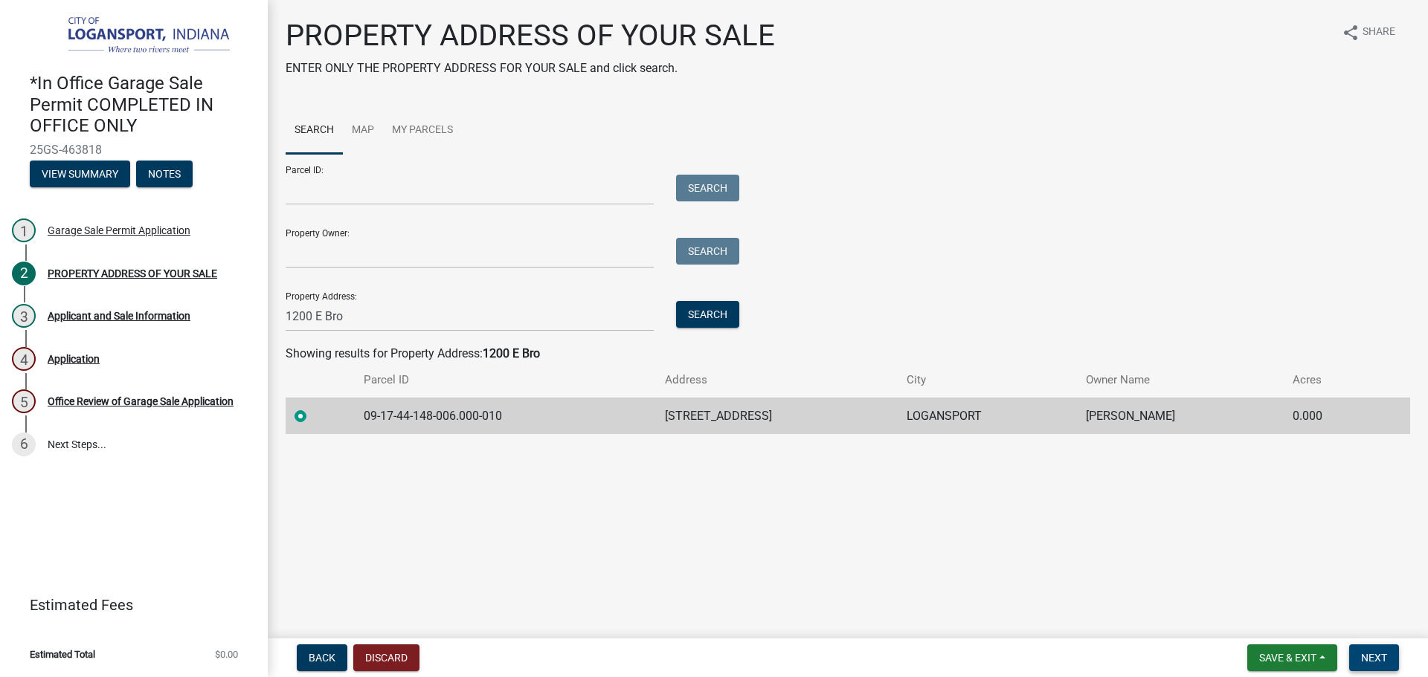
click at [1372, 647] on button "Next" at bounding box center [1374, 658] width 50 height 27
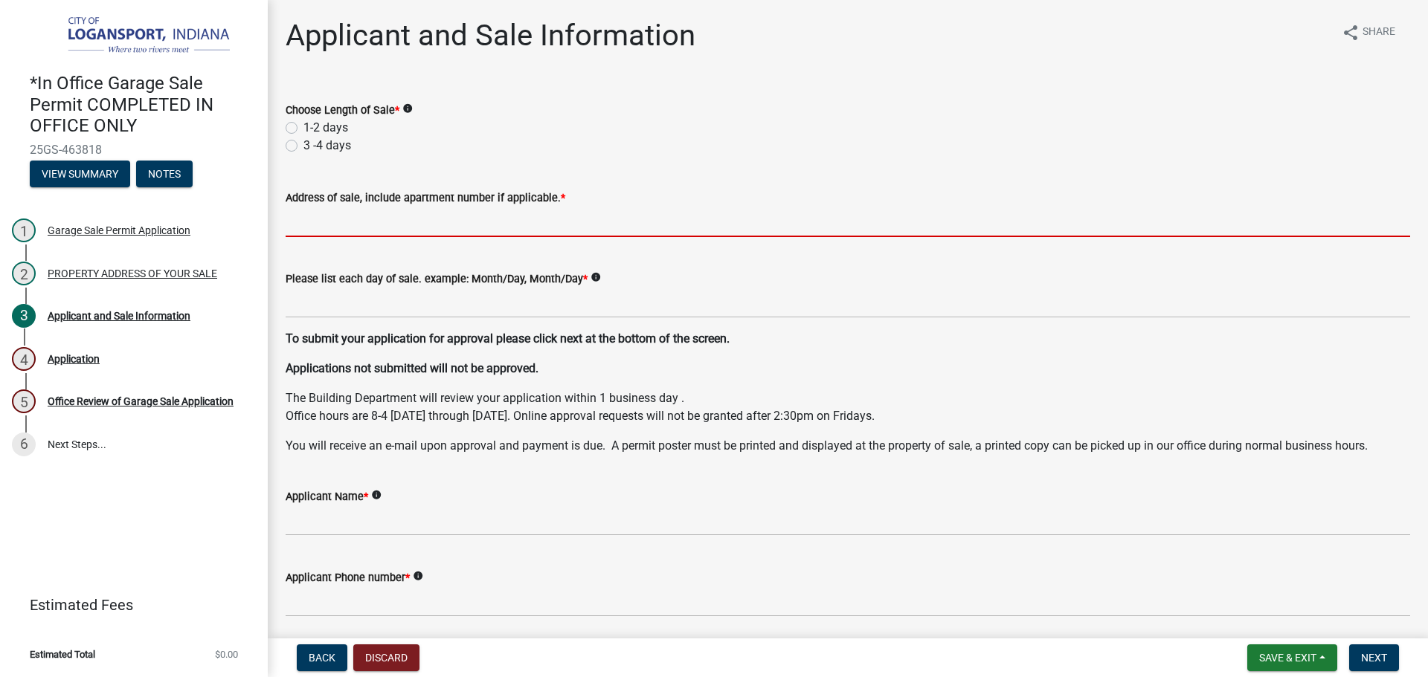
click at [371, 219] on input "Address of sale, include apartment number if applicable. *" at bounding box center [848, 222] width 1124 height 30
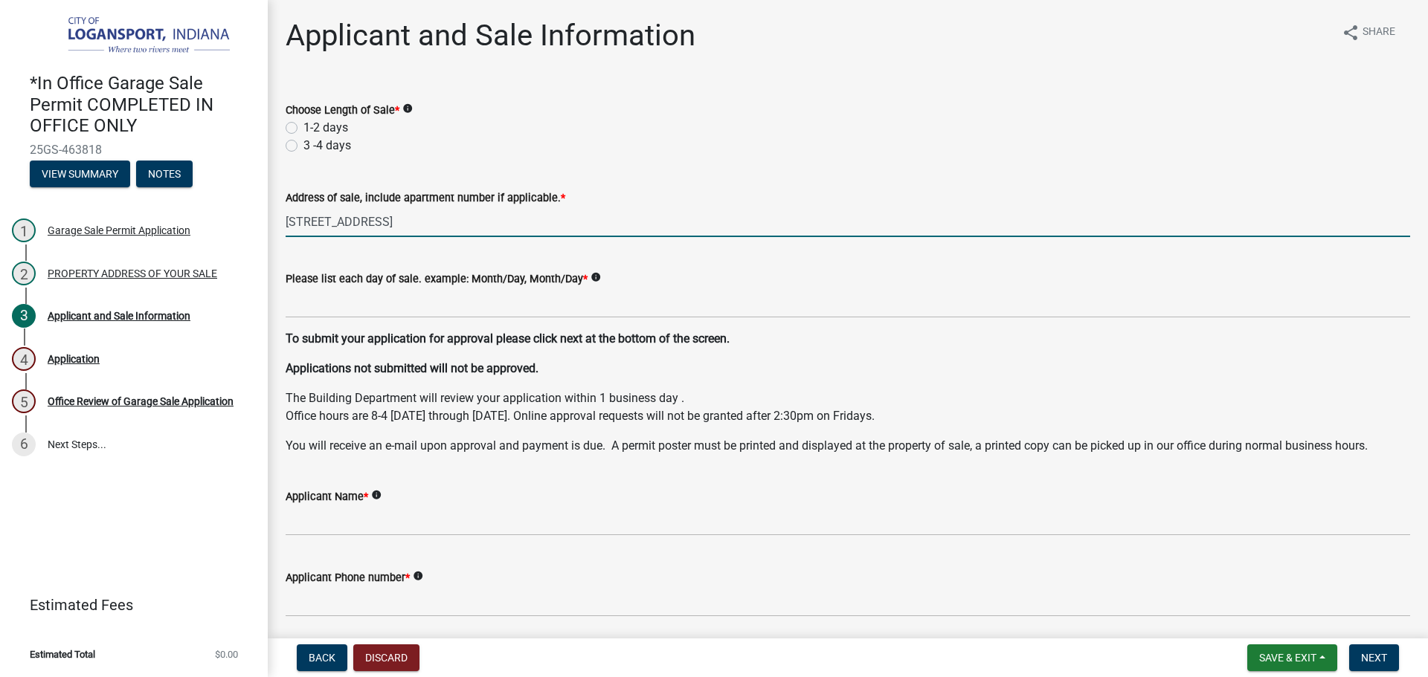
type input "[STREET_ADDRESS]"
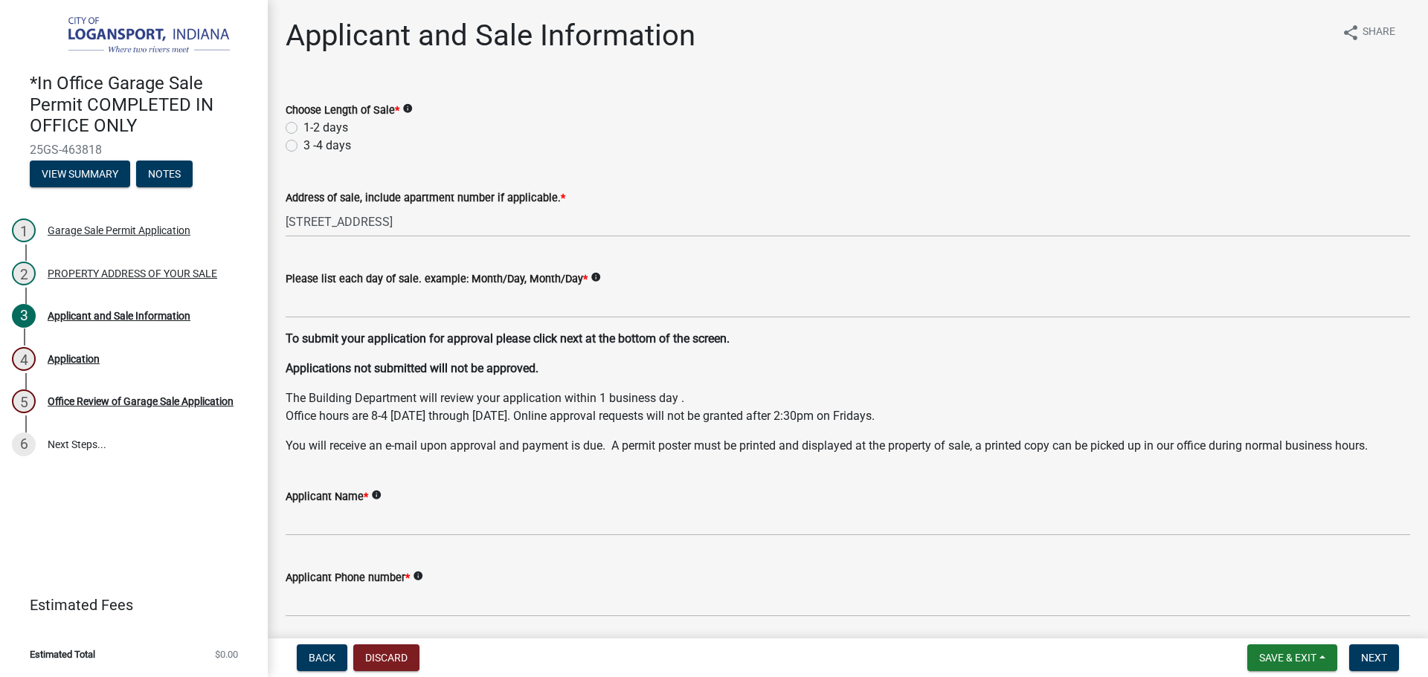
click at [303, 129] on label "1-2 days" at bounding box center [325, 128] width 45 height 18
click at [303, 129] on input "1-2 days" at bounding box center [308, 124] width 10 height 10
radio input "true"
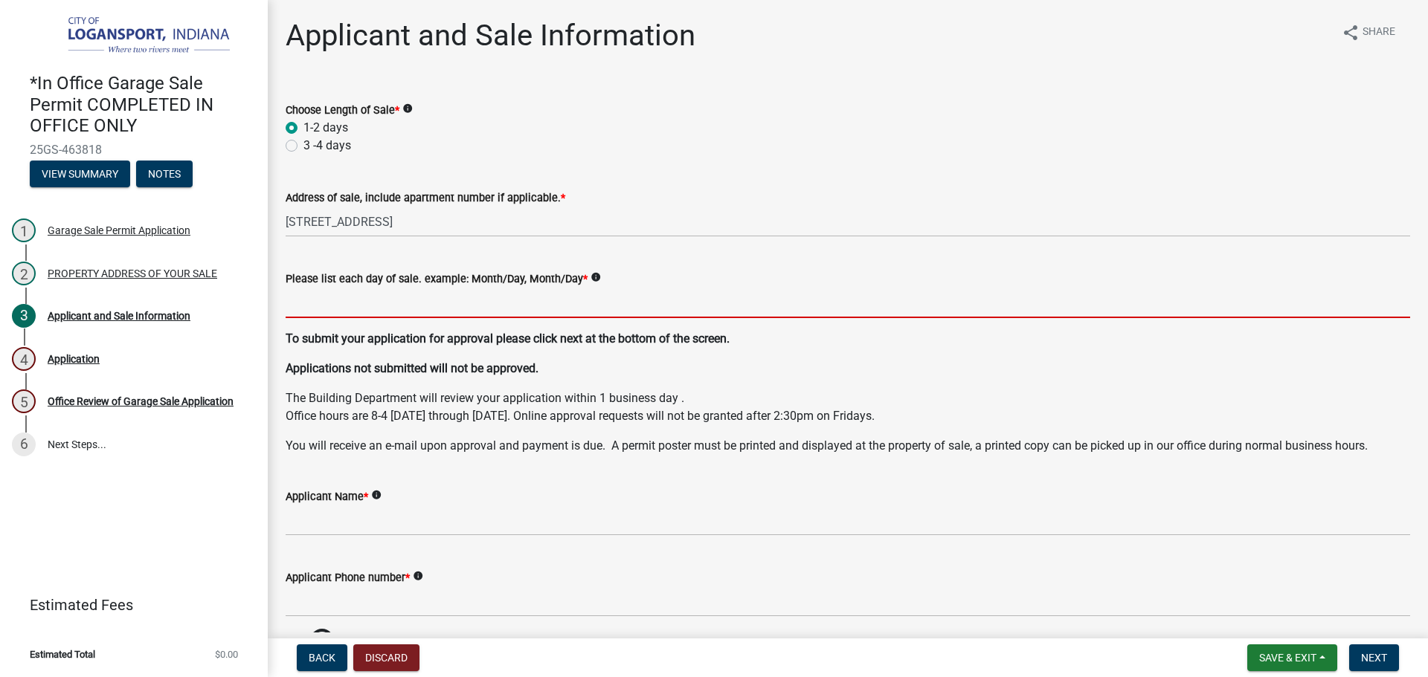
click at [313, 298] on input "Please list each day of sale. example: Month/Day, Month/Day *" at bounding box center [848, 303] width 1124 height 30
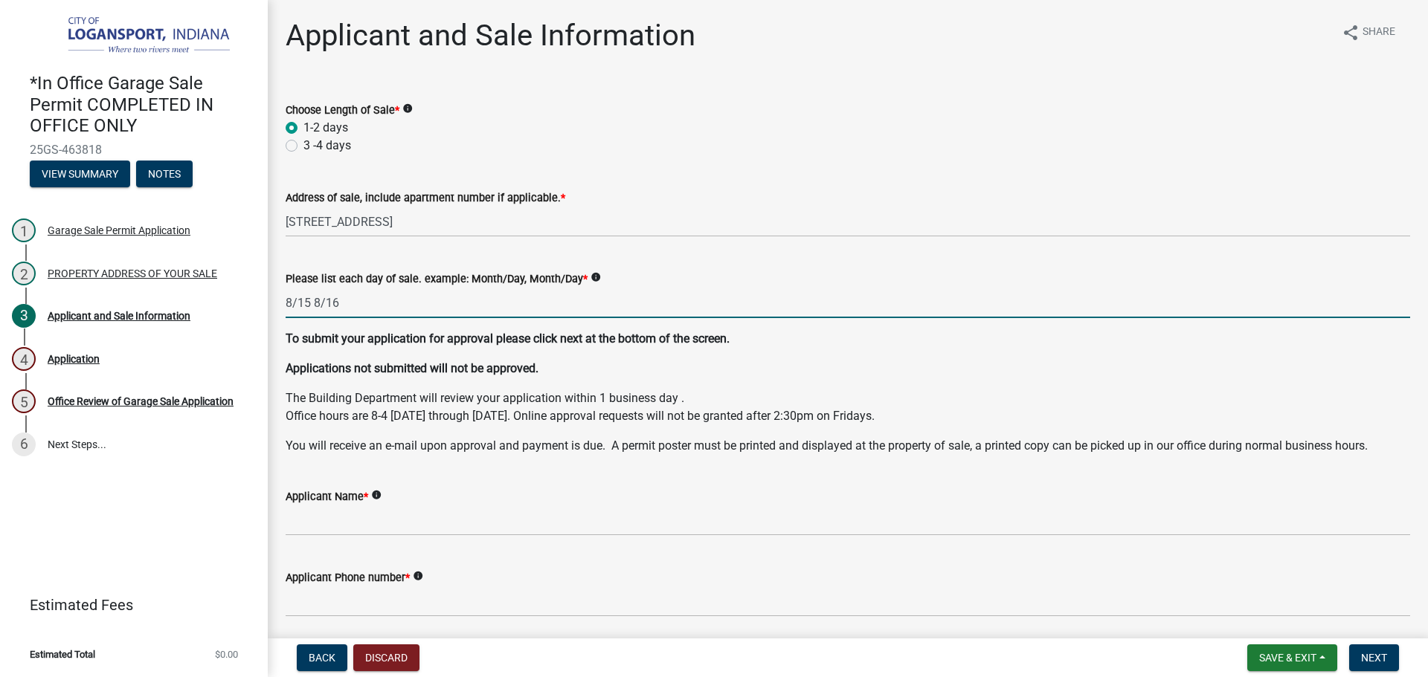
type input "8/15 8/16"
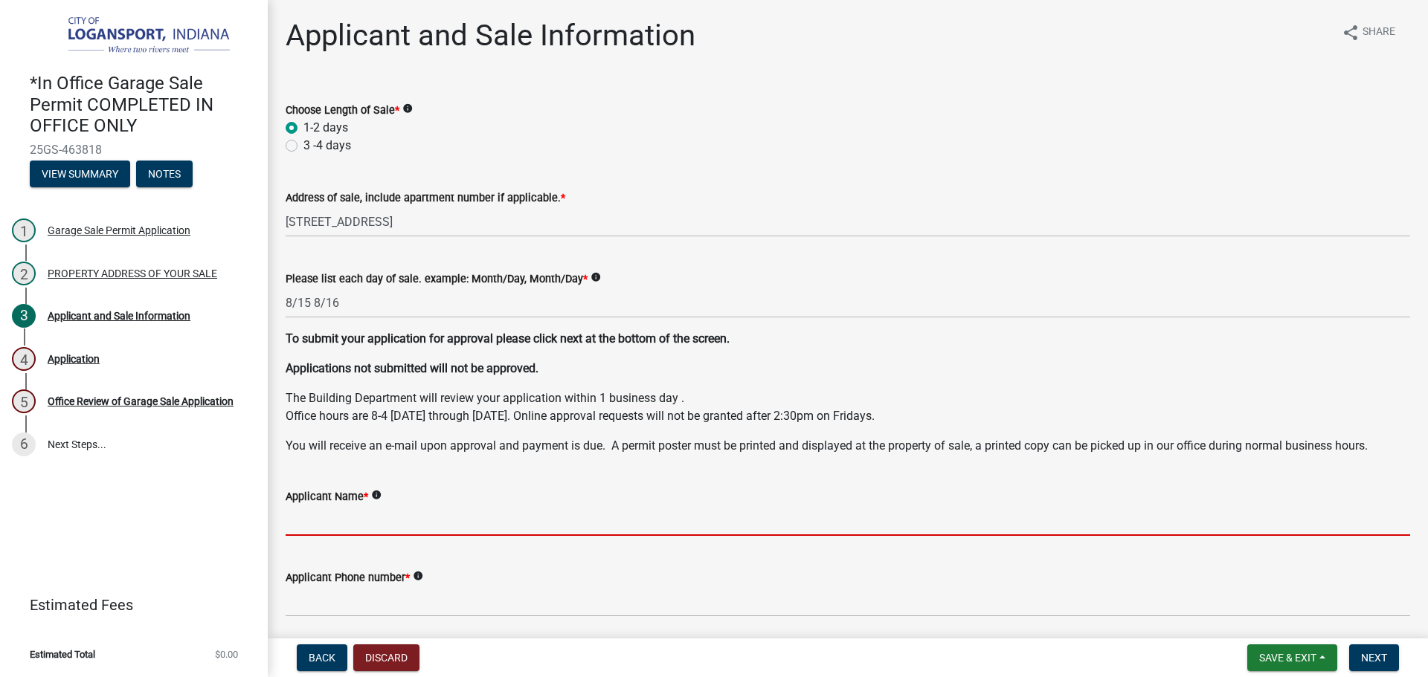
click at [366, 529] on input "Applicant Name *" at bounding box center [848, 521] width 1124 height 30
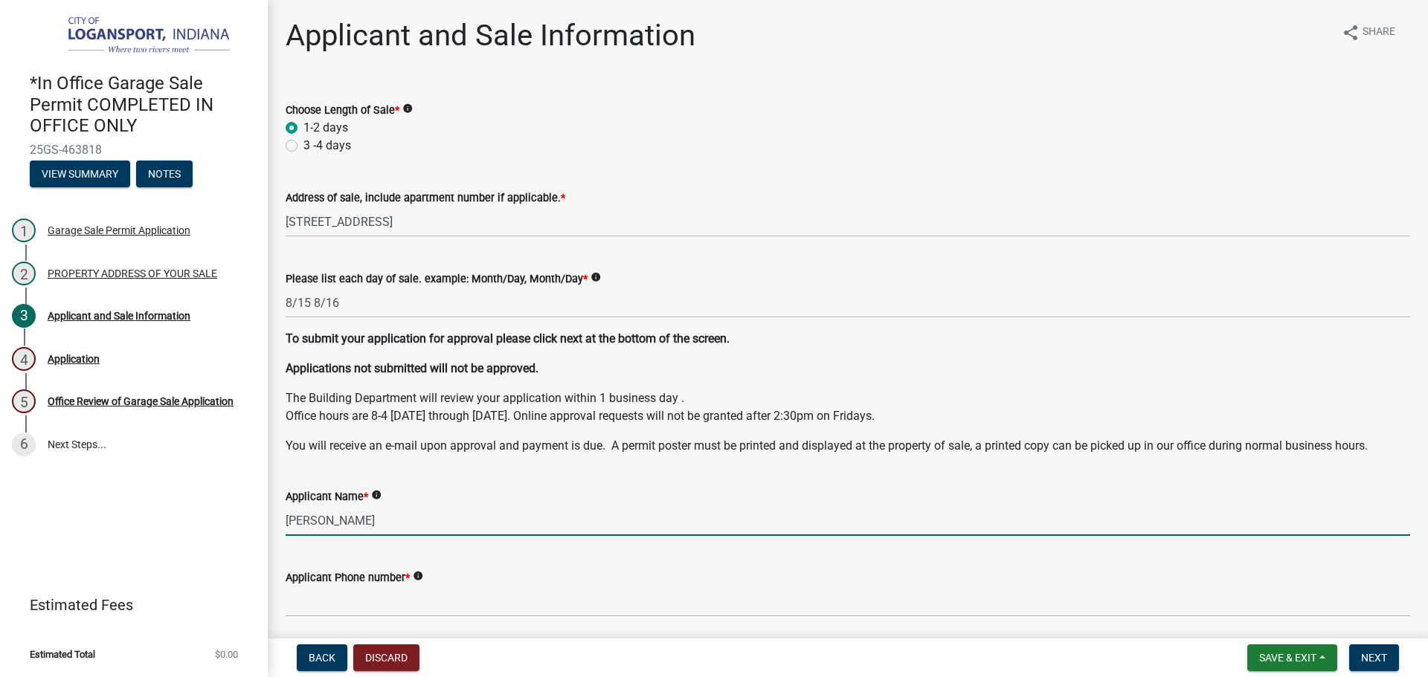
type input "[PERSON_NAME]"
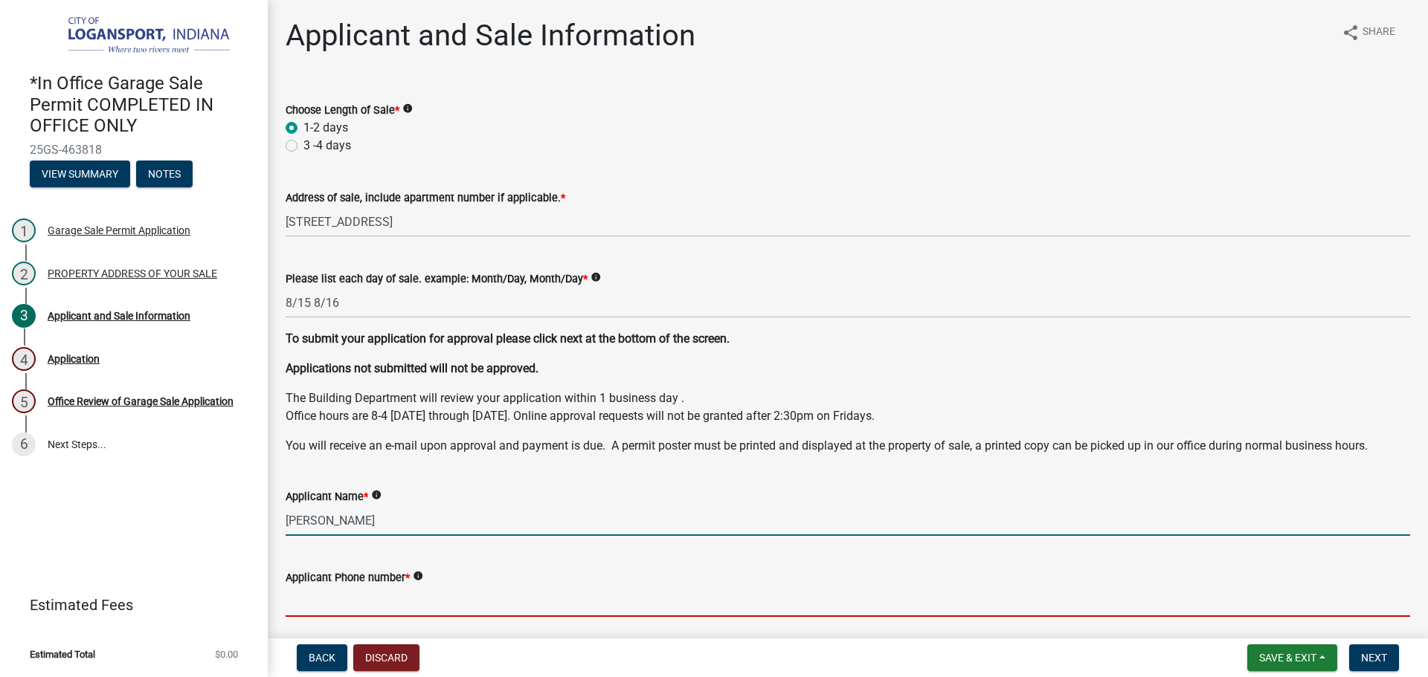
click at [379, 599] on input "Applicant Phone number *" at bounding box center [848, 602] width 1124 height 30
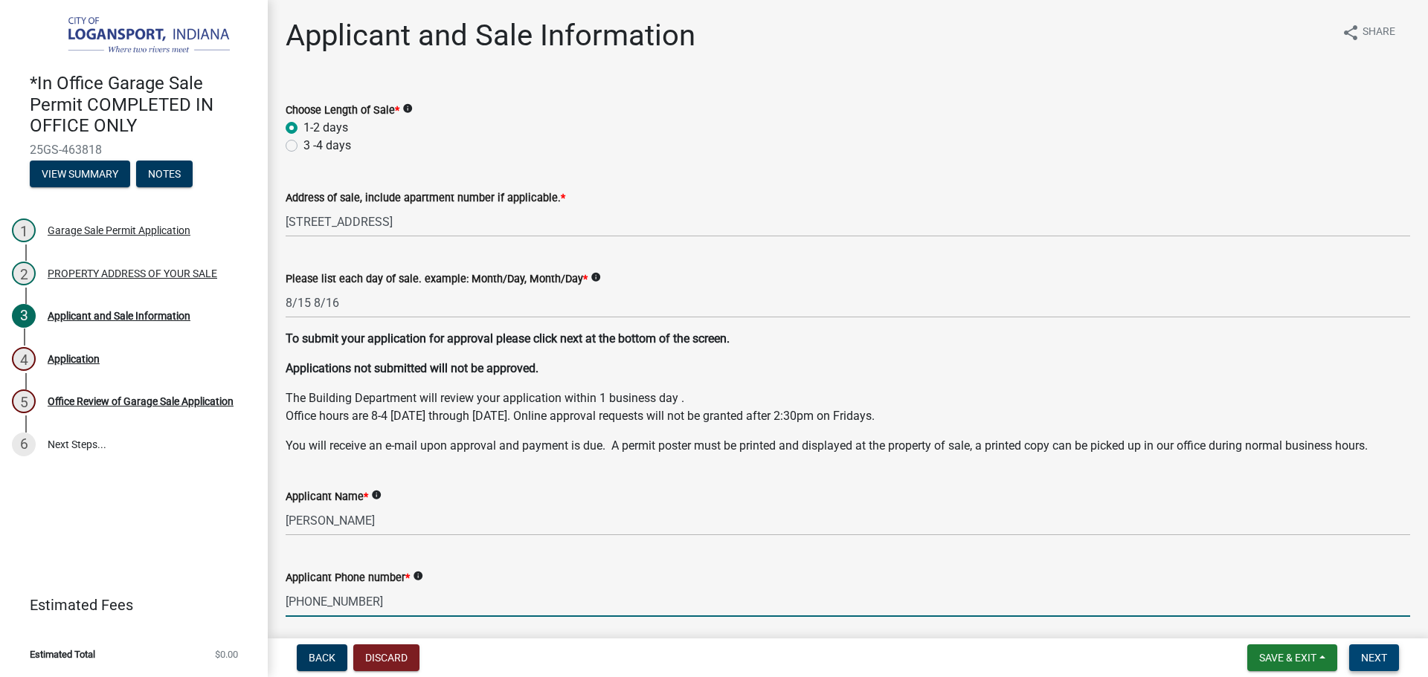
type input "[PHONE_NUMBER]"
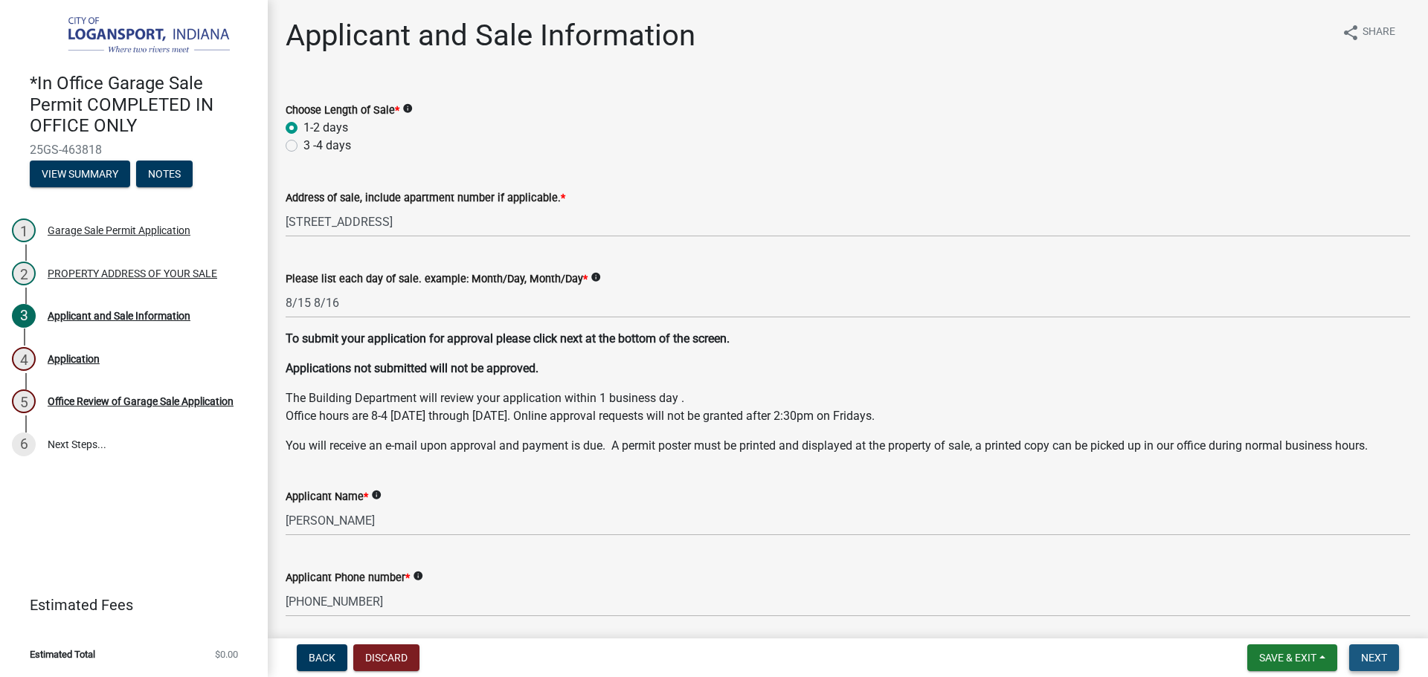
click at [1380, 661] on span "Next" at bounding box center [1374, 658] width 26 height 12
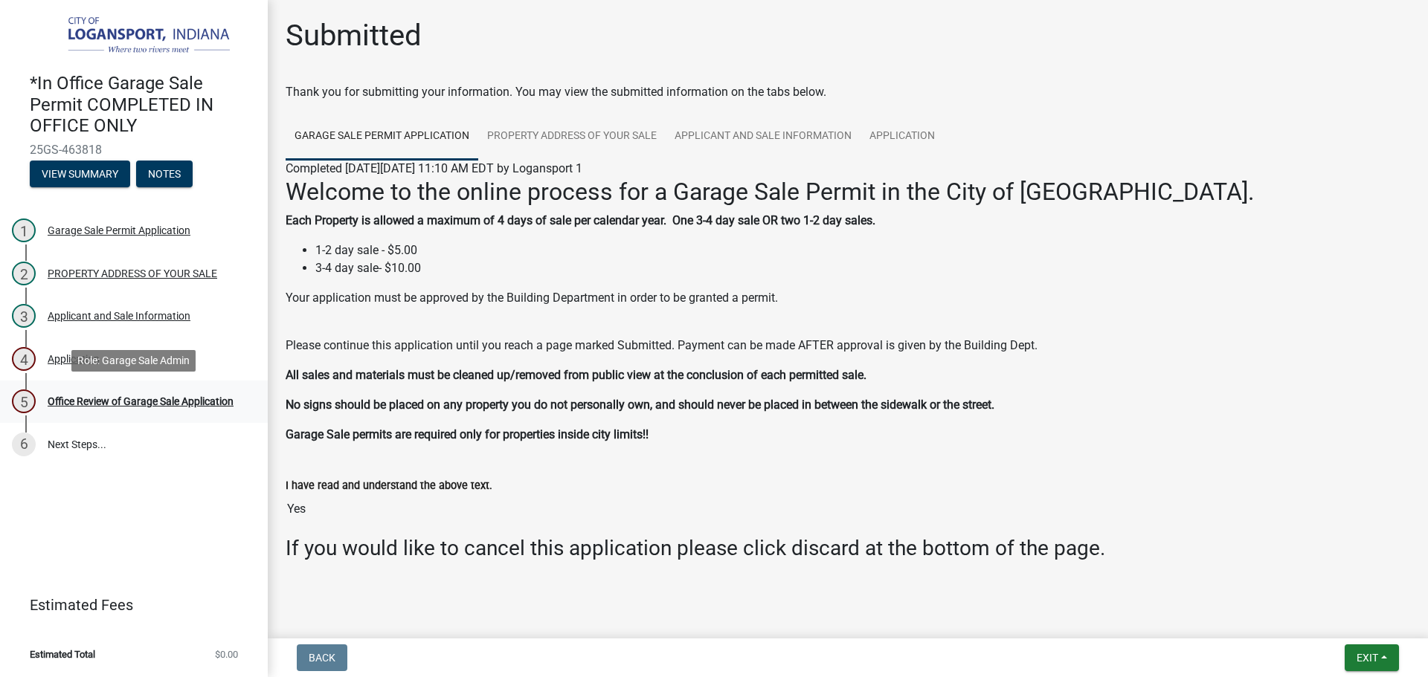
click at [51, 403] on div "Office Review of Garage Sale Application" at bounding box center [141, 401] width 186 height 10
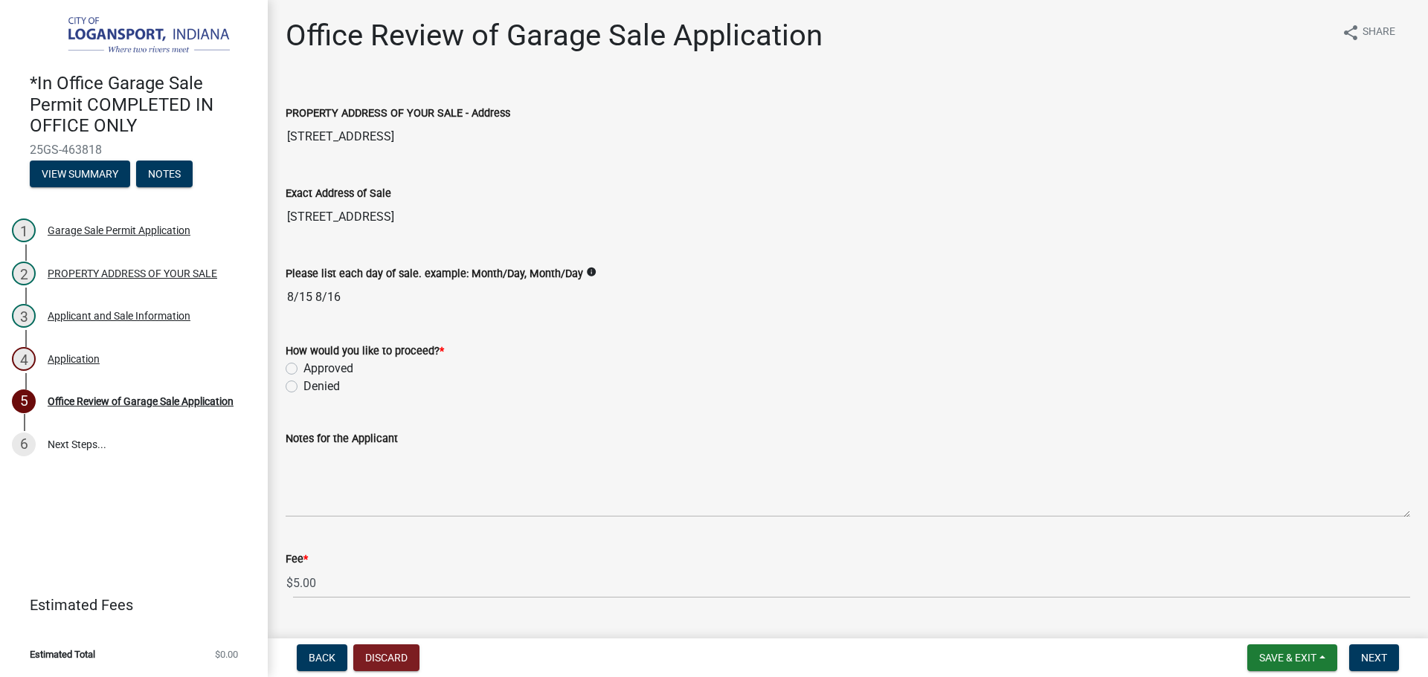
click at [283, 361] on div "How would you like to proceed? * Approved Denied" at bounding box center [847, 359] width 1147 height 71
click at [303, 367] on label "Approved" at bounding box center [328, 369] width 50 height 18
click at [303, 367] on input "Approved" at bounding box center [308, 365] width 10 height 10
radio input "true"
click at [1382, 644] on nav "Back Discard Save & Exit Save Save & Exit Next" at bounding box center [848, 658] width 1160 height 39
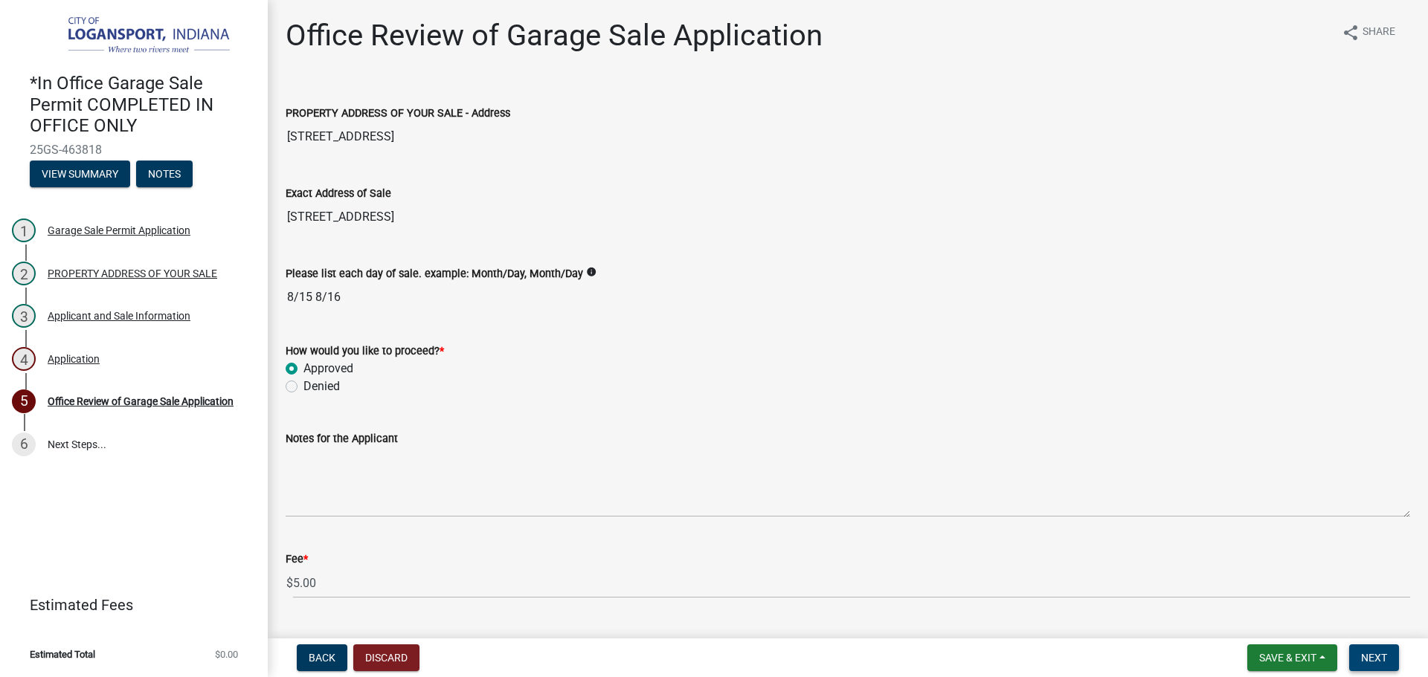
click at [1370, 651] on button "Next" at bounding box center [1374, 658] width 50 height 27
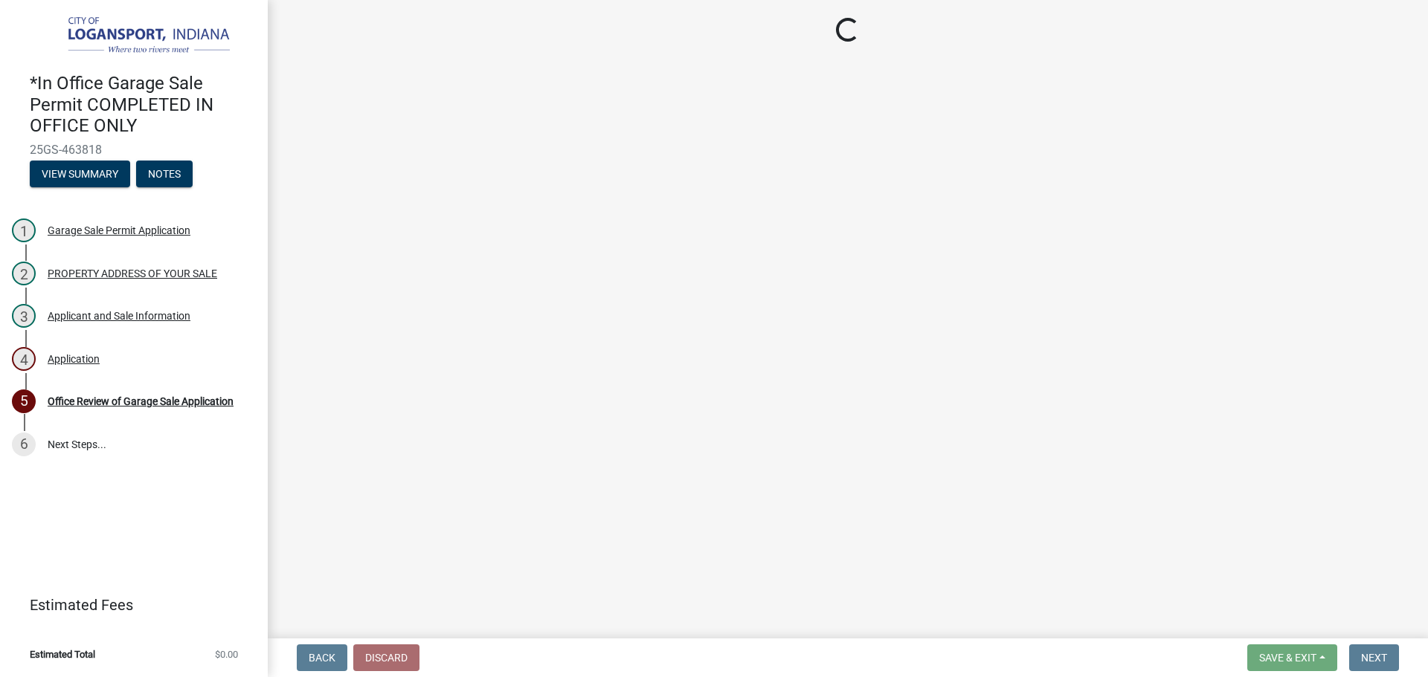
select select "3: 3"
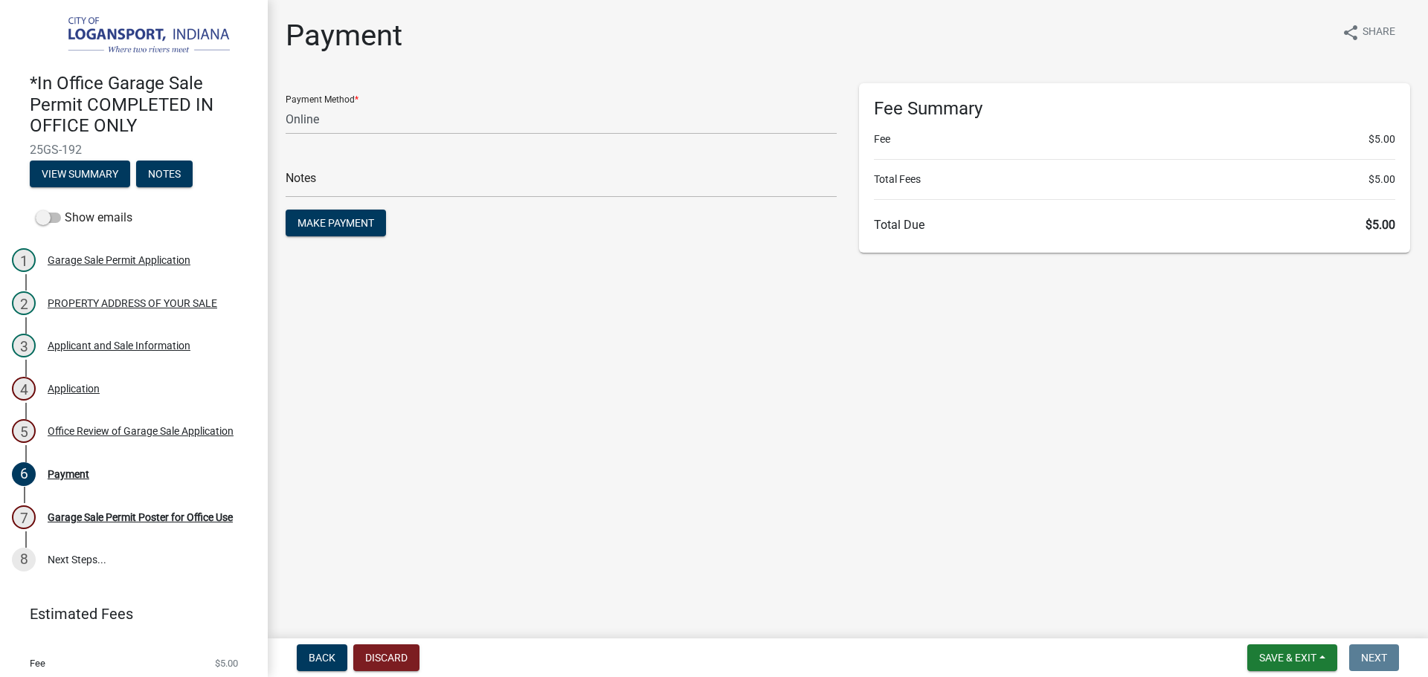
click at [57, 147] on span "25GS-192" at bounding box center [134, 150] width 208 height 14
copy div "25GS-192 View Summary Notes"
click at [350, 123] on select "Credit Card POS Check Cash Online" at bounding box center [561, 119] width 551 height 30
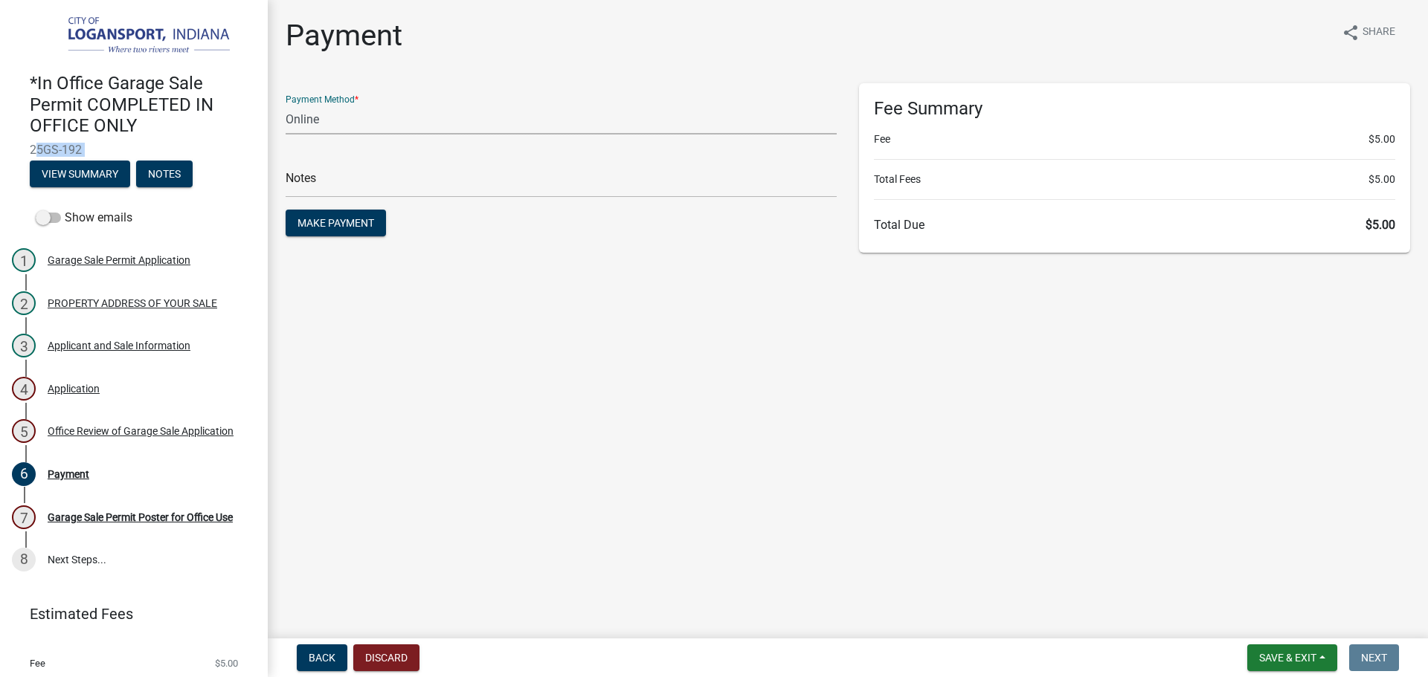
click at [286, 104] on select "Credit Card POS Check Cash Online" at bounding box center [561, 119] width 551 height 30
click at [325, 217] on span "Make Payment" at bounding box center [335, 223] width 77 height 12
click at [369, 660] on button "Discard" at bounding box center [386, 658] width 66 height 27
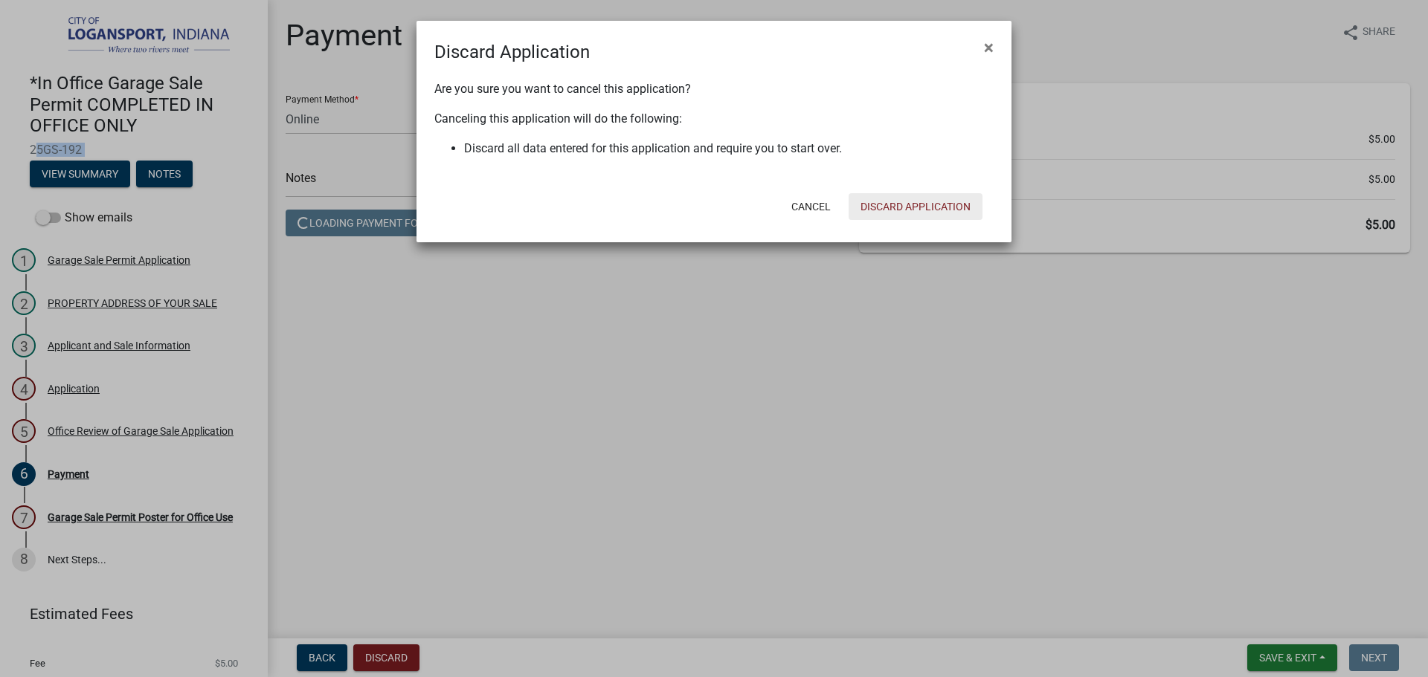
click at [943, 204] on button "Discard Application" at bounding box center [915, 206] width 134 height 27
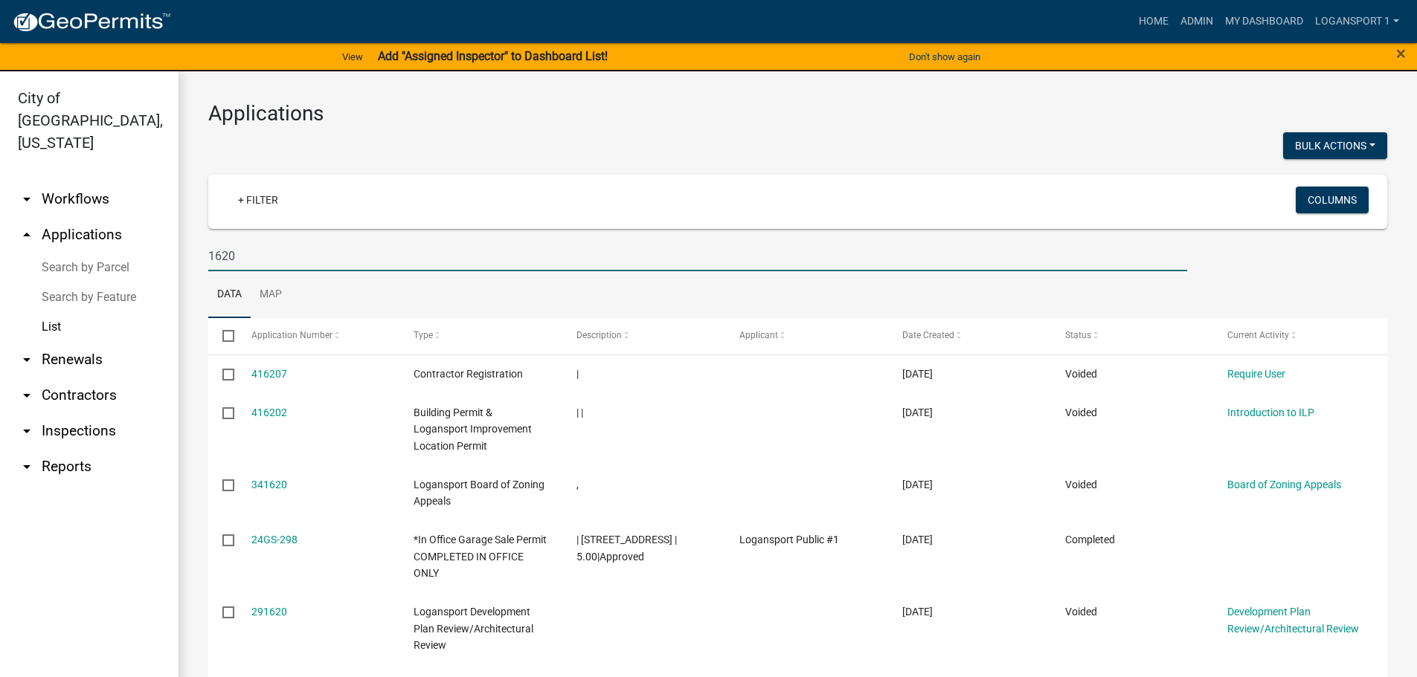
click at [274, 254] on input "1620" at bounding box center [697, 256] width 979 height 30
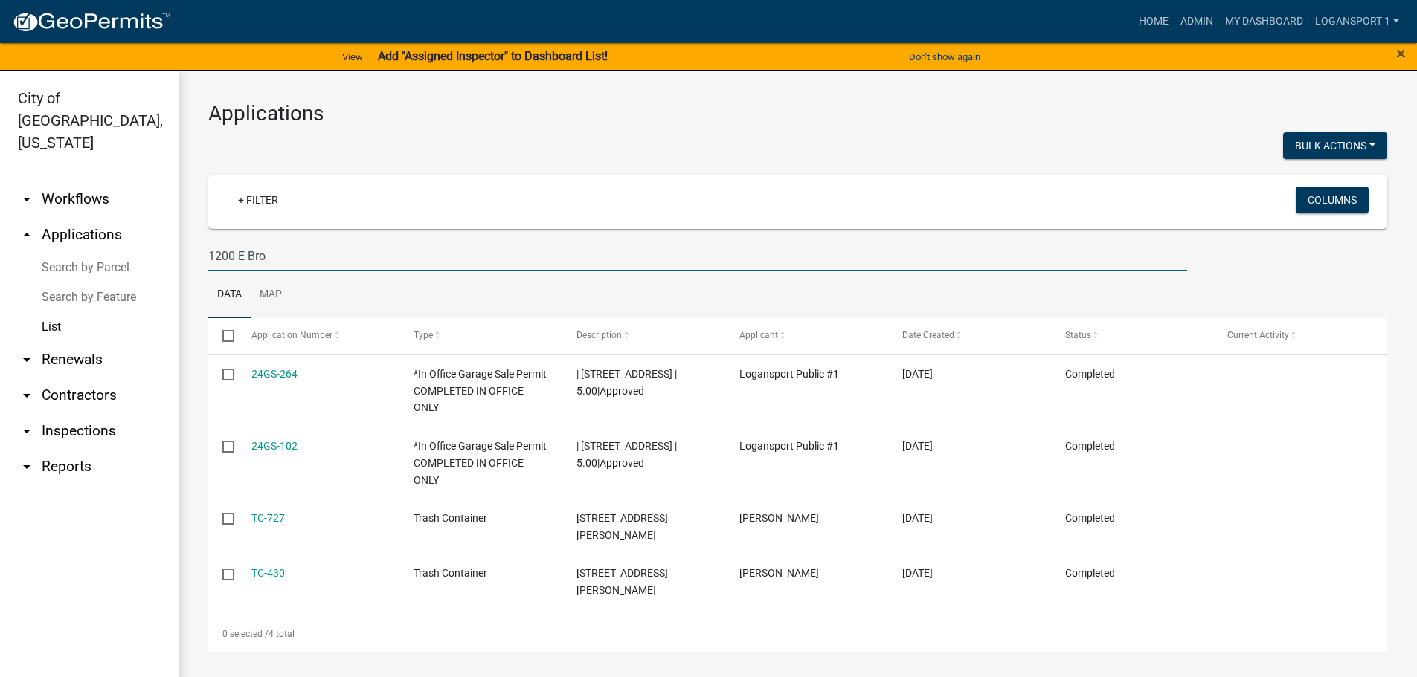
type input "1200 E Bro"
